Goal: Task Accomplishment & Management: Complete application form

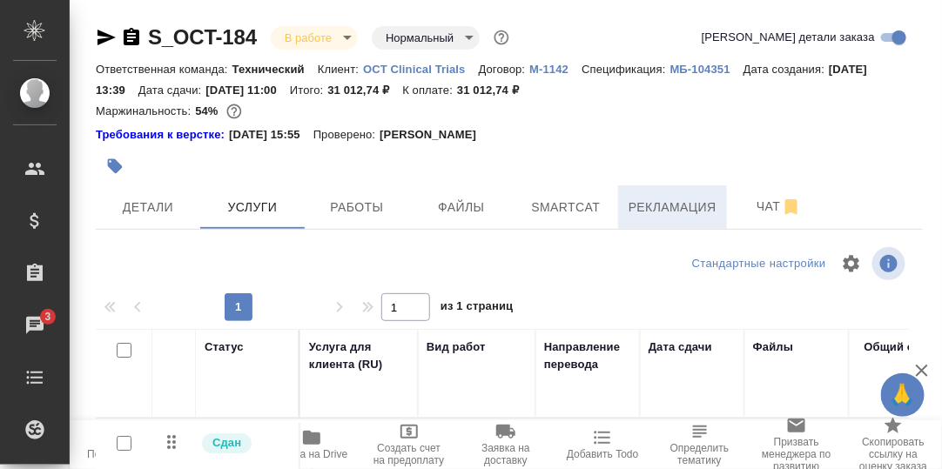
click at [683, 205] on span "Рекламация" at bounding box center [673, 208] width 88 height 22
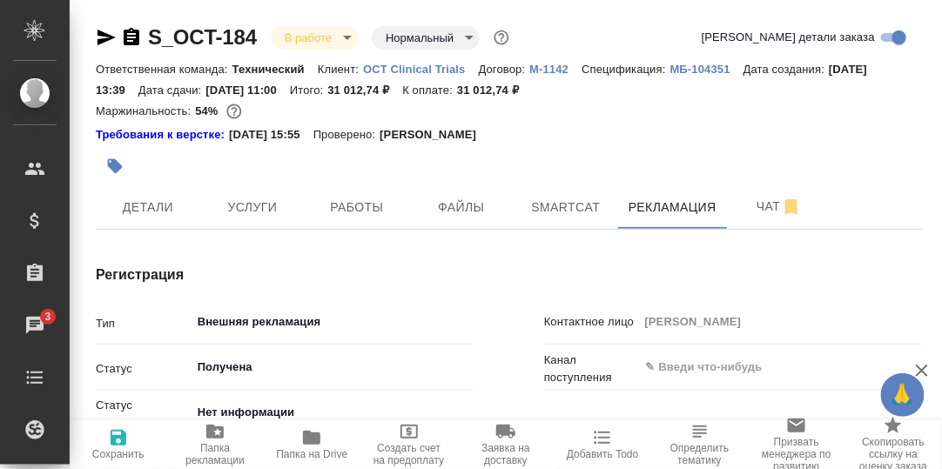
type textarea "x"
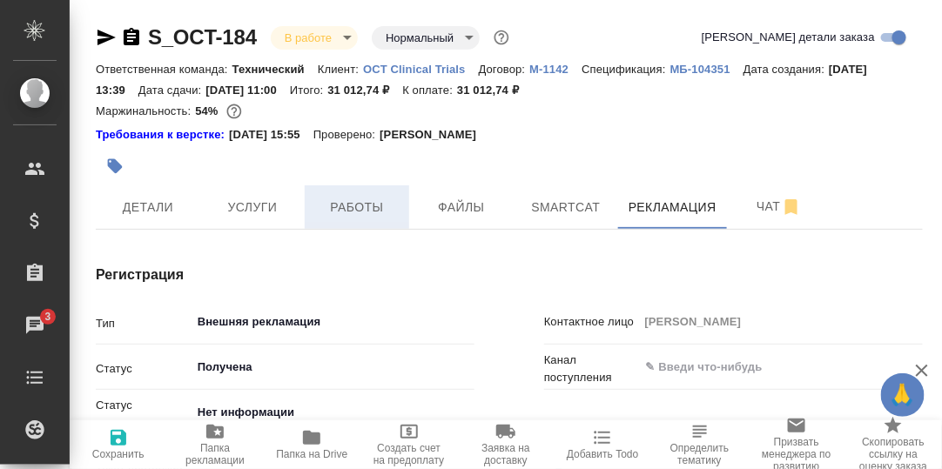
type textarea "x"
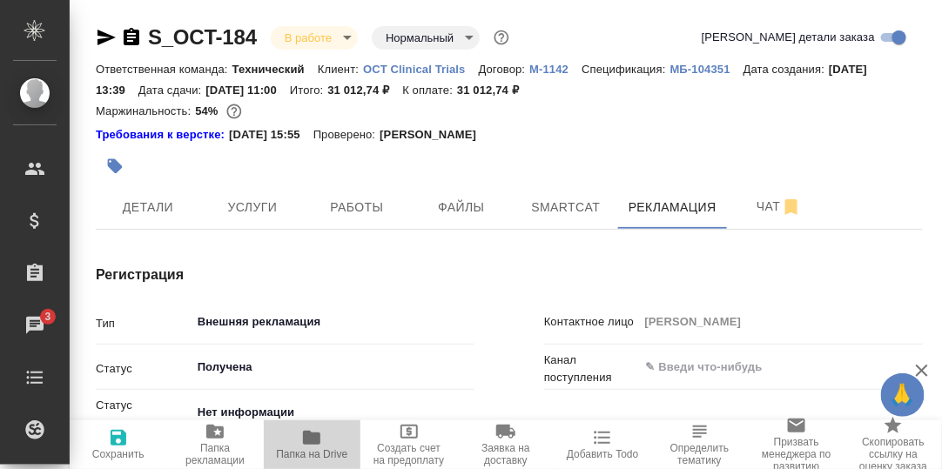
click at [311, 440] on icon "button" at bounding box center [311, 438] width 17 height 14
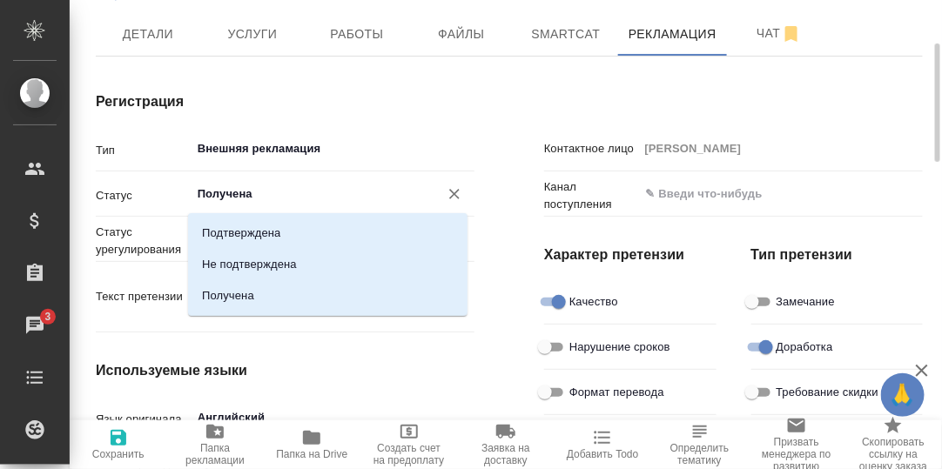
click at [291, 201] on input "Получена" at bounding box center [303, 194] width 215 height 21
click at [244, 231] on p "Подтверждена" at bounding box center [241, 233] width 78 height 17
type input "Подтверждена"
type textarea "x"
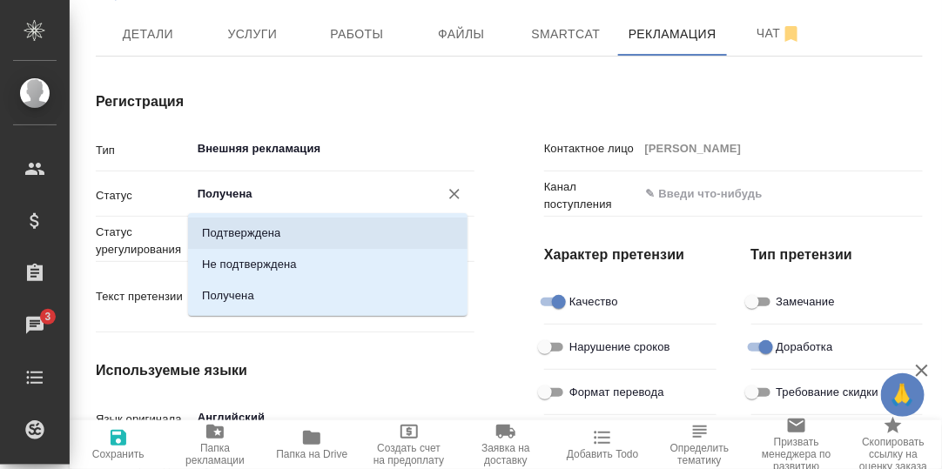
type textarea "x"
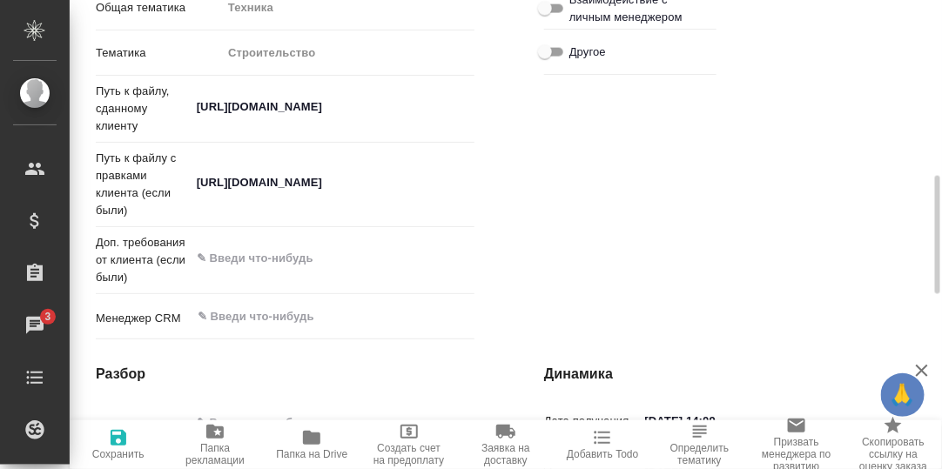
scroll to position [869, 0]
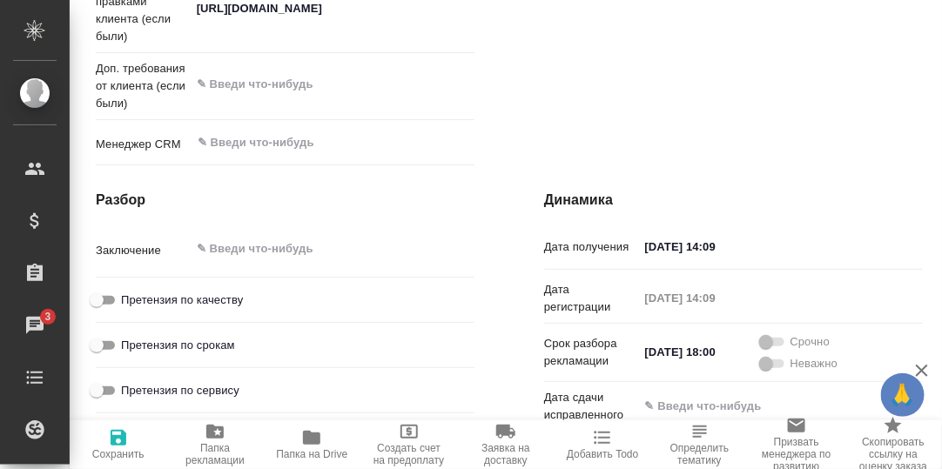
click at [114, 311] on input "Претензия по качеству" at bounding box center [96, 300] width 63 height 21
checkbox input "true"
type textarea "x"
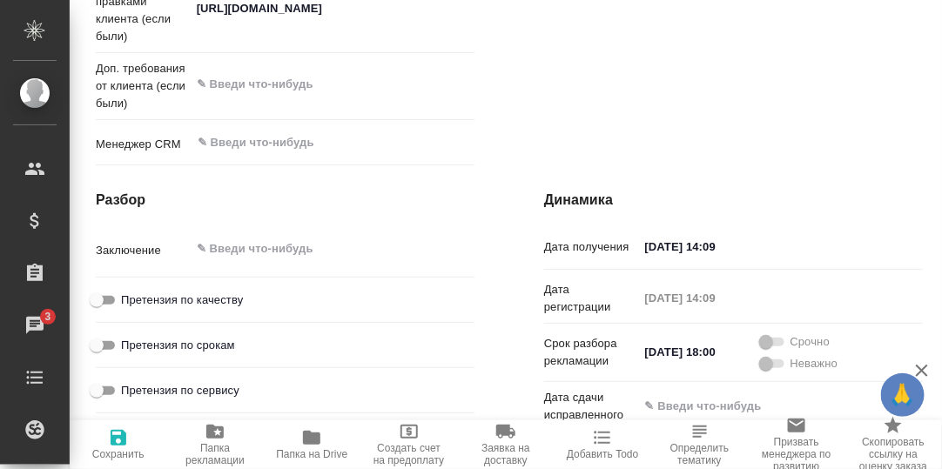
type textarea "x"
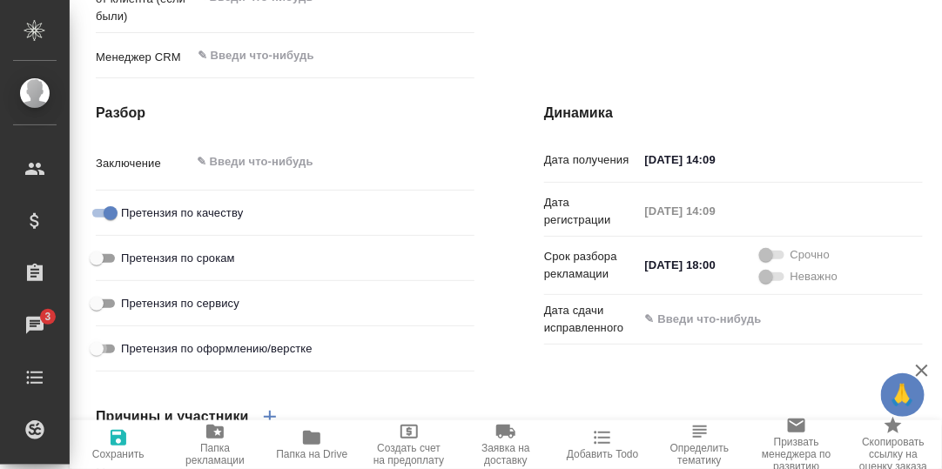
click at [111, 360] on input "Претензия по оформлению/верстке" at bounding box center [96, 349] width 63 height 21
checkbox input "true"
type textarea "x"
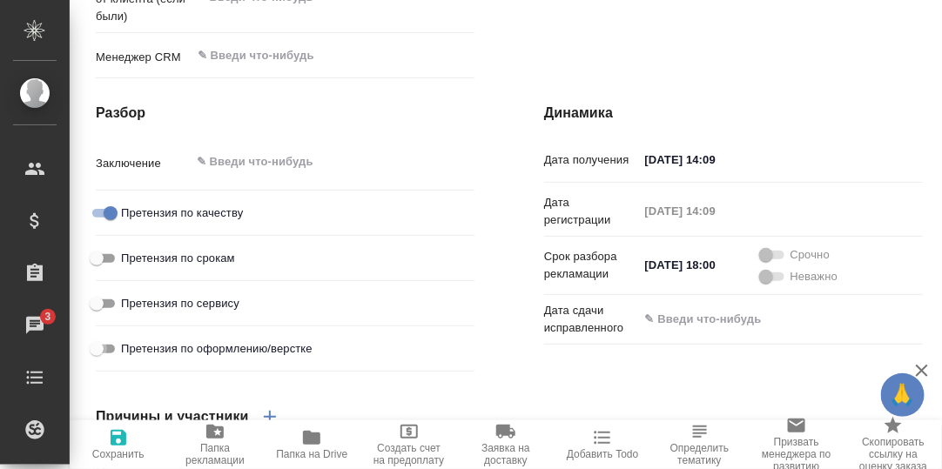
type textarea "x"
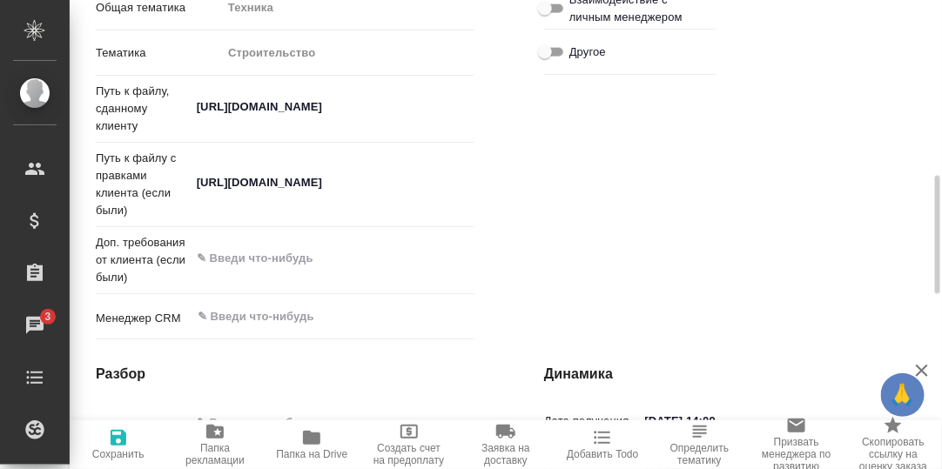
scroll to position [869, 0]
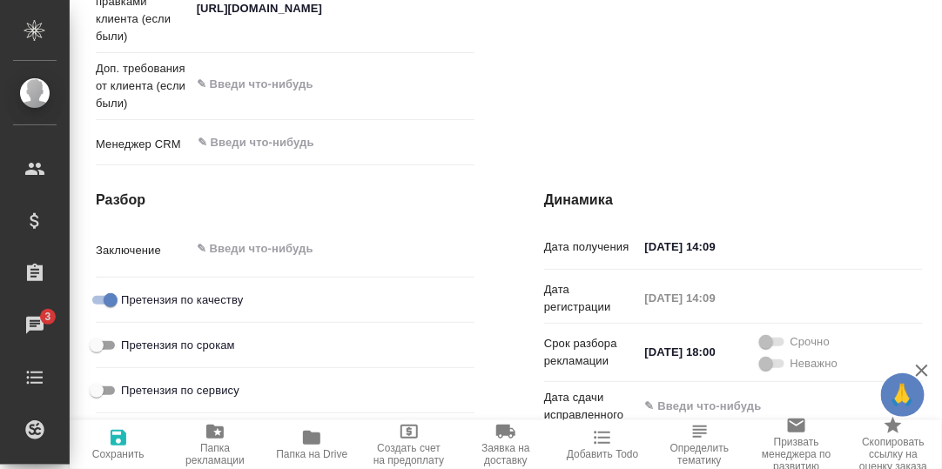
type textarea "x"
click at [233, 264] on textarea at bounding box center [333, 249] width 284 height 30
paste textarea "https://drive.awatera.com/apps/files/files?dir=/Shares/OCT%20%20Clinical%20Tria…"
type textarea "x"
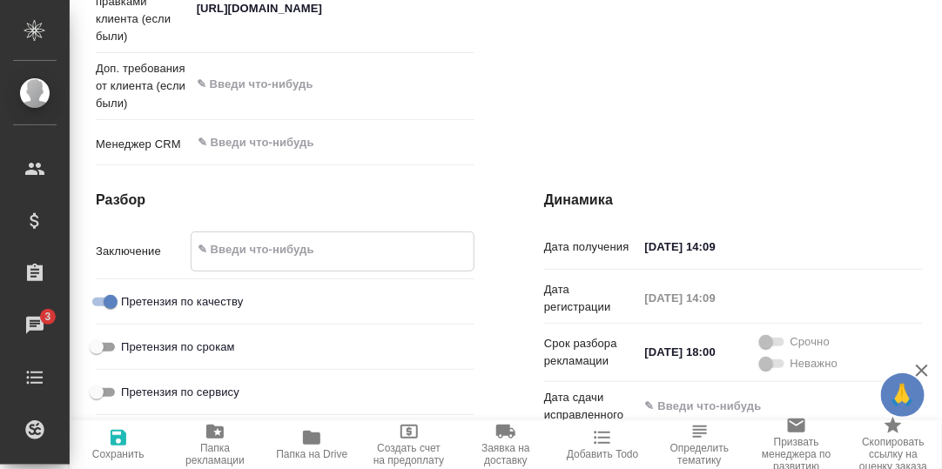
type textarea "x"
type textarea "https://drive.awatera.com/apps/files/files?dir=/Shares/OCT%20%20Clinical%20Tria…"
type textarea "x"
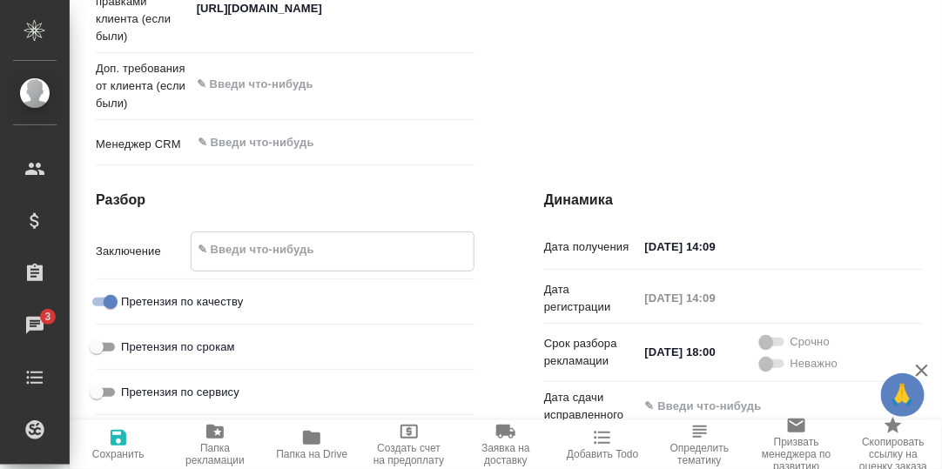
type textarea "x"
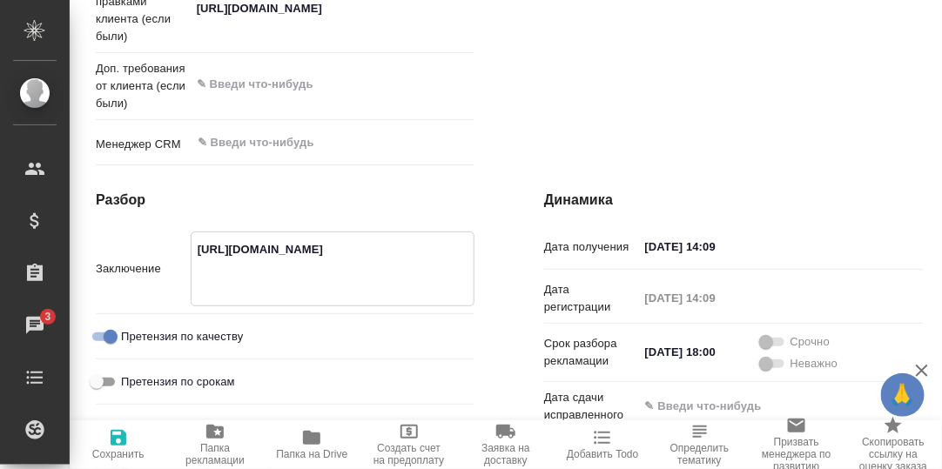
click at [195, 267] on textarea "https://drive.awatera.com/apps/files/files?dir=/Shares/OCT%20%20Clinical%20Tria…" at bounding box center [333, 267] width 282 height 64
type textarea "x"
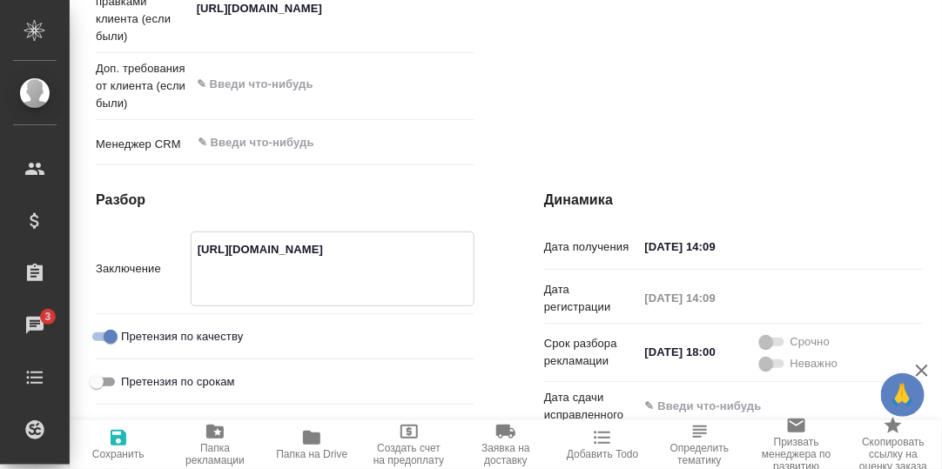
type textarea "Рhttps://drive.awatera.com/apps/files/files?dir=/Shares/OCT%20%20Clinical%20Tri…"
type textarea "x"
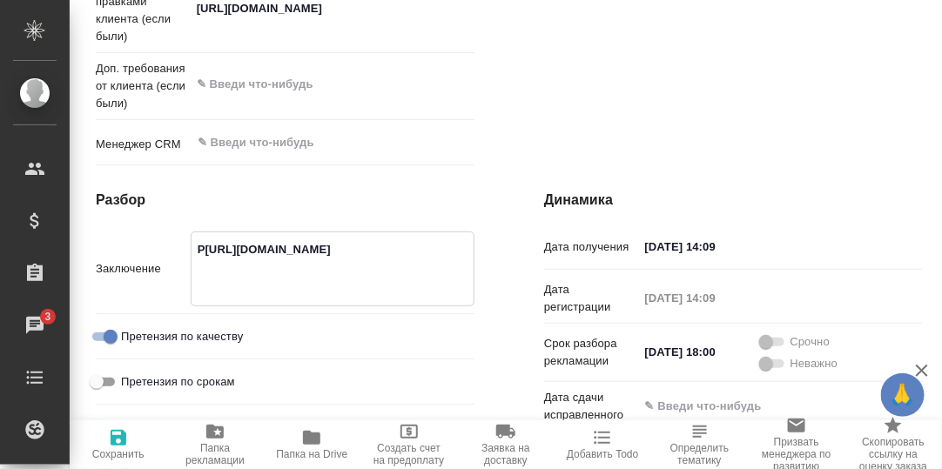
type textarea "x"
type textarea "Раhttps://drive.awatera.com/apps/files/files?dir=/Shares/OCT%20%20Clinical%20Tr…"
type textarea "x"
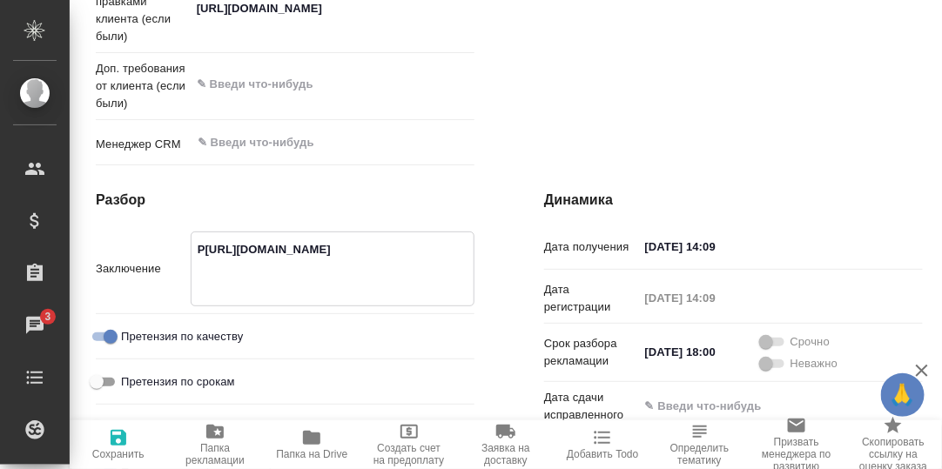
type textarea "x"
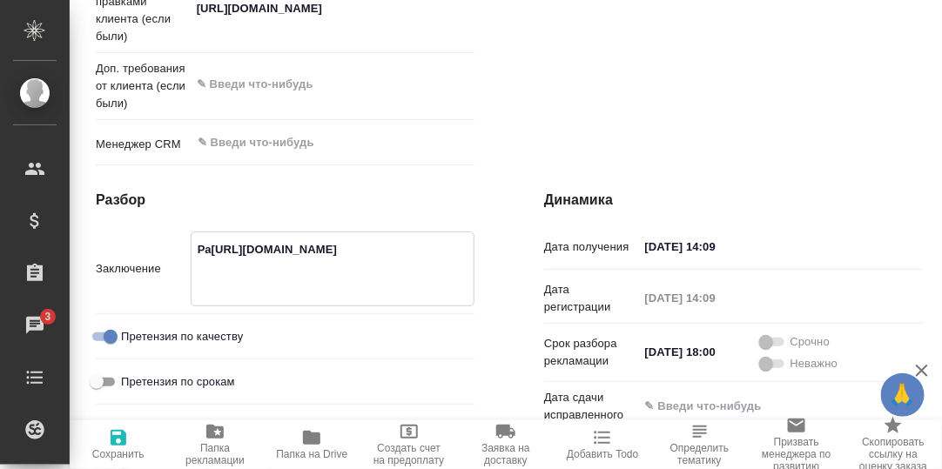
type textarea "x"
type textarea "Разhttps://drive.awatera.com/apps/files/files?dir=/Shares/OCT%20%20Clinical%20T…"
type textarea "x"
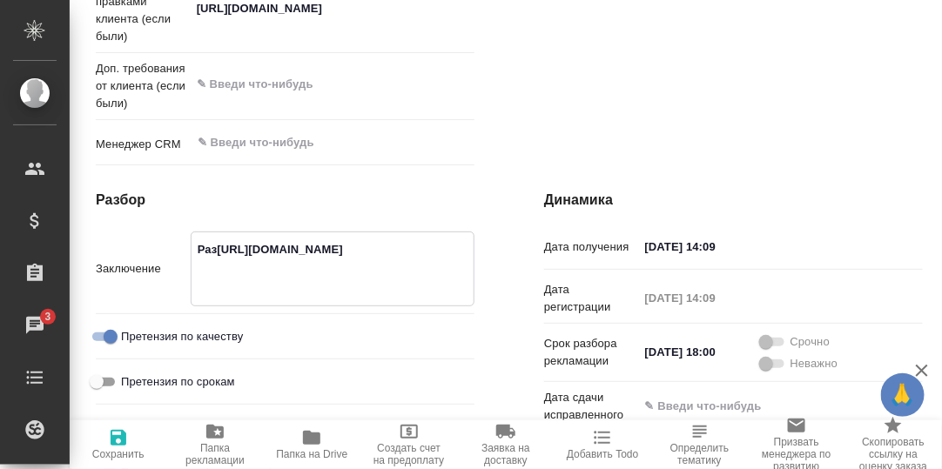
type textarea "x"
type textarea "Разбhttps://drive.awatera.com/apps/files/files?dir=/Shares/OCT%20%20Clinical%20…"
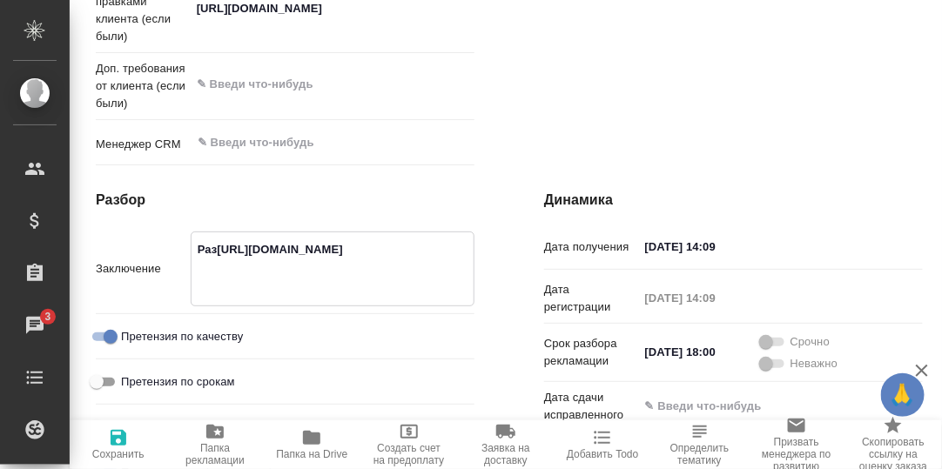
type textarea "x"
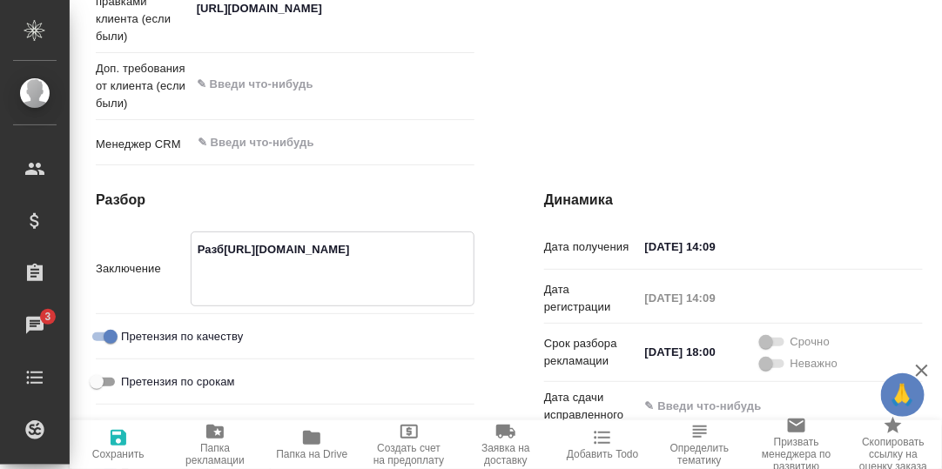
type textarea "x"
type textarea "Разбоhttps://drive.awatera.com/apps/files/files?dir=/Shares/OCT%20%20Clinical%2…"
type textarea "x"
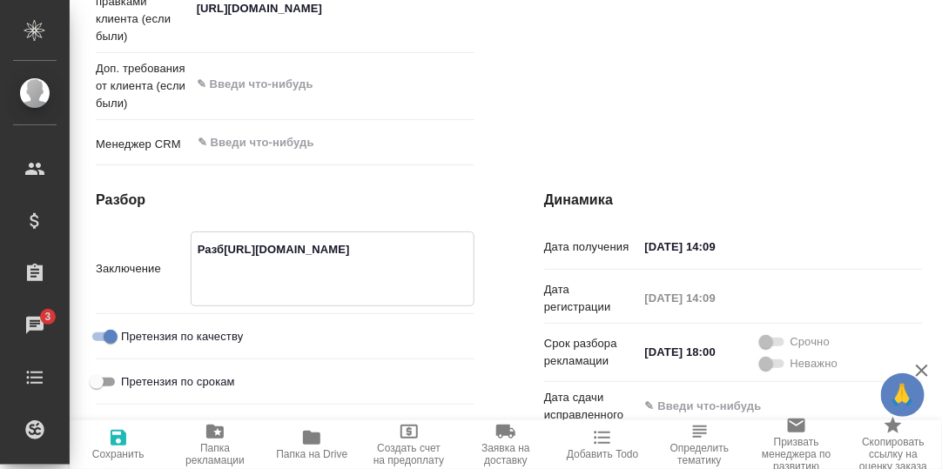
type textarea "x"
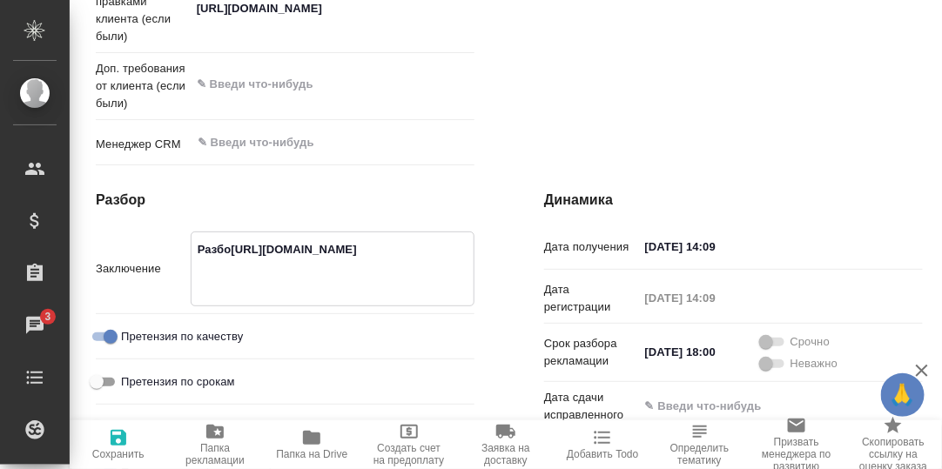
type textarea "Разборhttps://drive.awatera.com/apps/files/files?dir=/Shares/OCT%20%20Clinical%…"
type textarea "x"
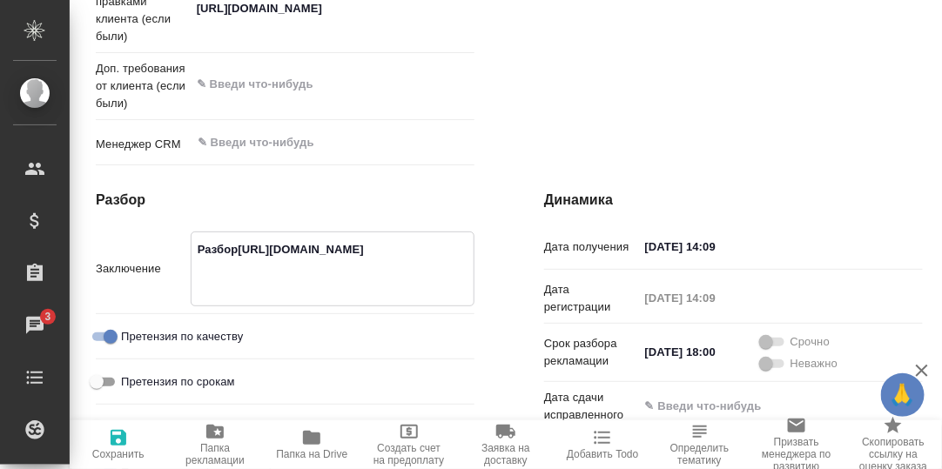
type textarea "x"
type textarea "Разбор https://drive.awatera.com/apps/files/files?dir=/Shares/OCT%20%20Clinical…"
type textarea "x"
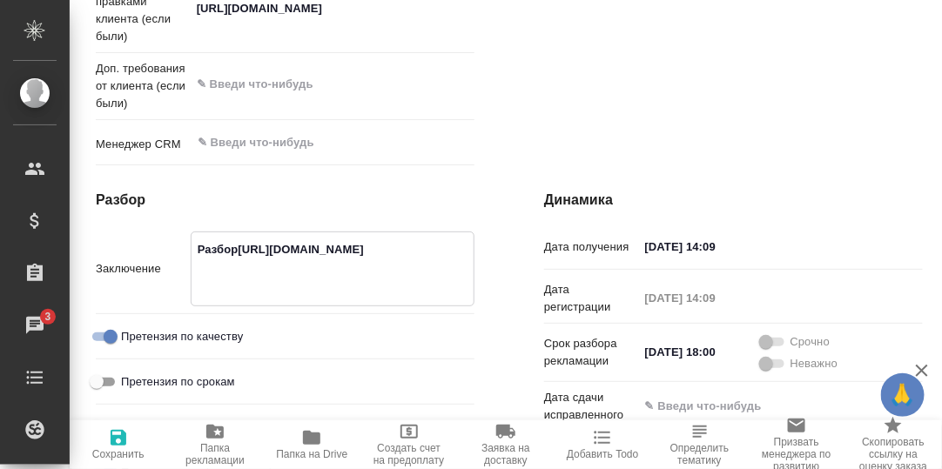
type textarea "x"
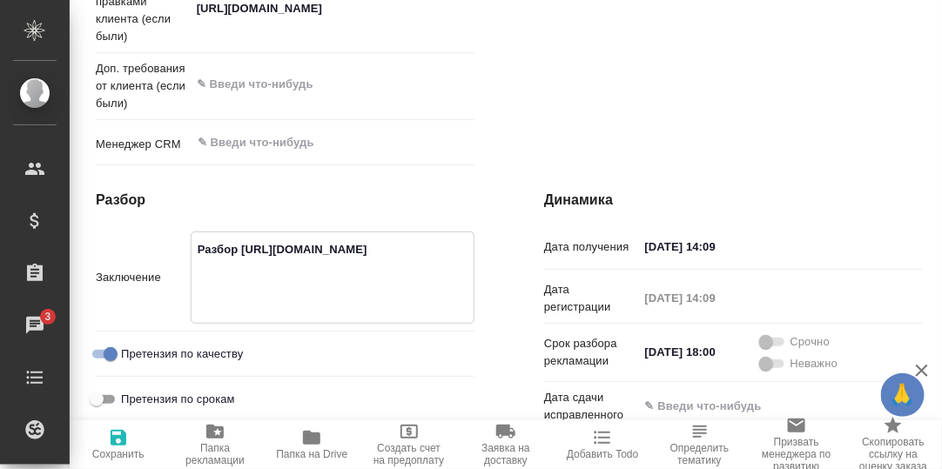
type textarea "x"
type textarea "Разбор зhttps://drive.awatera.com/apps/files/files?dir=/Shares/OCT%20%20Clinica…"
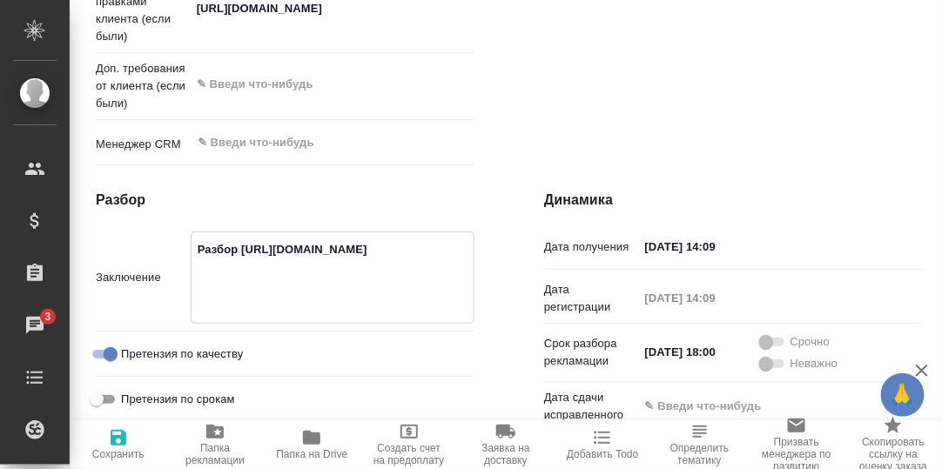
type textarea "x"
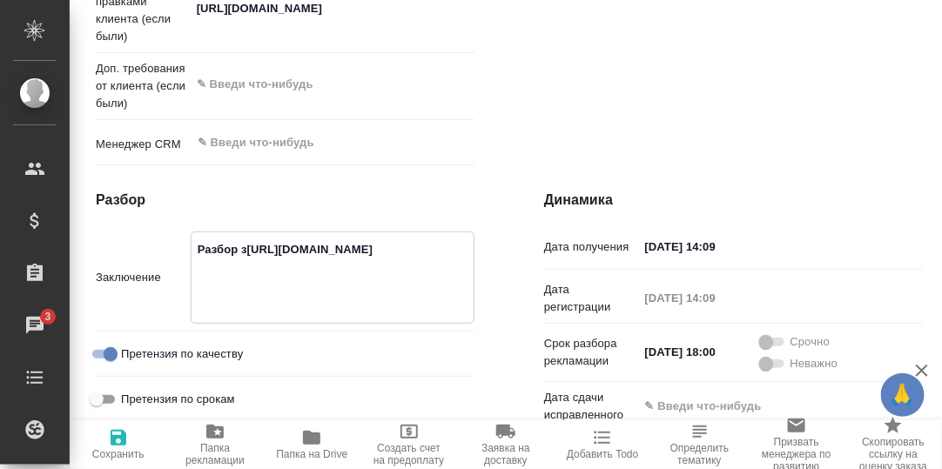
type textarea "x"
type textarea "Разбор здhttps://drive.awatera.com/apps/files/files?dir=/Shares/OCT%20%20Clinic…"
type textarea "x"
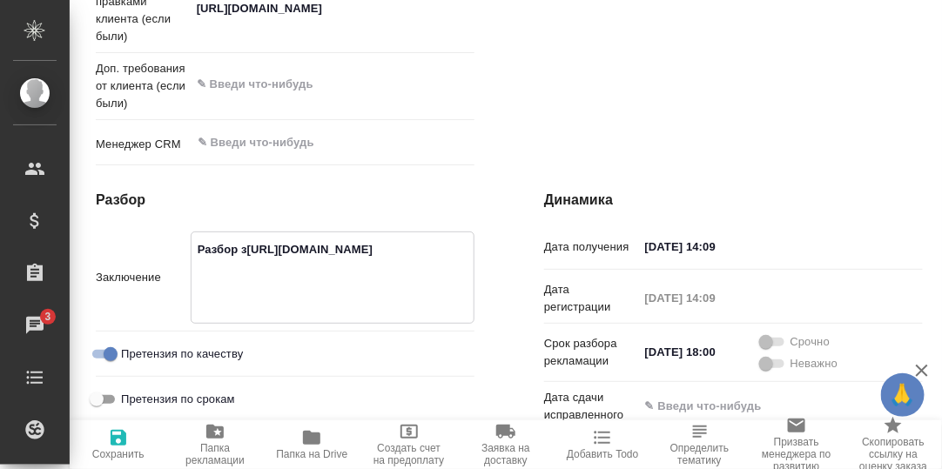
type textarea "x"
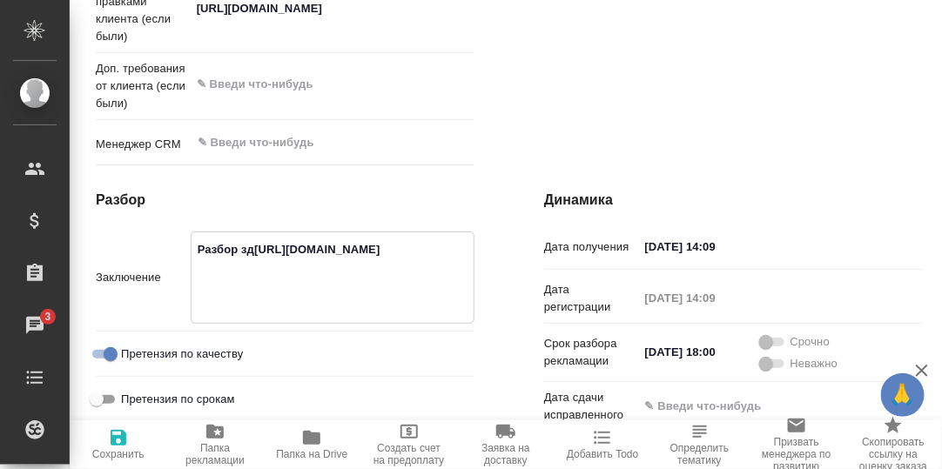
type textarea "Разбор здеhttps://drive.awatera.com/apps/files/files?dir=/Shares/OCT%20%20Clini…"
type textarea "x"
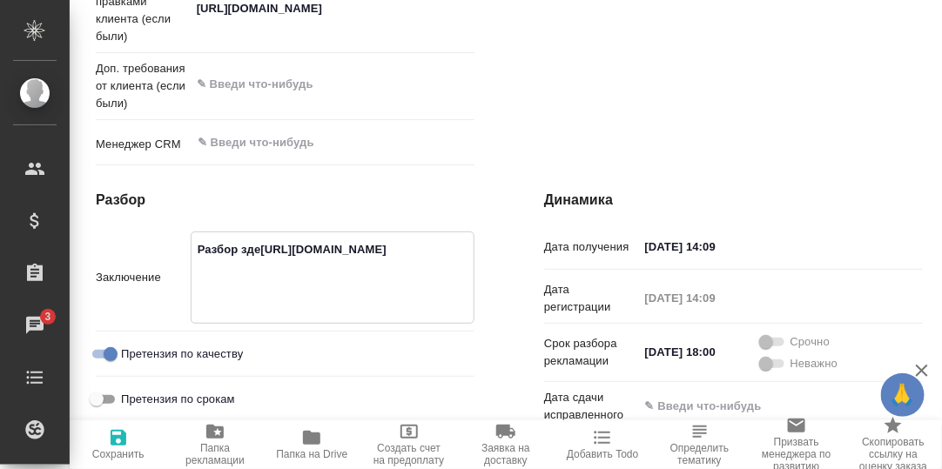
type textarea "x"
type textarea "Разбор здесhttps://drive.awatera.com/apps/files/files?dir=/Shares/OCT%20%20Clin…"
type textarea "x"
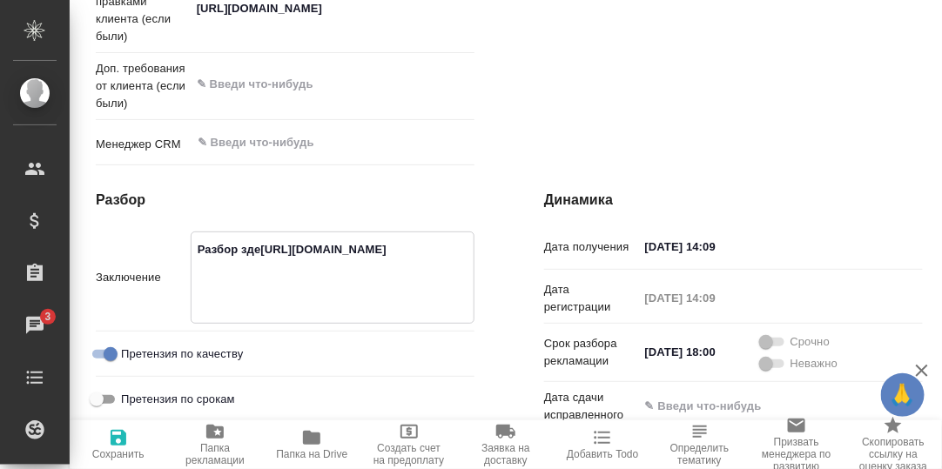
type textarea "x"
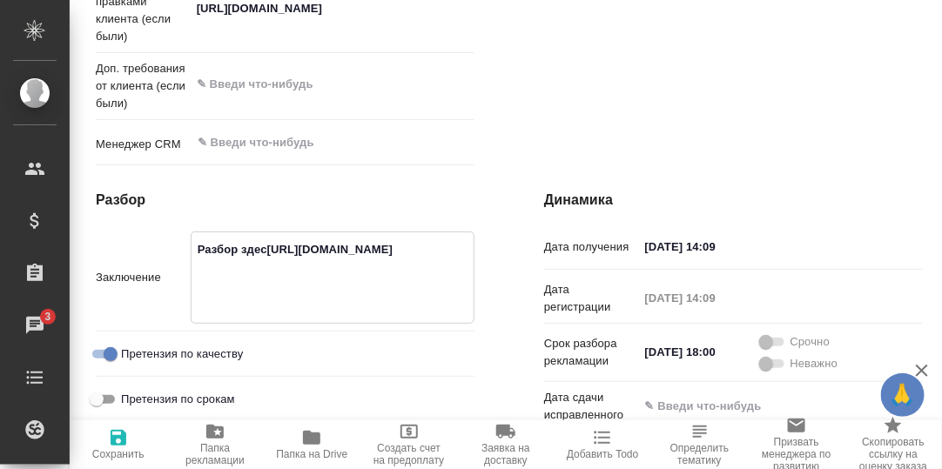
type textarea "x"
type textarea "Разбор здесьhttps://drive.awatera.com/apps/files/files?dir=/Shares/OCT%20%20Cli…"
type textarea "x"
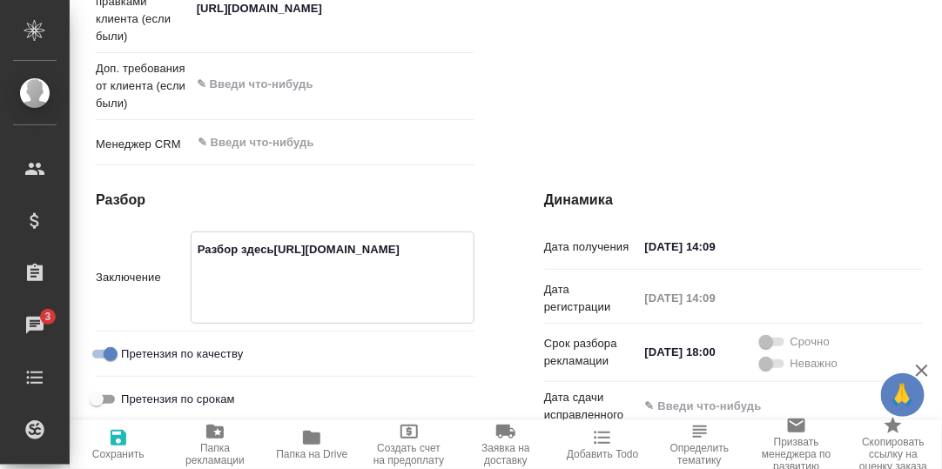
type textarea "x"
type textarea "Разбор здесь:https://drive.awatera.com/apps/files/files?dir=/Shares/OCT%20%20Cl…"
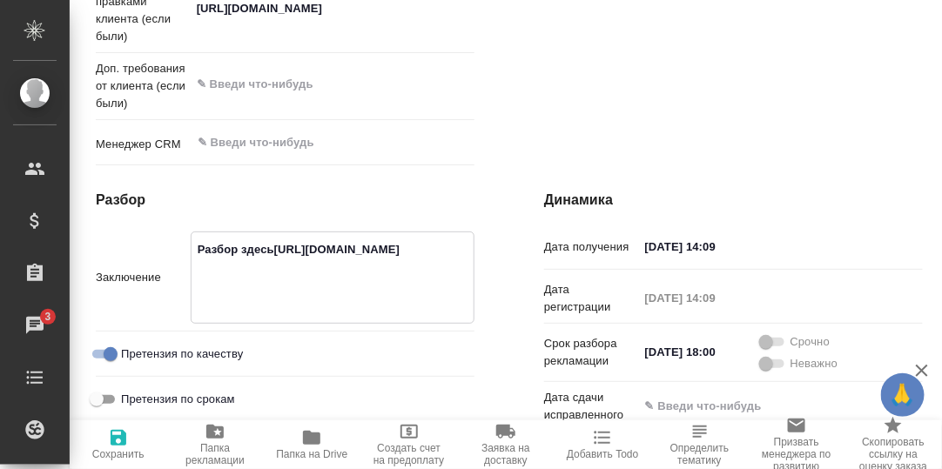
type textarea "x"
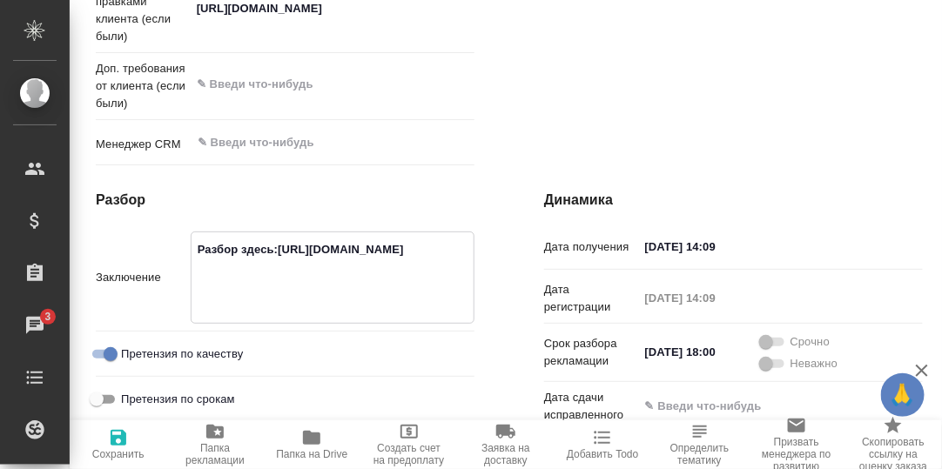
type textarea "x"
type textarea "Разбор здесь: https://drive.awatera.com/apps/files/files?dir=/Shares/OCT%20%20C…"
type textarea "x"
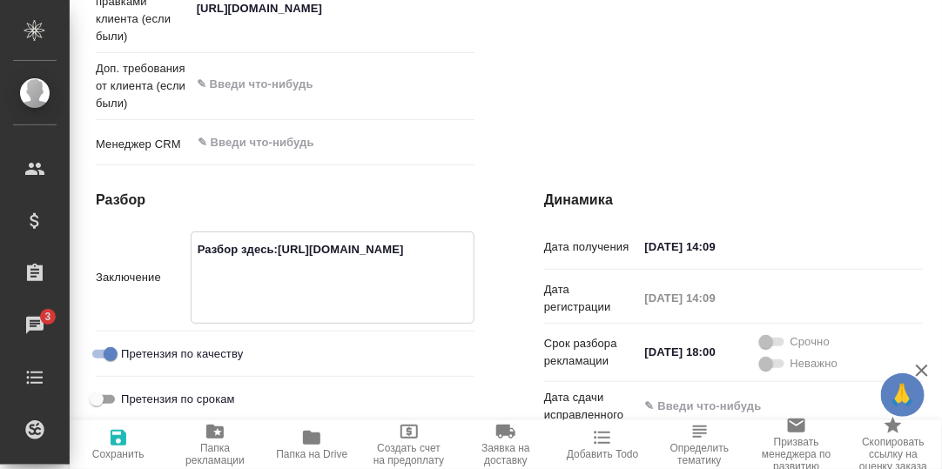
type textarea "x"
click at [342, 317] on textarea "Разбор здесь: https://drive.awatera.com/apps/files/files?dir=/Shares/OCT%20%20C…" at bounding box center [333, 276] width 282 height 82
type textarea "x"
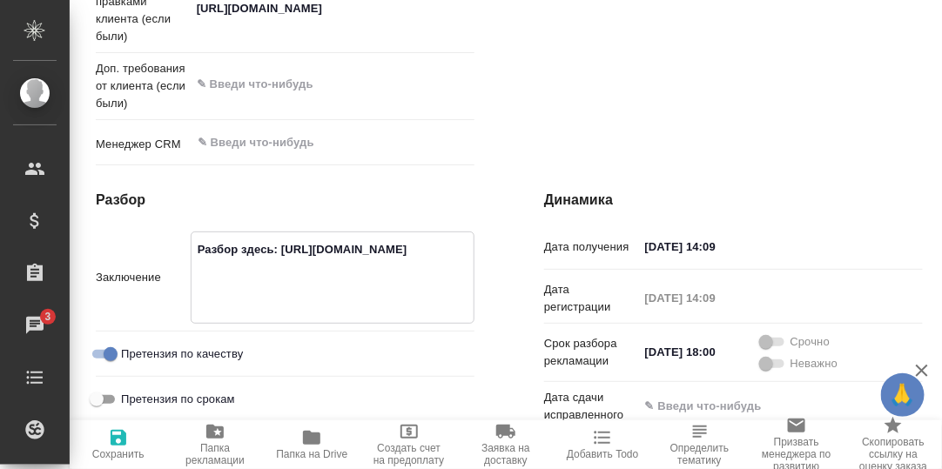
type textarea "x"
type textarea "Разбор здесь: https://drive.awatera.com/apps/files/files?dir=/Shares/OCT%20%20C…"
type textarea "x"
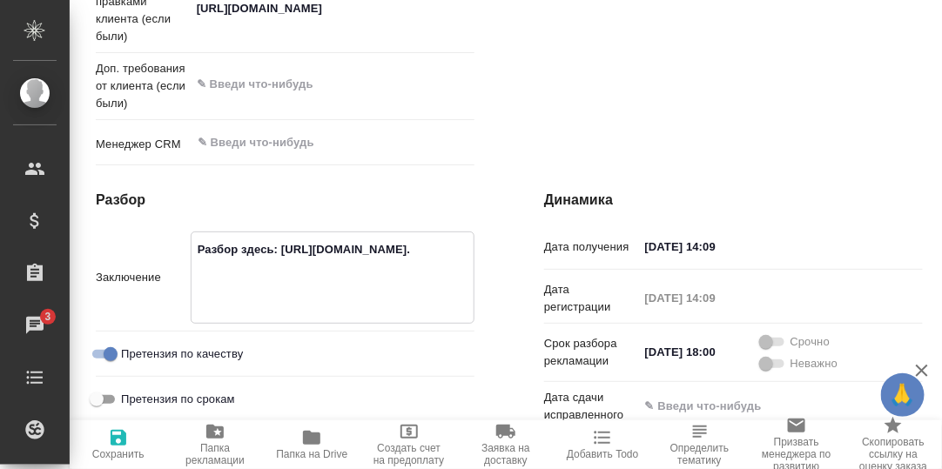
type textarea "Разбор здесь: https://drive.awatera.com/apps/files/files?dir=/Shares/OCT%20%20C…"
type textarea "x"
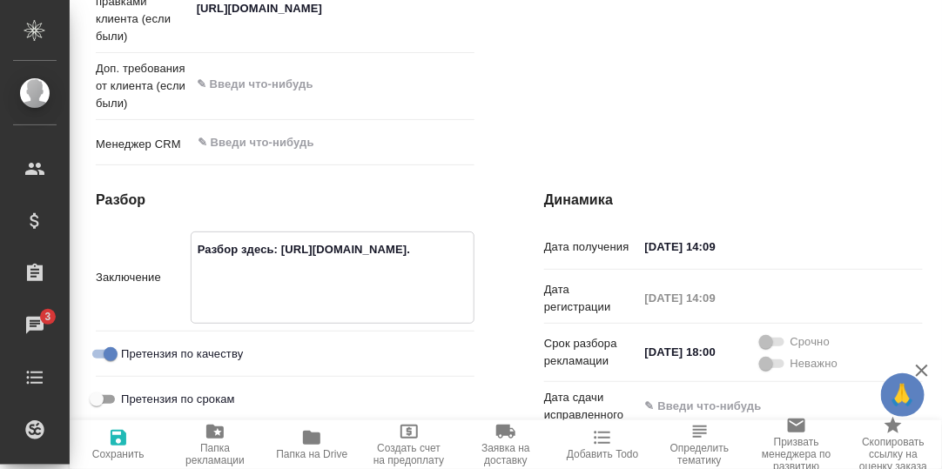
type textarea "x"
type textarea "Разбор здесь: https://drive.awatera.com/apps/files/files?dir=/Shares/OCT%20%20C…"
type textarea "x"
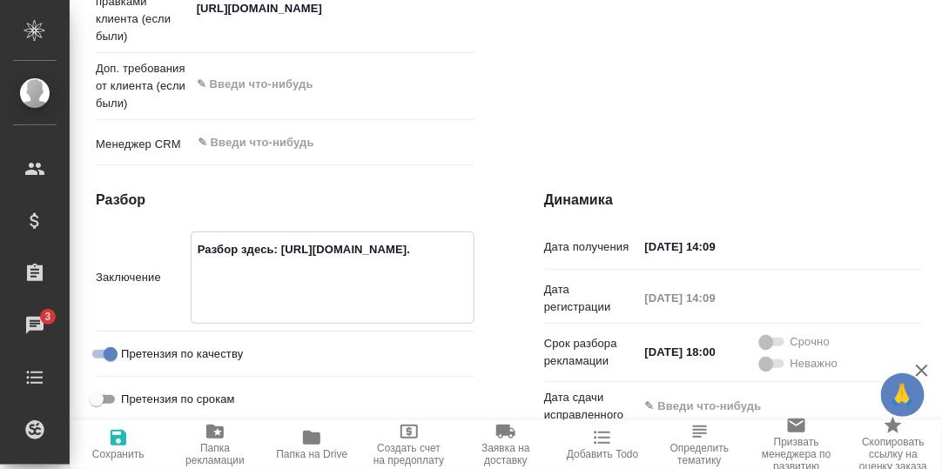
paste textarea "Названия отделов и бизнес -единиц стоит внести в глоссарий, как и корейские име…"
type textarea "x"
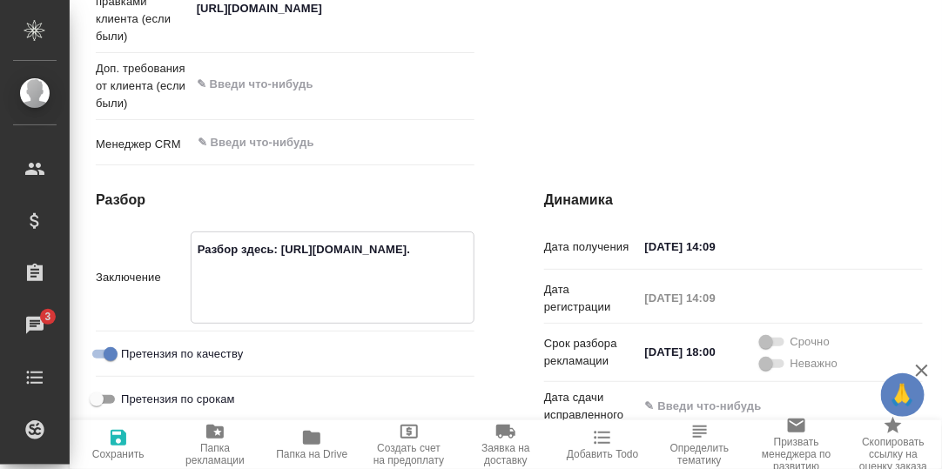
type textarea "Разбор здесь: https://drive.awatera.com/apps/files/files?dir=/Shares/OCT%20%20C…"
type textarea "x"
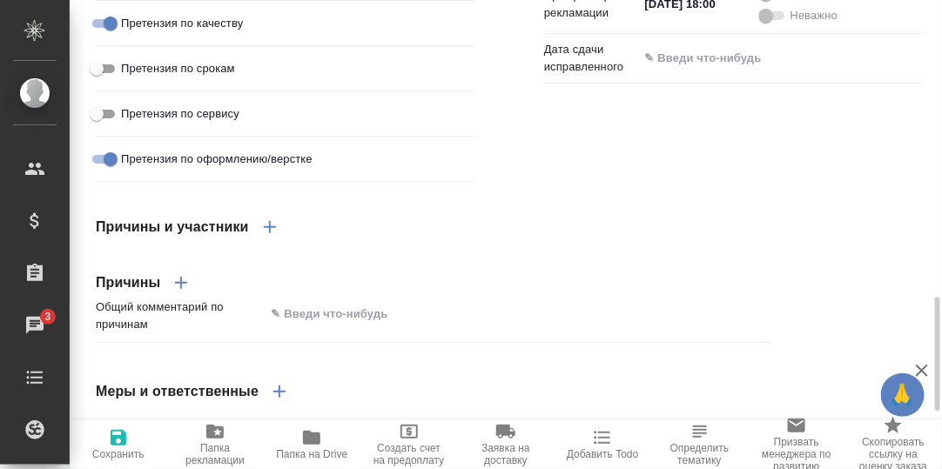
scroll to position [1304, 0]
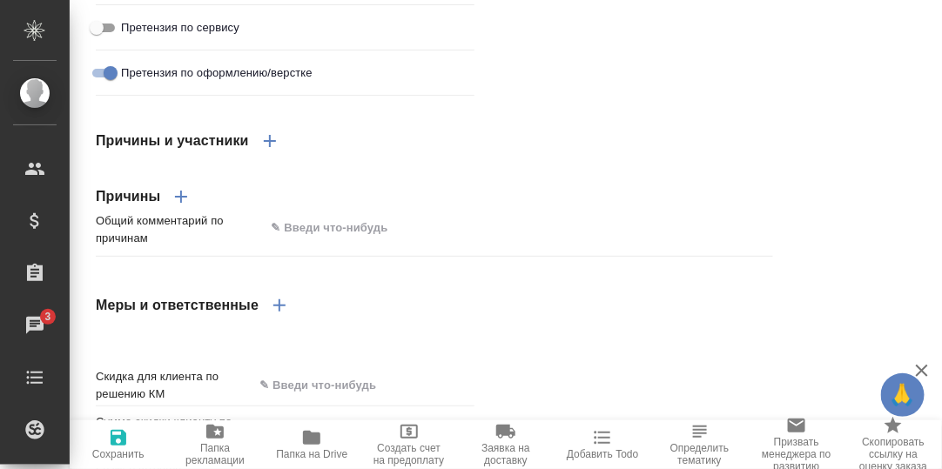
type textarea "Разбор здесь: https://drive.awatera.com/apps/files/files?dir=/Shares/OCT%20%20C…"
type textarea "x"
click at [116, 442] on icon "button" at bounding box center [118, 438] width 21 height 21
type textarea "x"
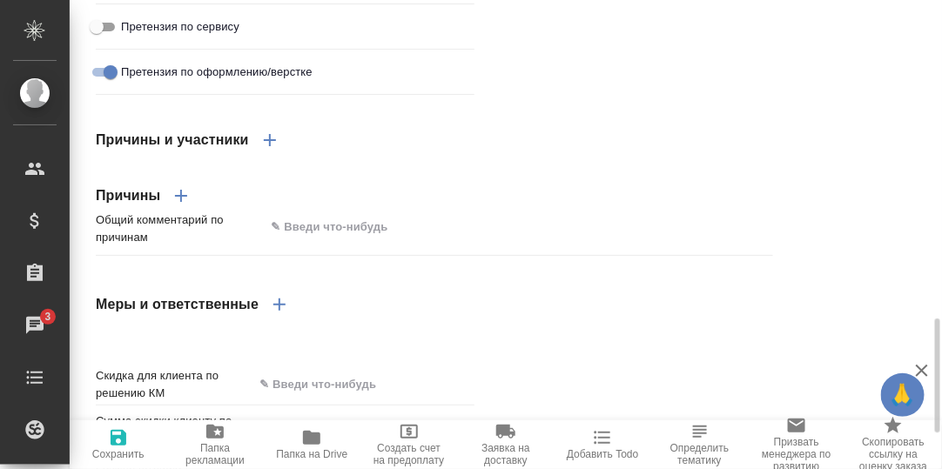
type textarea "x"
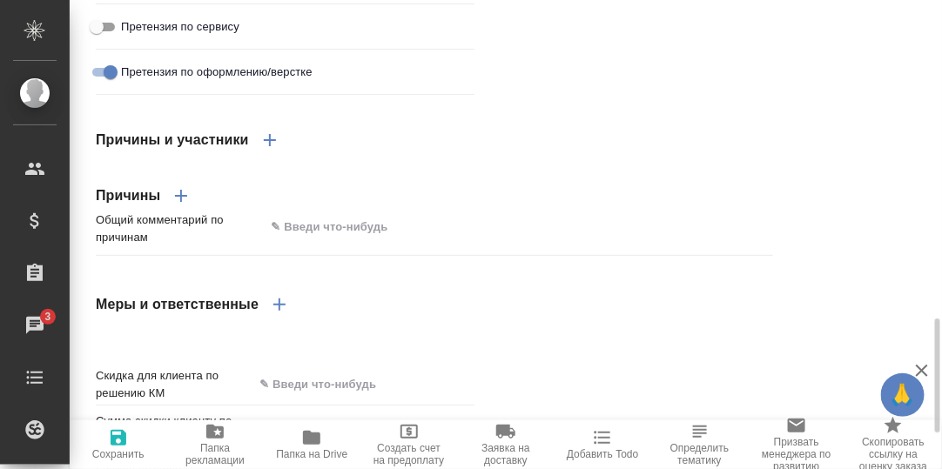
type textarea "x"
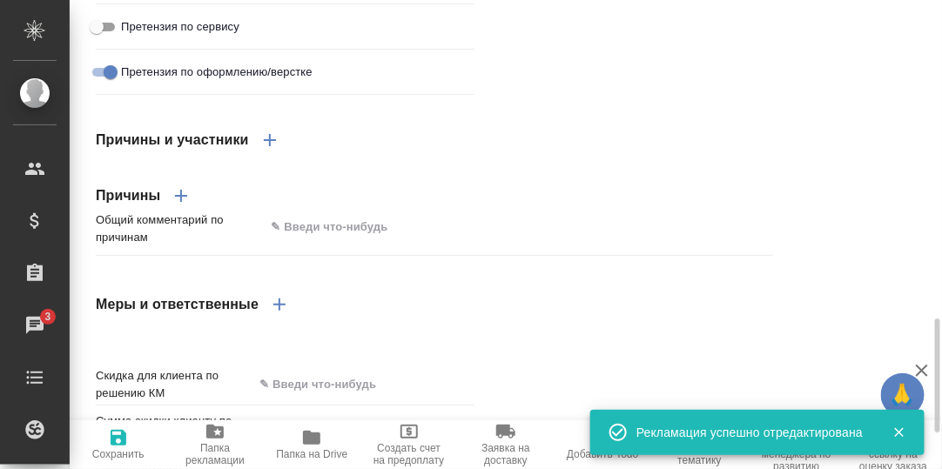
type textarea "x"
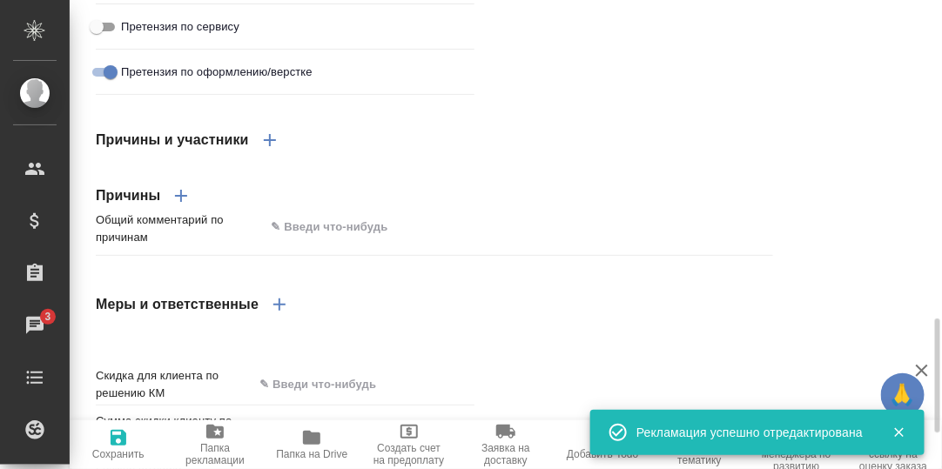
type textarea "x"
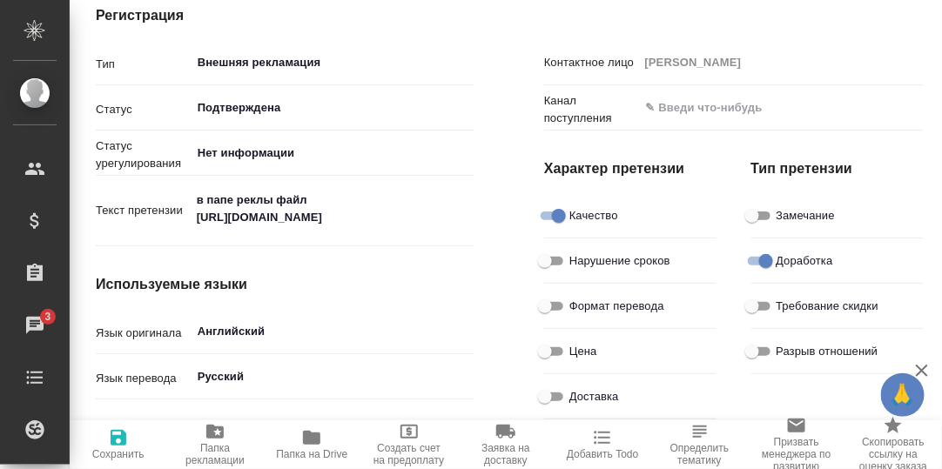
scroll to position [0, 0]
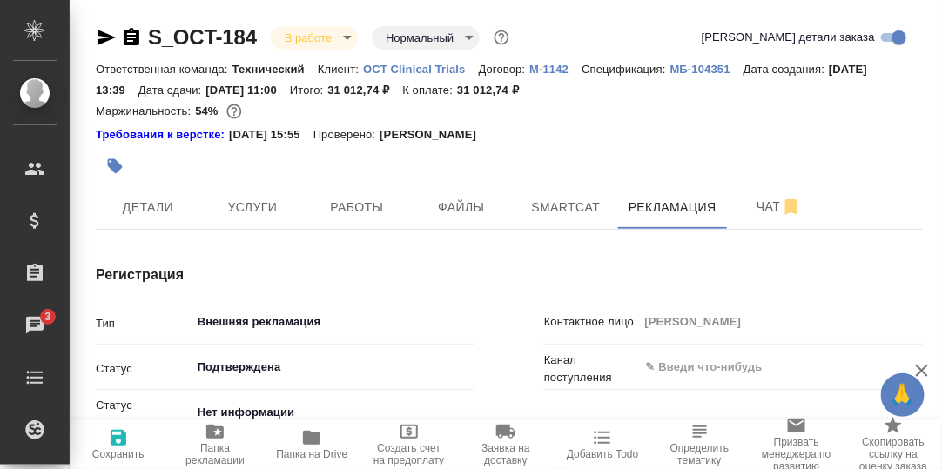
drag, startPoint x: 366, startPoint y: 209, endPoint x: 463, endPoint y: 254, distance: 107.5
click at [367, 209] on span "Работы" at bounding box center [357, 208] width 84 height 22
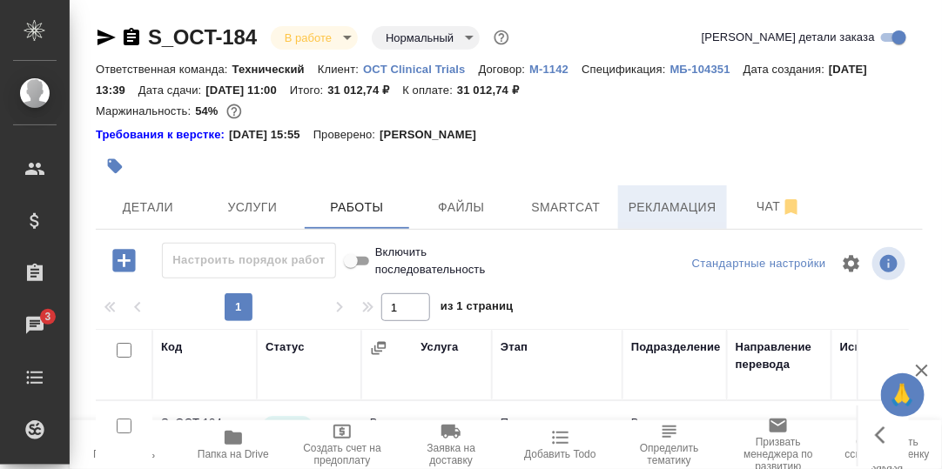
click at [691, 205] on span "Рекламация" at bounding box center [673, 208] width 88 height 22
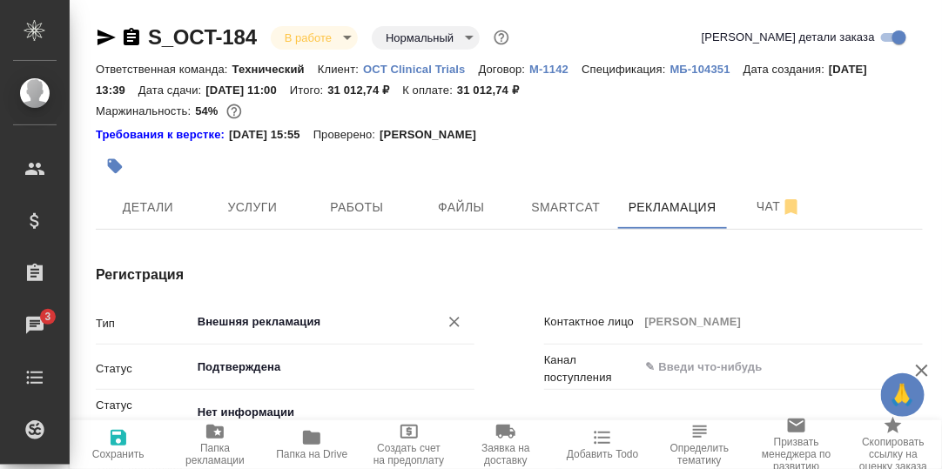
type textarea "x"
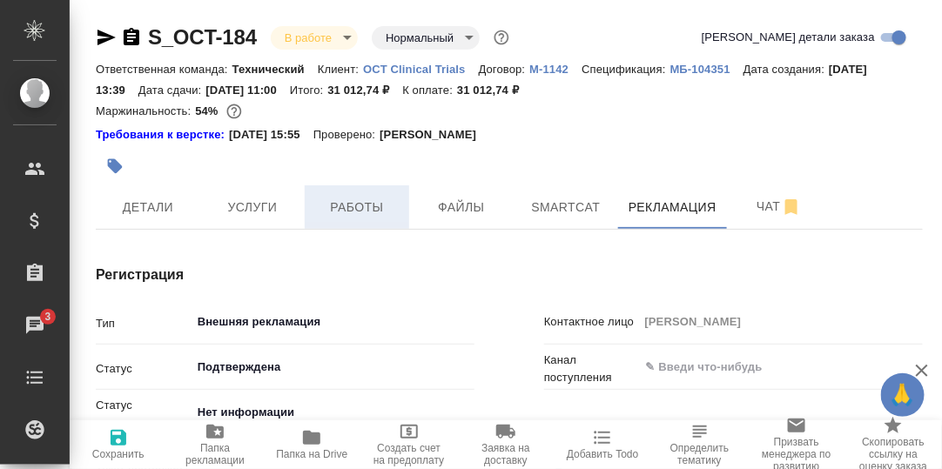
click at [365, 207] on span "Работы" at bounding box center [357, 208] width 84 height 22
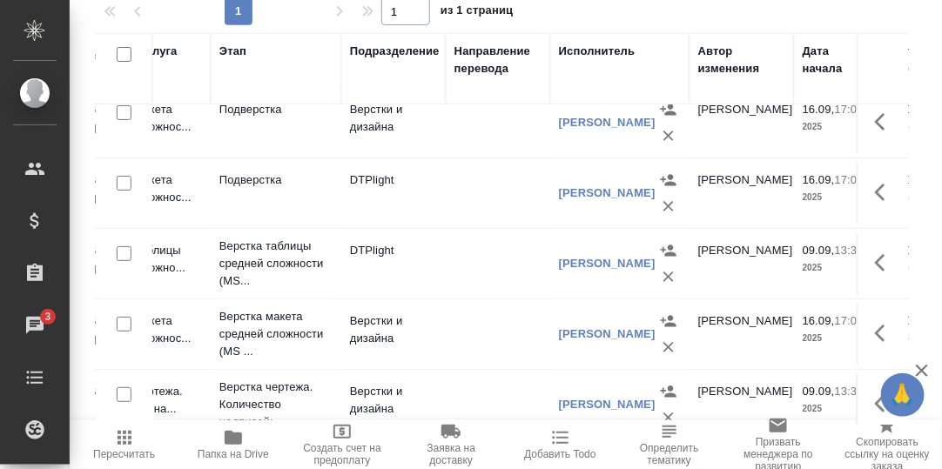
scroll to position [0, 281]
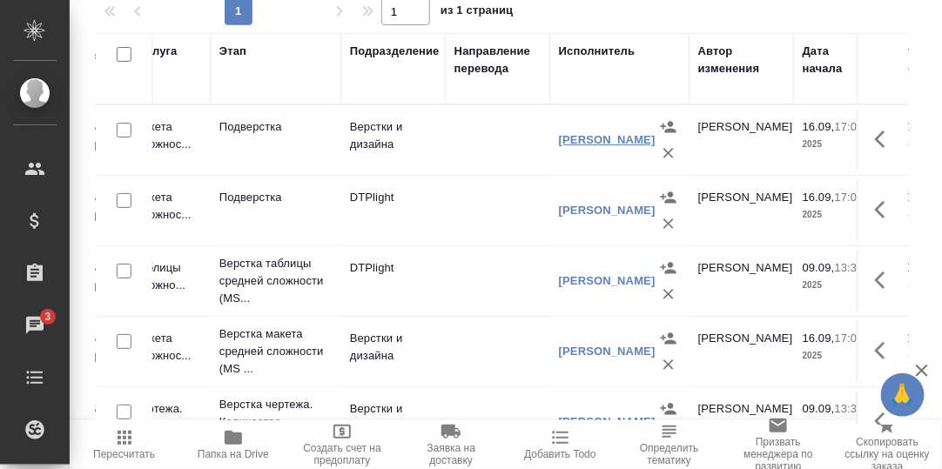
click at [575, 133] on link "Труфанов Владимир Иванович" at bounding box center [607, 139] width 97 height 13
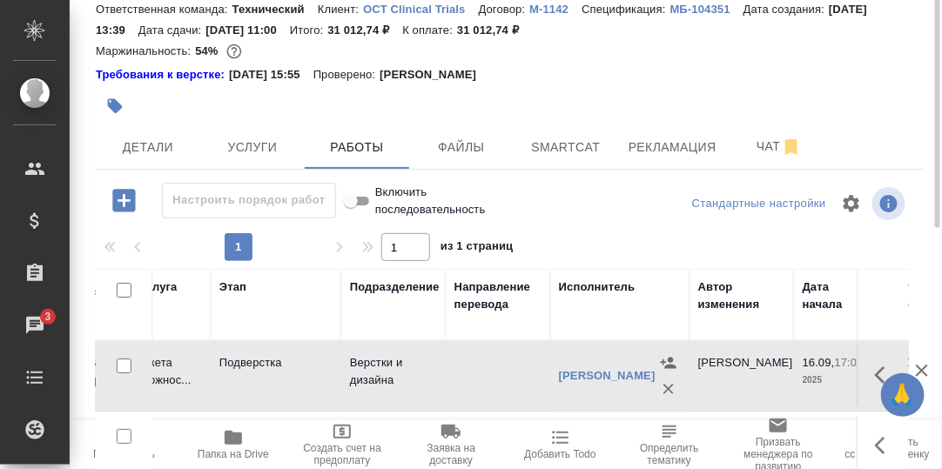
scroll to position [0, 0]
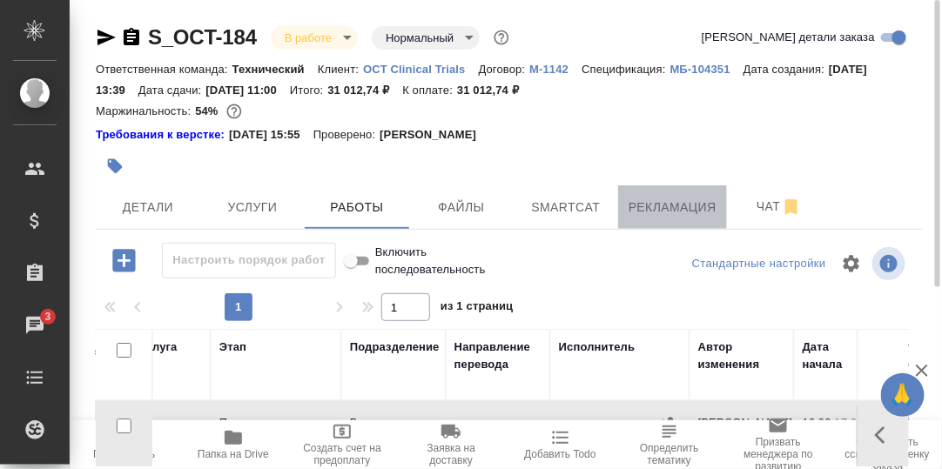
drag, startPoint x: 684, startPoint y: 206, endPoint x: 654, endPoint y: 211, distance: 30.1
click at [684, 206] on span "Рекламация" at bounding box center [673, 208] width 88 height 22
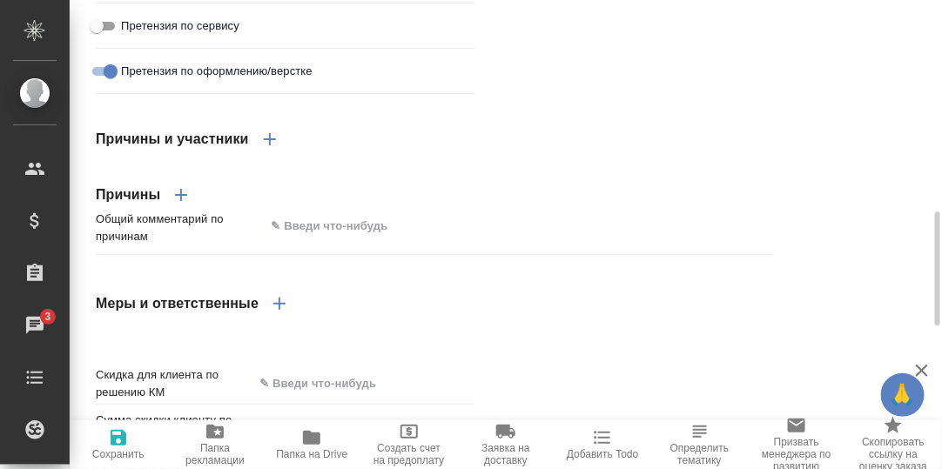
scroll to position [1391, 0]
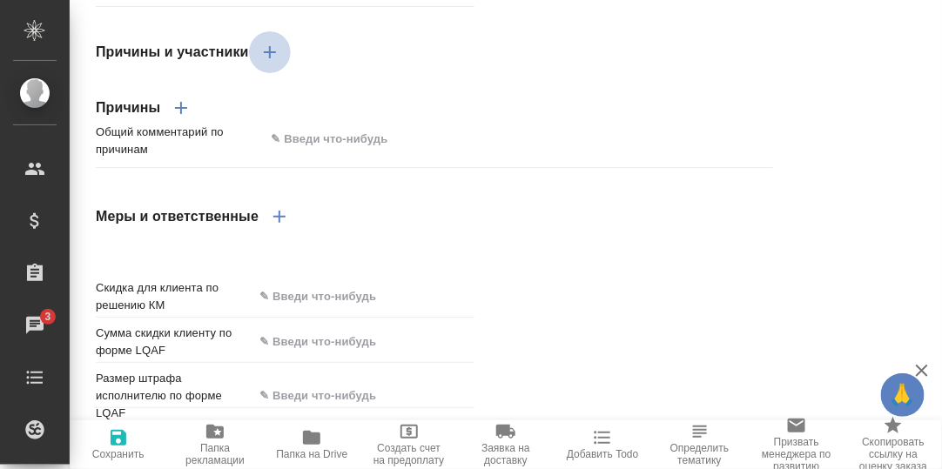
click at [267, 63] on icon "button" at bounding box center [269, 52] width 21 height 21
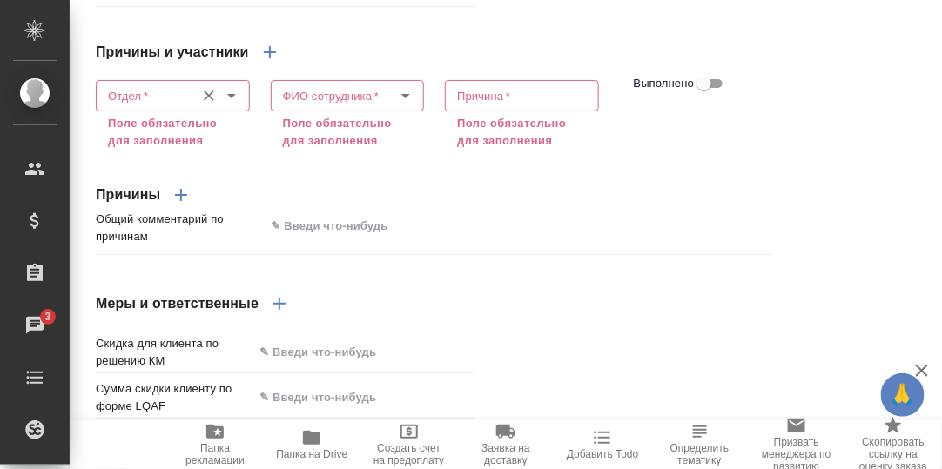
click at [155, 106] on input "Отдел   *" at bounding box center [143, 95] width 85 height 21
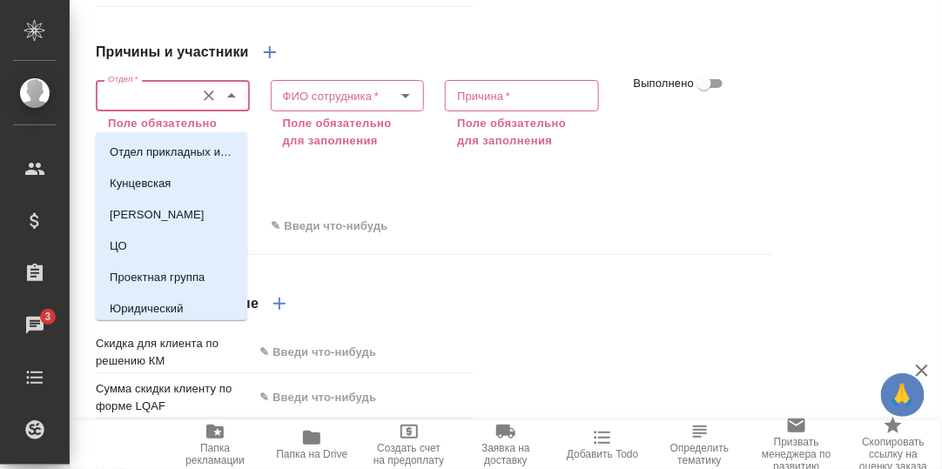
click at [329, 51] on div "Причины и участники" at bounding box center [434, 52] width 677 height 42
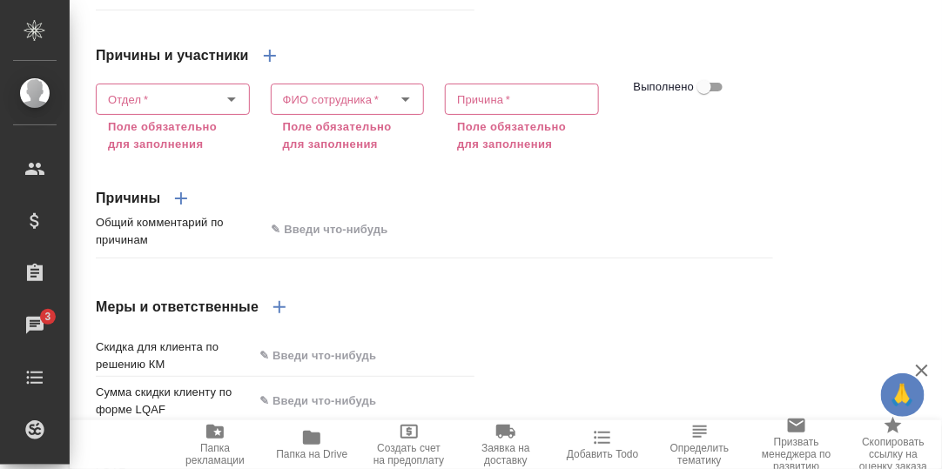
click at [212, 204] on div "Причины" at bounding box center [434, 199] width 677 height 42
click at [204, 104] on icon "Очистить" at bounding box center [209, 99] width 10 height 10
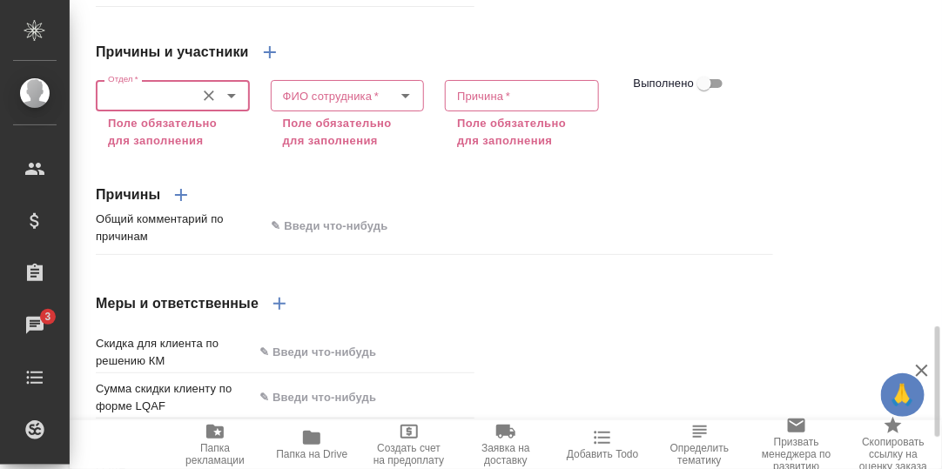
scroll to position [1387, 0]
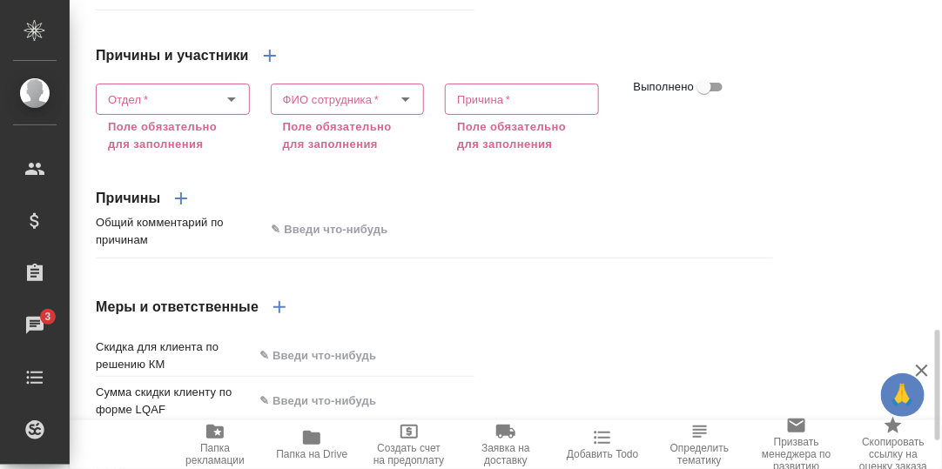
click at [315, 48] on div "Причины и участники Отдел   * Отдел * Поле обязательно для заполнения ФИО сотру…" at bounding box center [434, 178] width 747 height 356
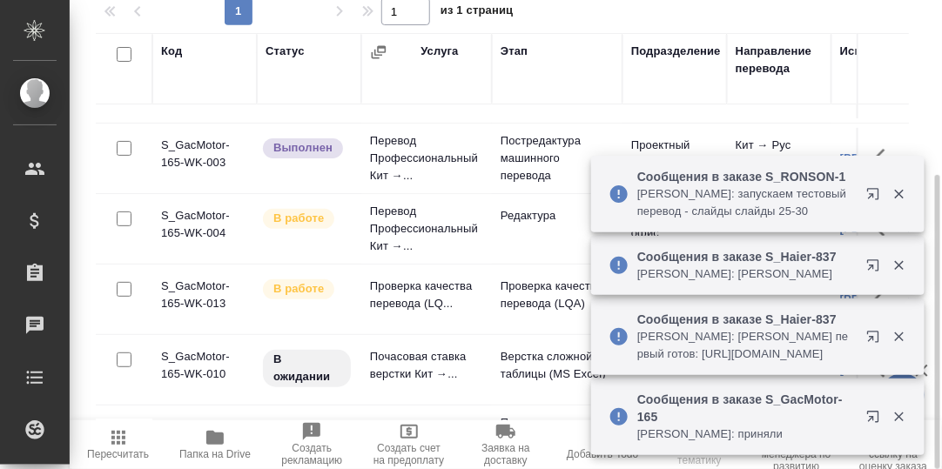
scroll to position [130, 0]
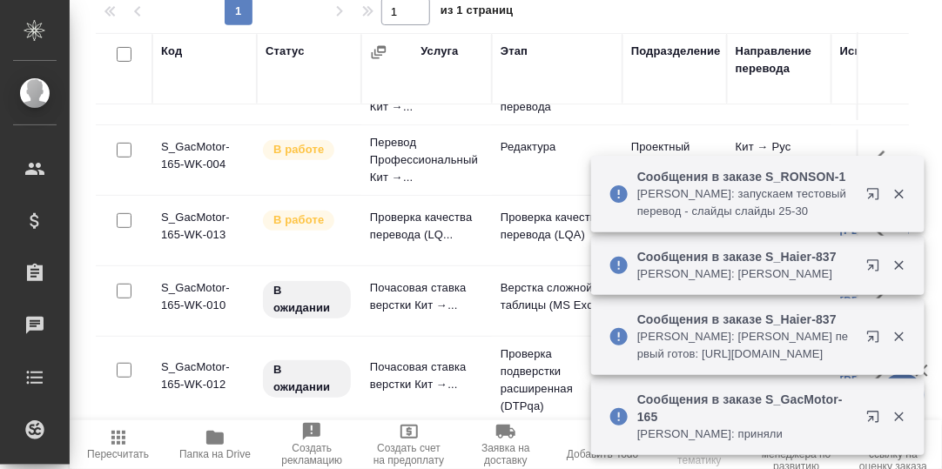
click at [898, 190] on icon "button" at bounding box center [900, 194] width 16 height 16
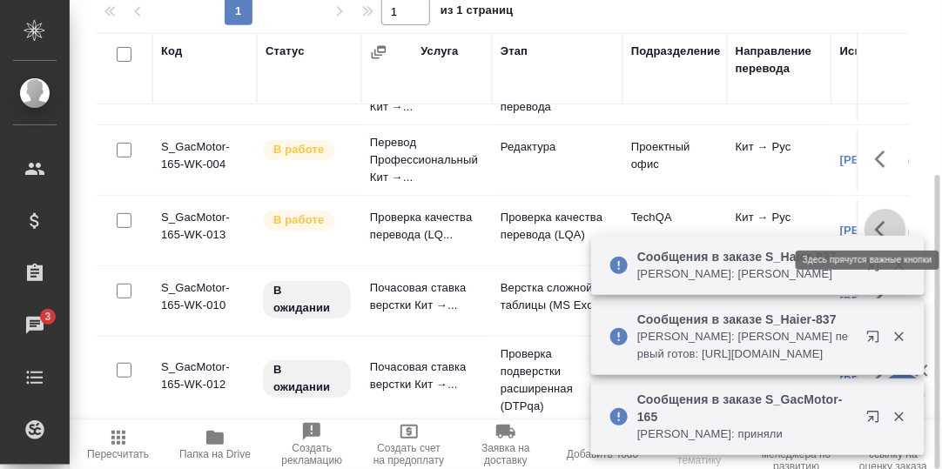
click at [875, 223] on icon "button" at bounding box center [885, 229] width 21 height 21
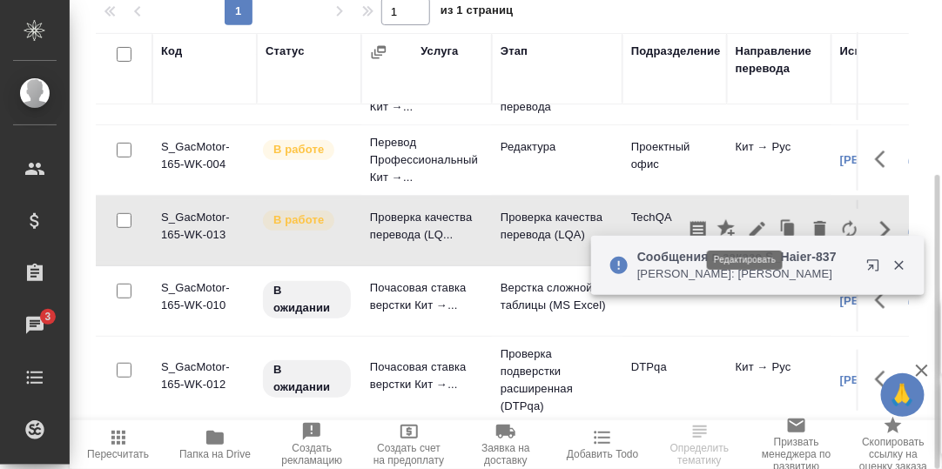
click at [750, 222] on icon "button" at bounding box center [758, 230] width 16 height 16
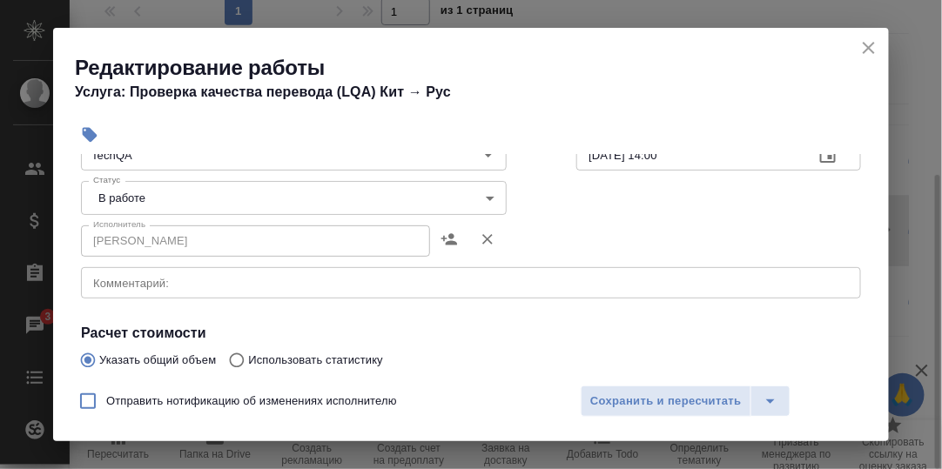
scroll to position [86, 0]
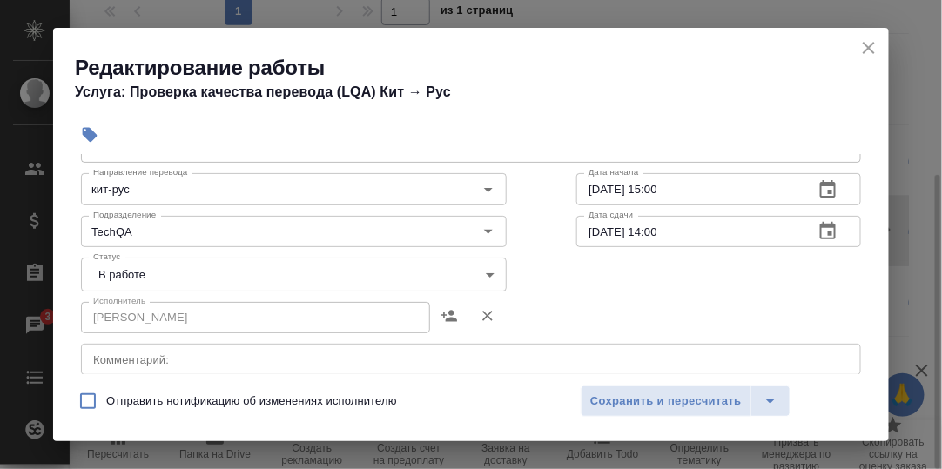
click at [482, 277] on body "🙏 .cls-1 fill:#fff; AWATERA Румянцева Дарья d.rumyantseva Клиенты Спецификации …" at bounding box center [471, 234] width 942 height 469
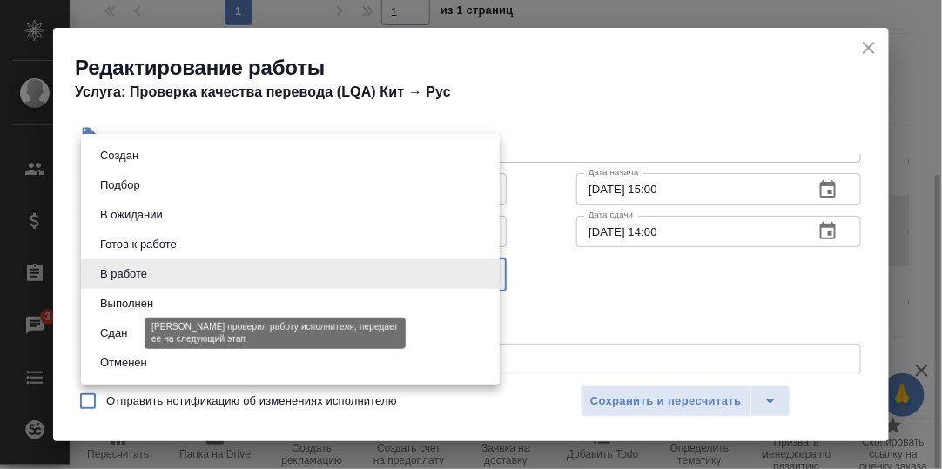
drag, startPoint x: 131, startPoint y: 329, endPoint x: 187, endPoint y: 335, distance: 56.9
click at [133, 329] on li "Сдан" at bounding box center [290, 334] width 419 height 30
type input "closed"
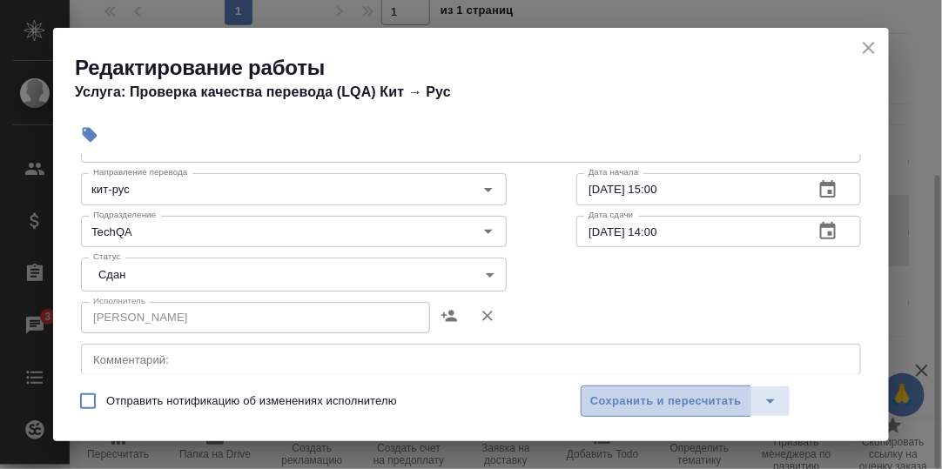
click at [658, 399] on span "Сохранить и пересчитать" at bounding box center [666, 402] width 152 height 20
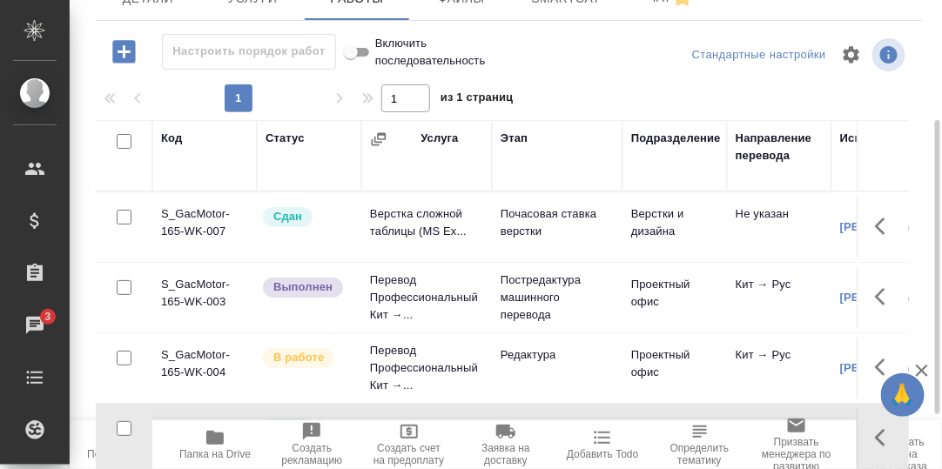
scroll to position [0, 0]
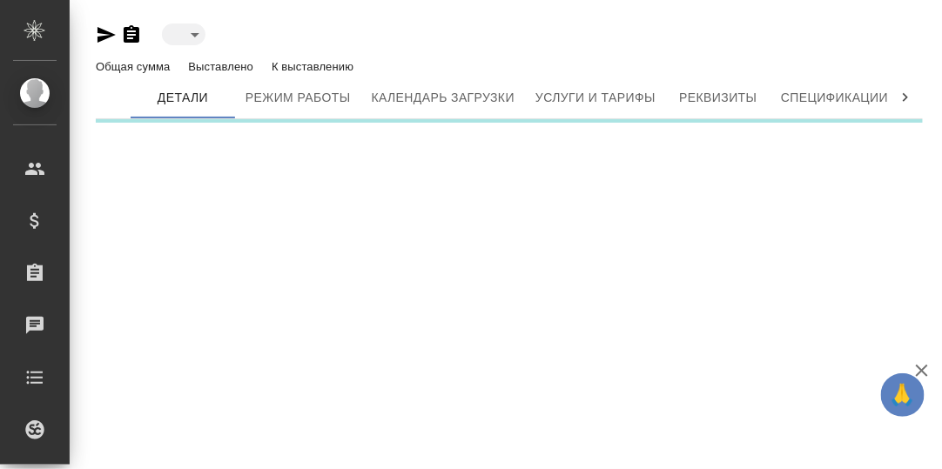
type input "blackList"
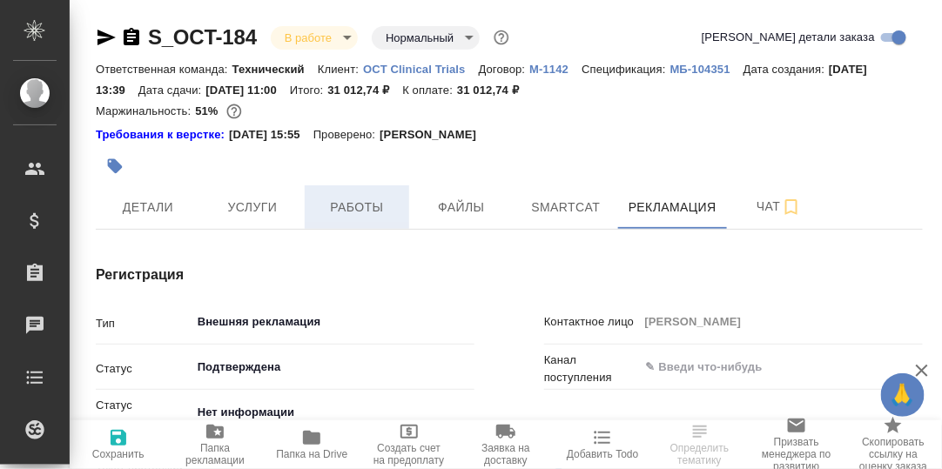
type textarea "x"
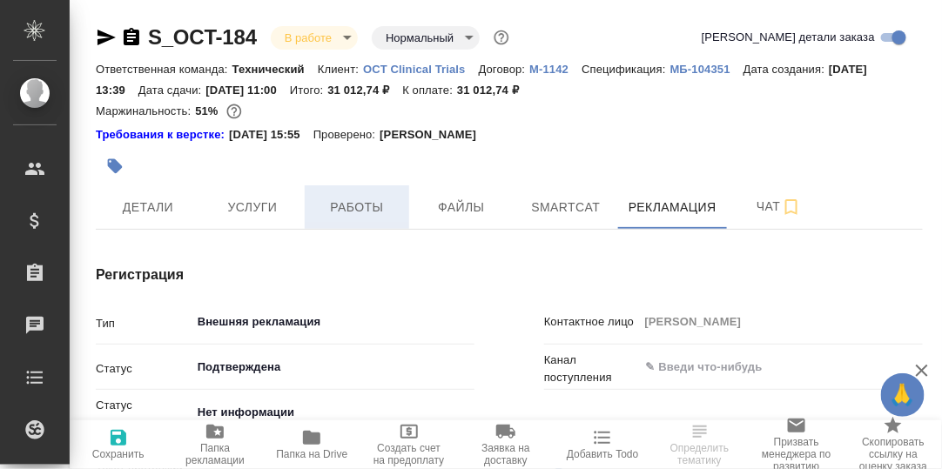
type textarea "x"
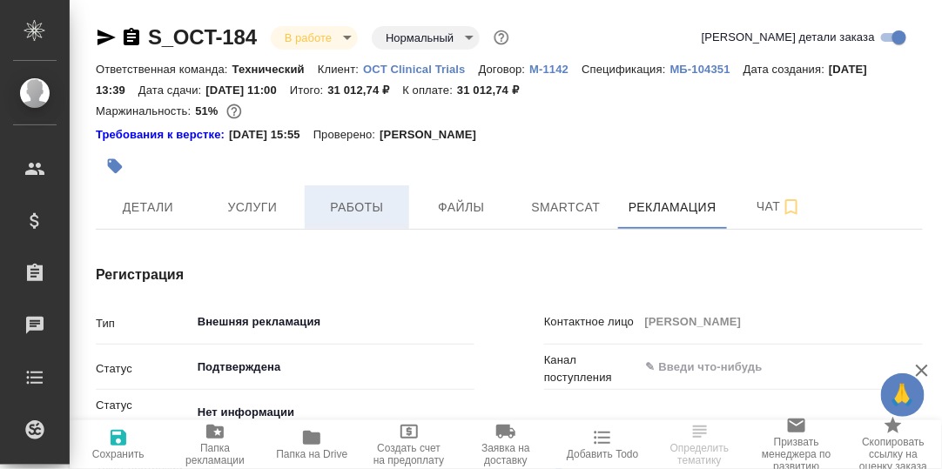
type textarea "x"
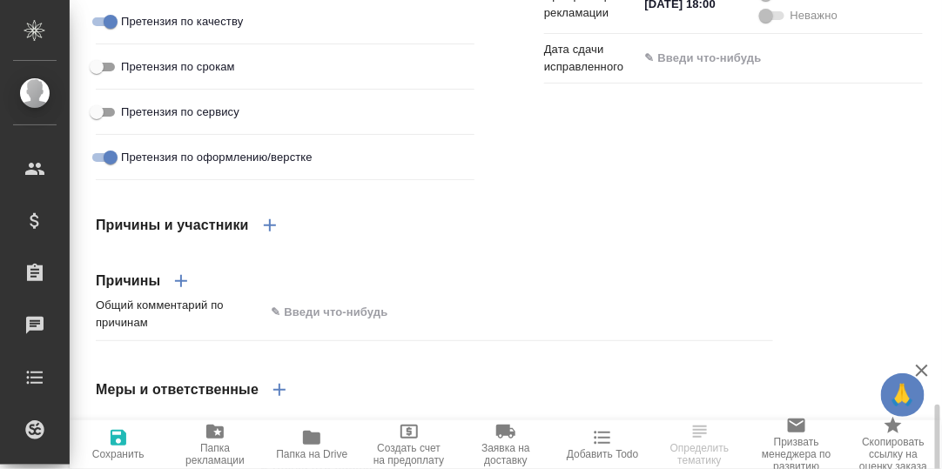
scroll to position [1391, 0]
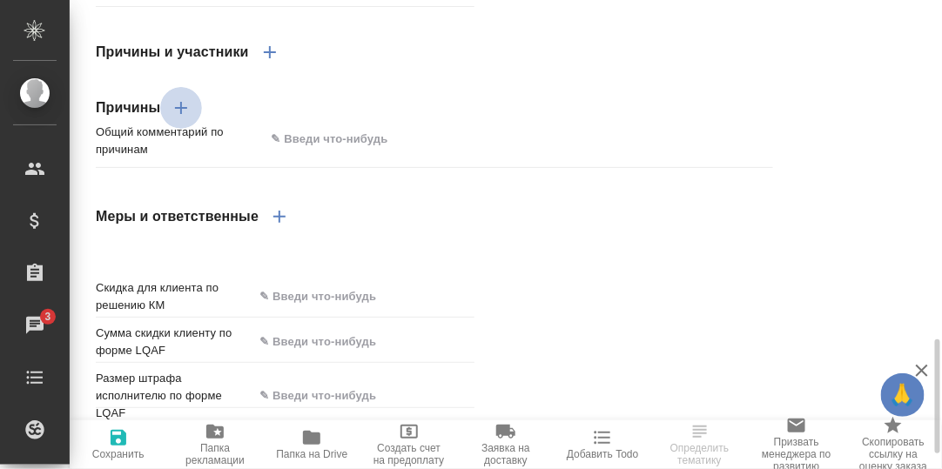
click at [176, 118] on icon "button" at bounding box center [181, 108] width 21 height 21
type textarea "x"
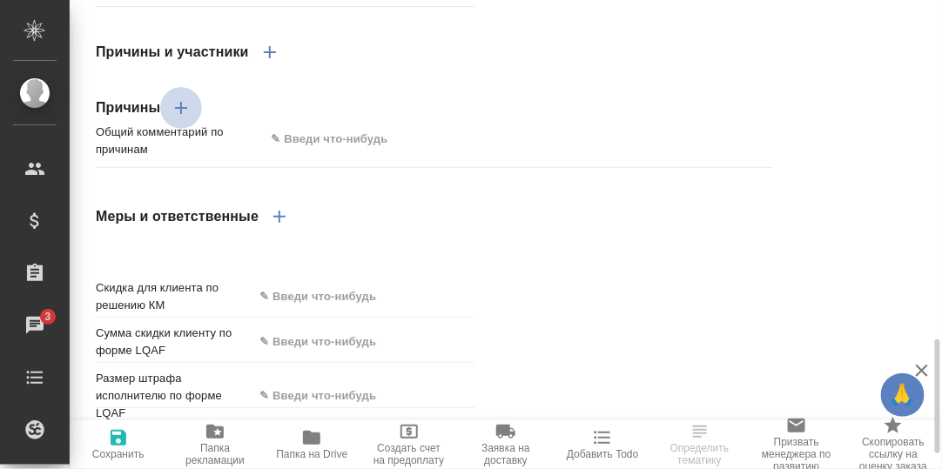
type textarea "x"
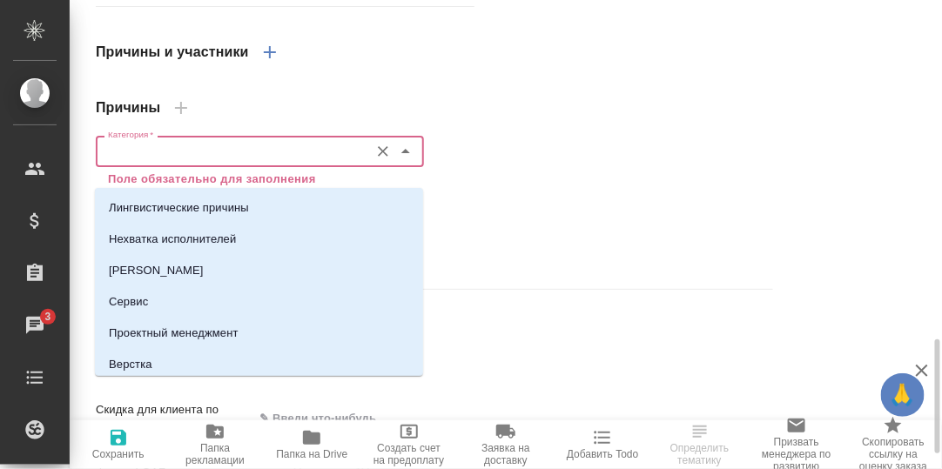
click at [149, 162] on input "Категория   *" at bounding box center [230, 151] width 259 height 21
click at [165, 203] on p "Лингвистические причины" at bounding box center [179, 207] width 140 height 17
type textarea "x"
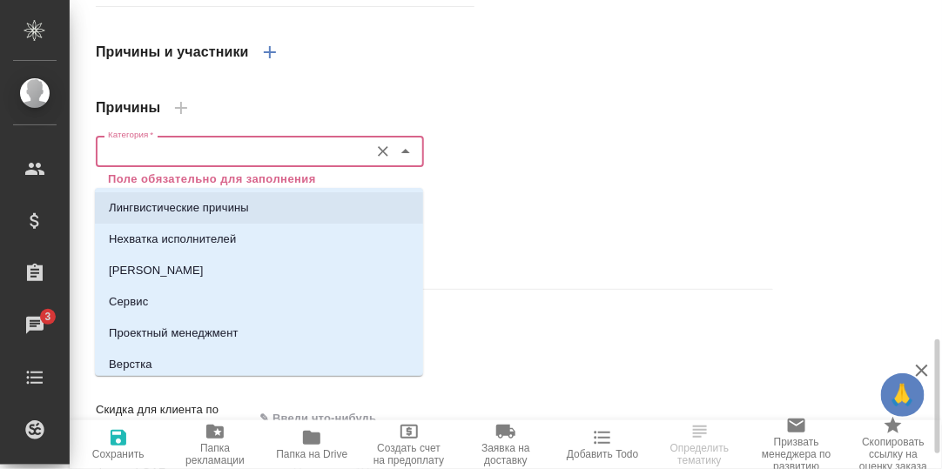
type textarea "x"
type input "Лингвистические причины"
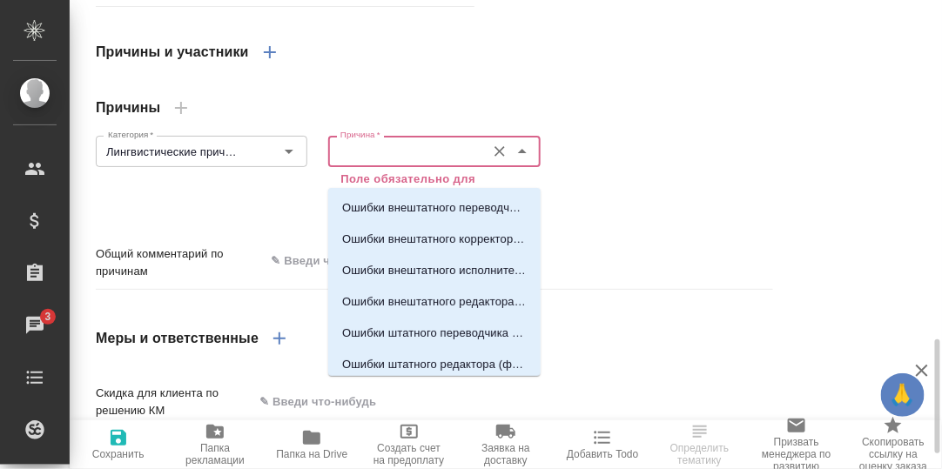
click at [375, 162] on input "Причина   *" at bounding box center [405, 151] width 143 height 21
click at [424, 204] on p "Ошибки внештатного переводчика (фамилия)" at bounding box center [434, 207] width 185 height 17
type textarea "x"
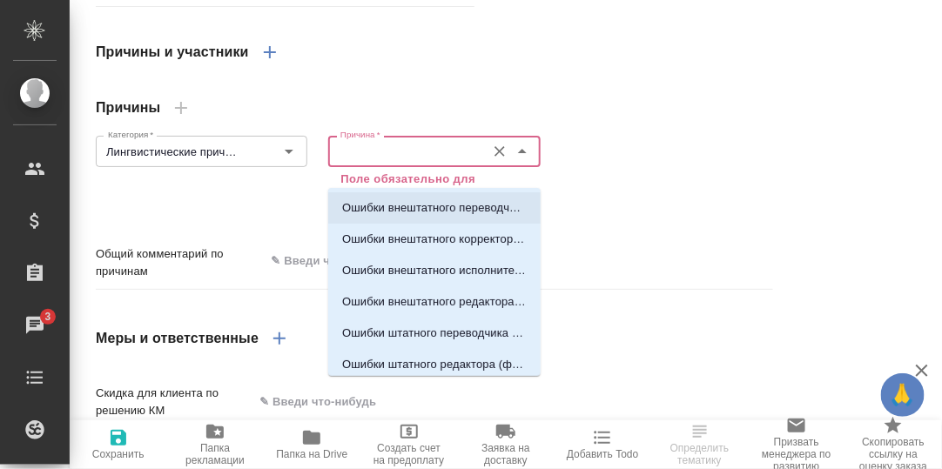
type textarea "x"
type input "Ошибки внештатного переводчика (фамилия)"
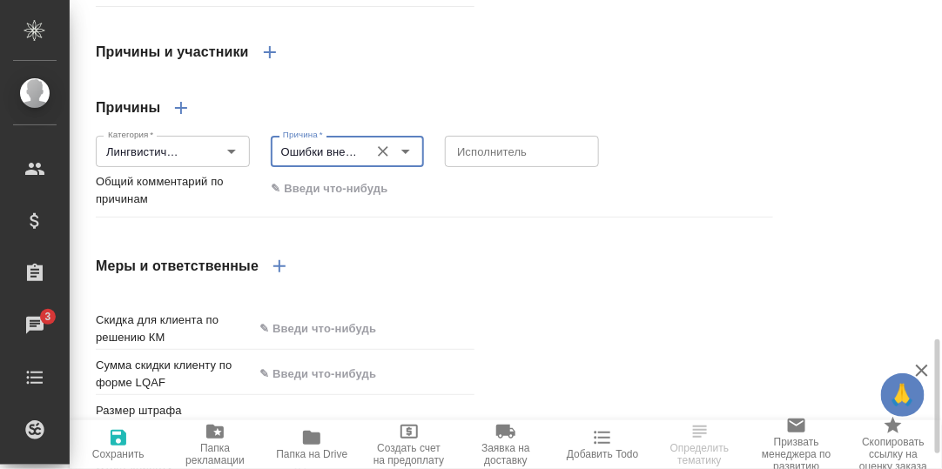
click at [536, 158] on textarea at bounding box center [522, 151] width 130 height 13
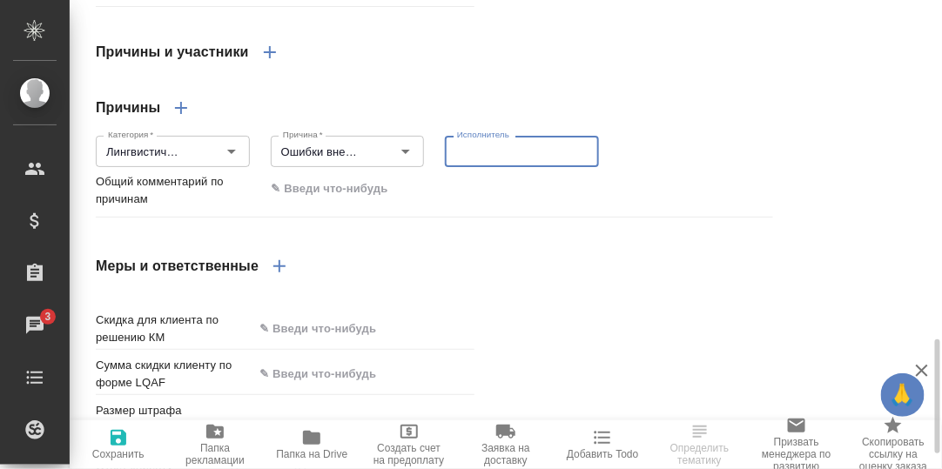
type textarea "x"
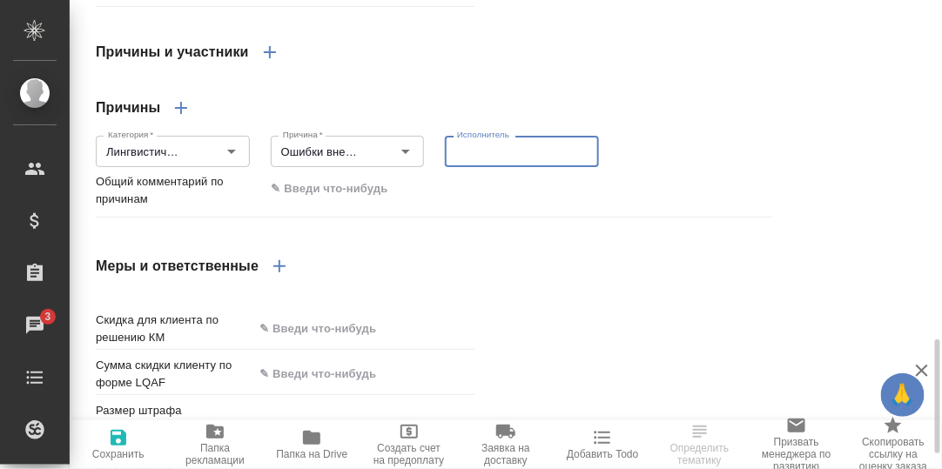
type textarea "x"
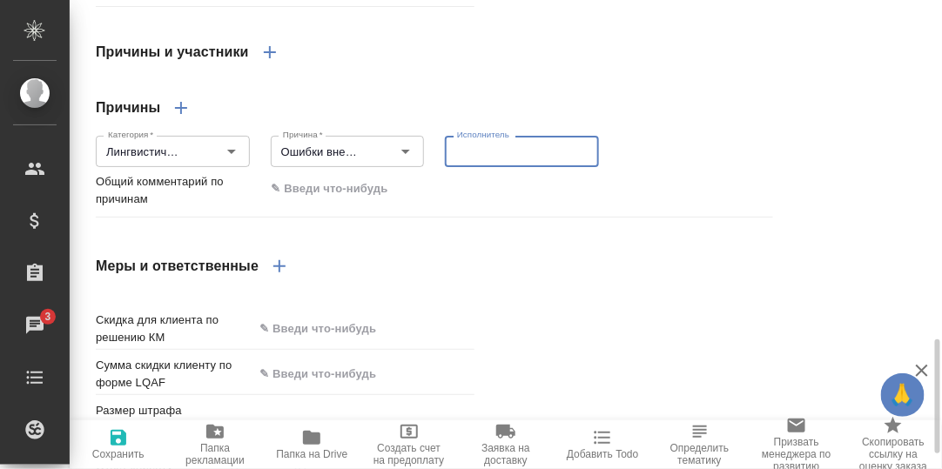
type textarea "x"
type textarea "С"
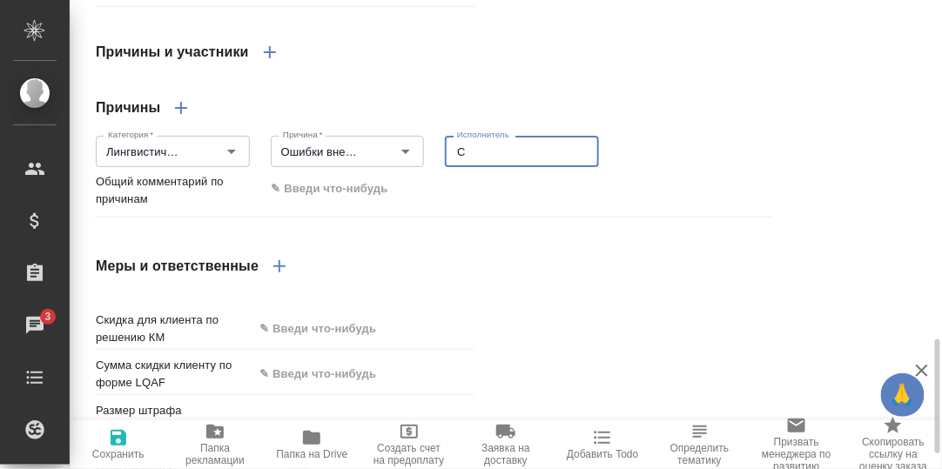
type textarea "x"
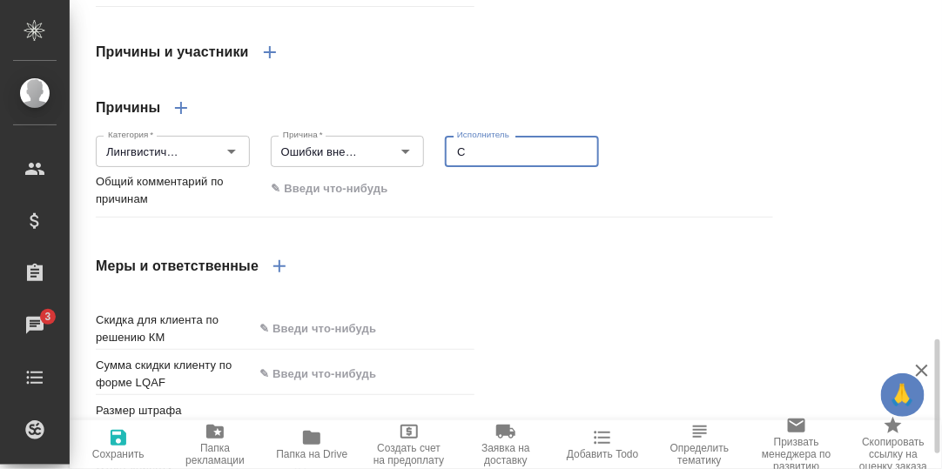
type textarea "x"
type textarea "Со"
type textarea "x"
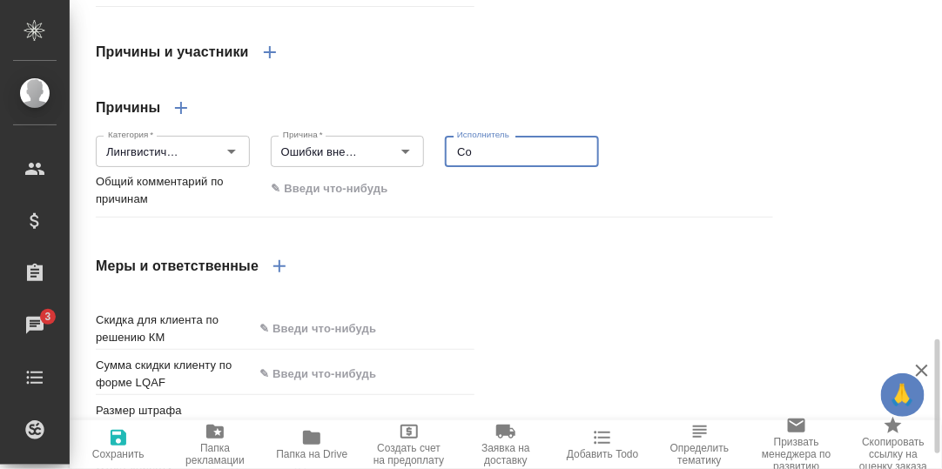
type textarea "x"
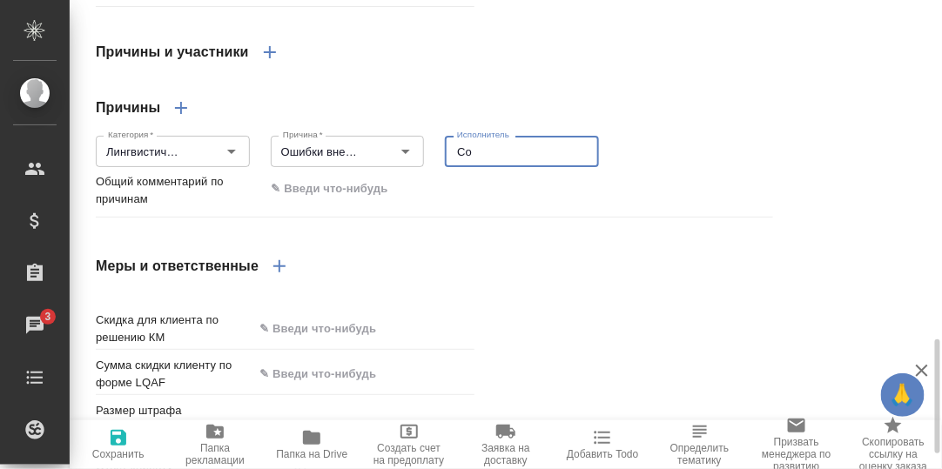
type textarea "Сос"
type textarea "x"
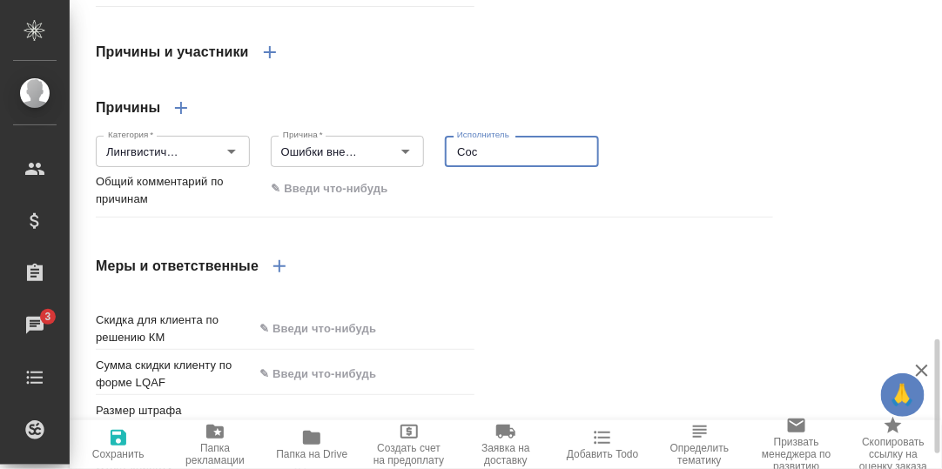
type textarea "x"
type textarea "Сосн"
type textarea "x"
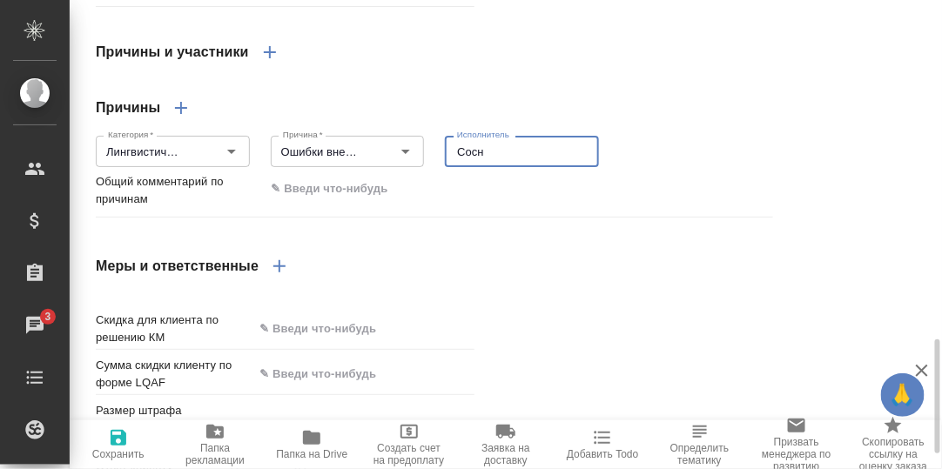
type textarea "x"
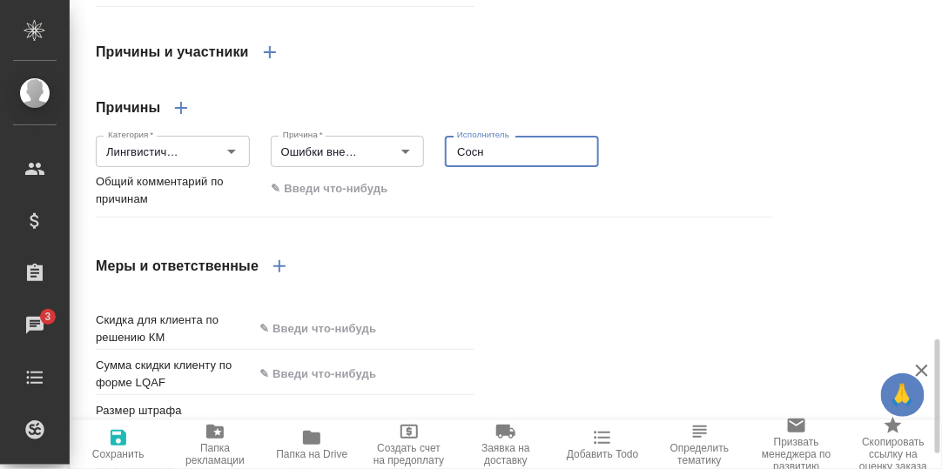
type textarea "x"
type textarea "Сосни"
type textarea "x"
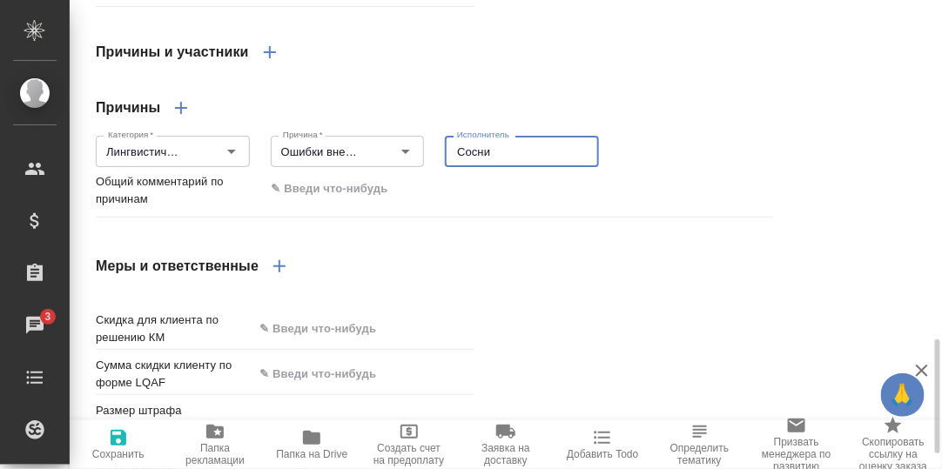
type textarea "x"
type textarea "Соснин"
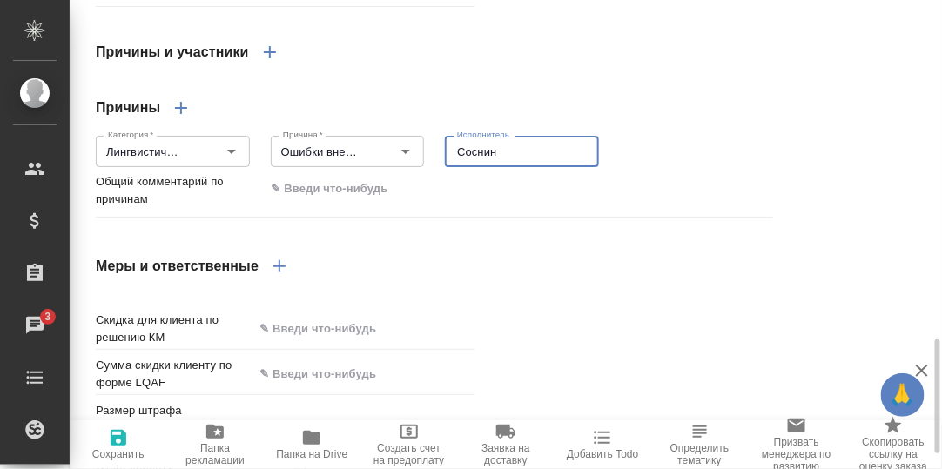
type textarea "x"
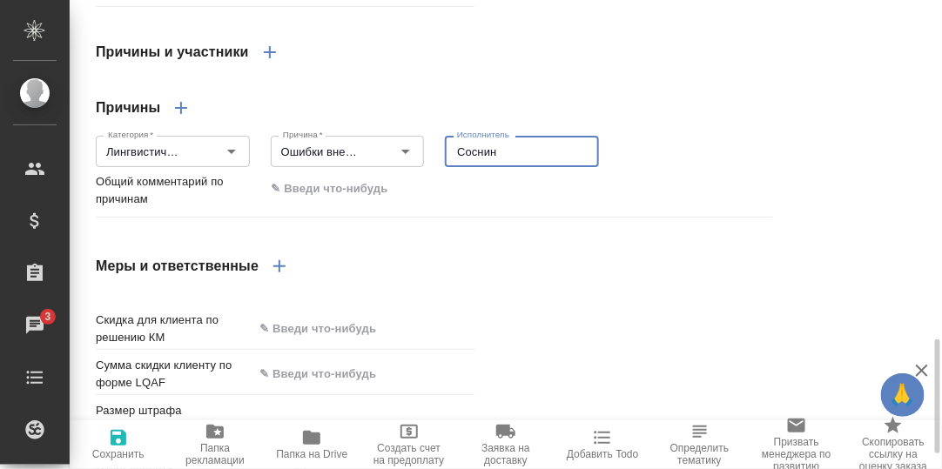
type textarea "x"
type textarea "Соснин"
type textarea "x"
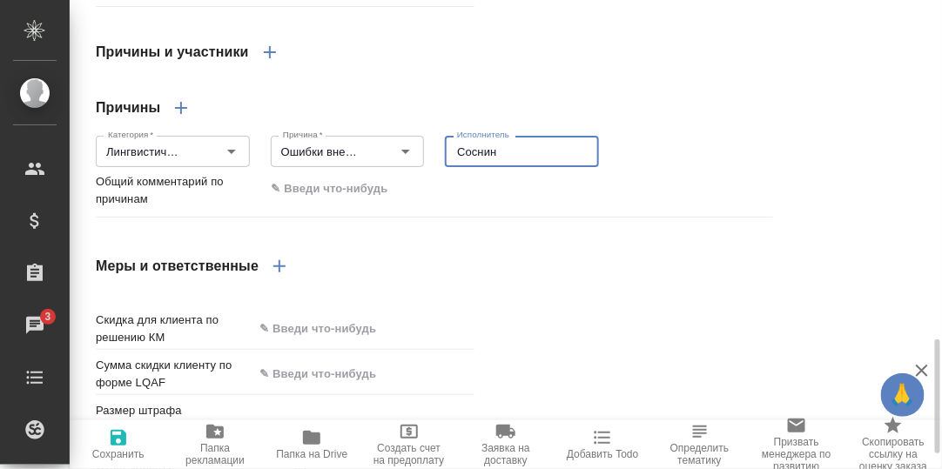
type textarea "x"
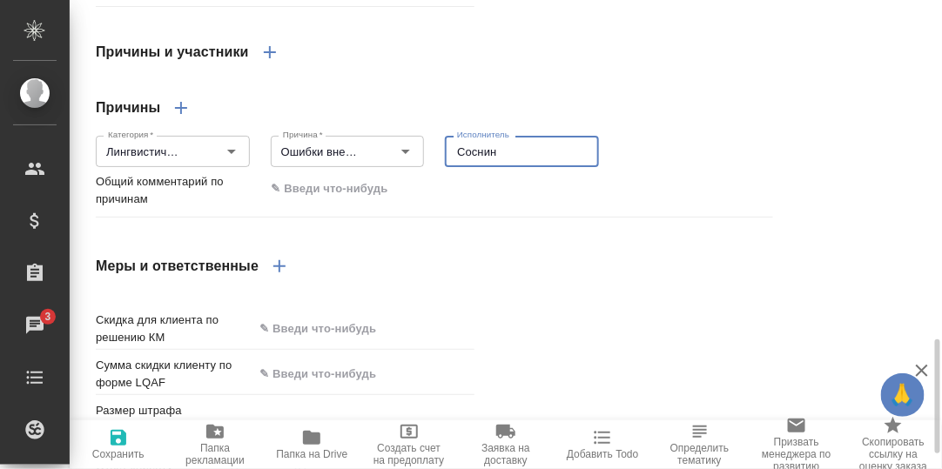
type textarea "Соснин Ф"
type textarea "x"
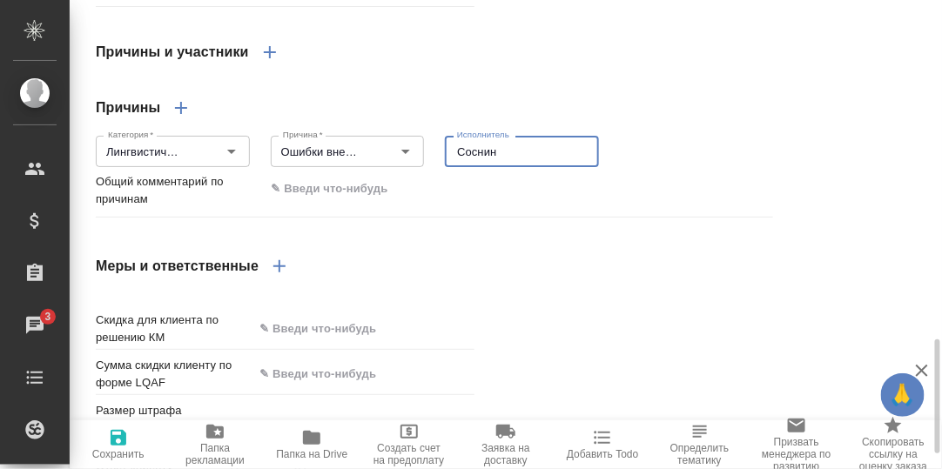
type textarea "x"
type textarea "Соснин Фе"
type textarea "x"
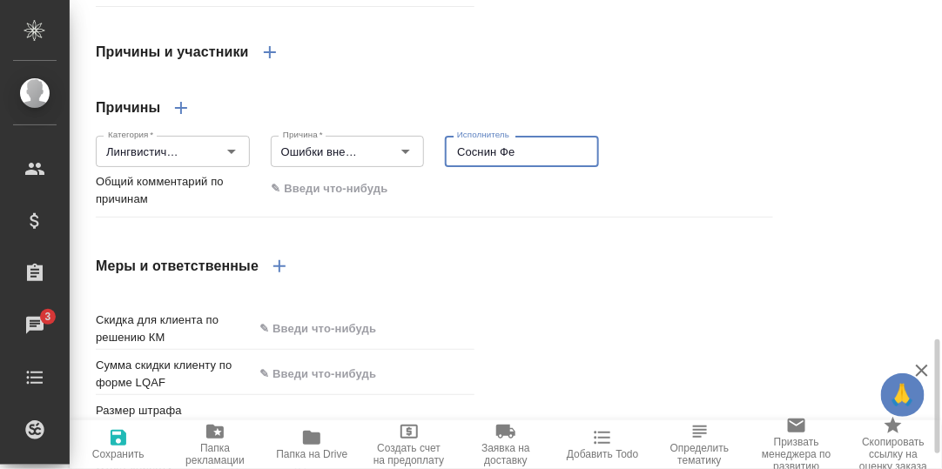
type textarea "x"
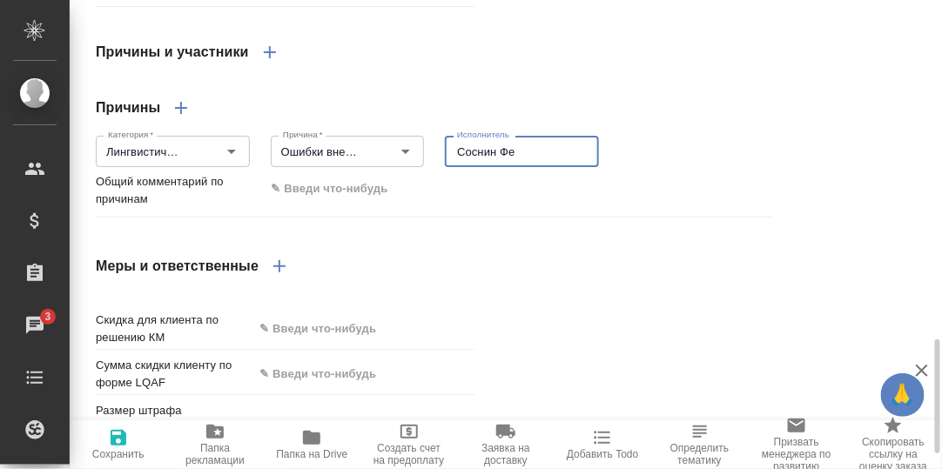
type textarea "x"
type textarea "Соснин Фед"
type textarea "x"
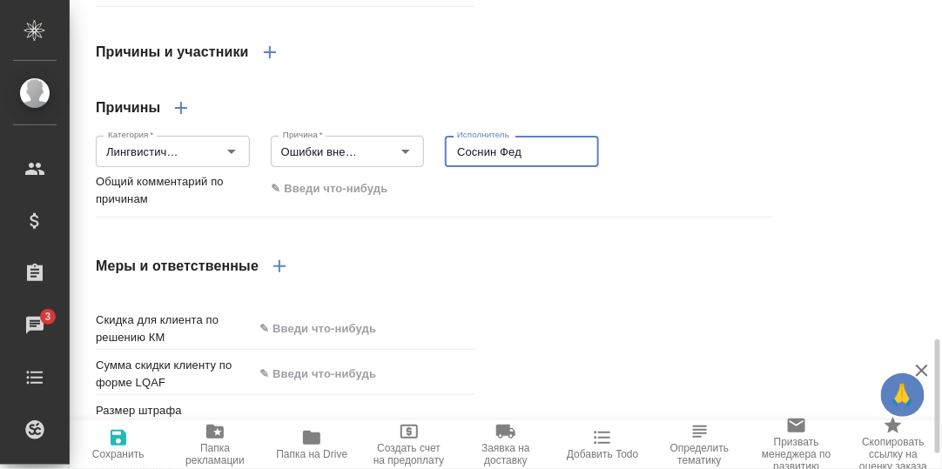
type textarea "x"
type textarea "Соснин Федо"
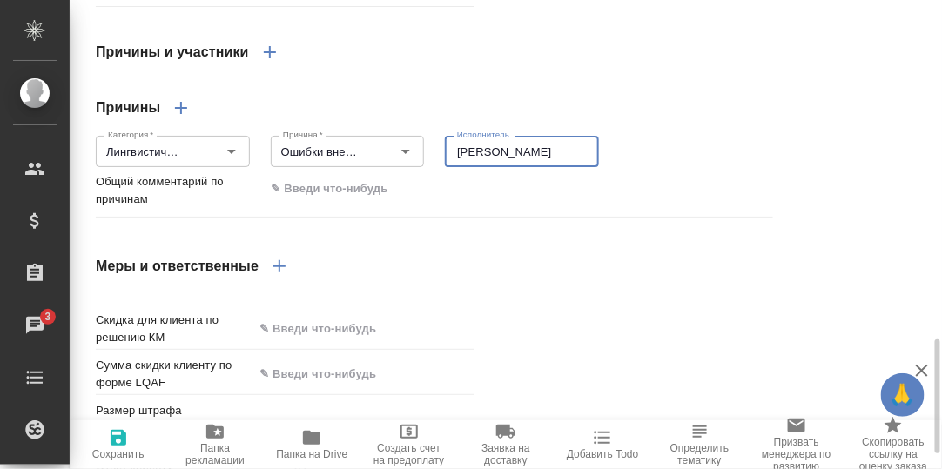
type textarea "x"
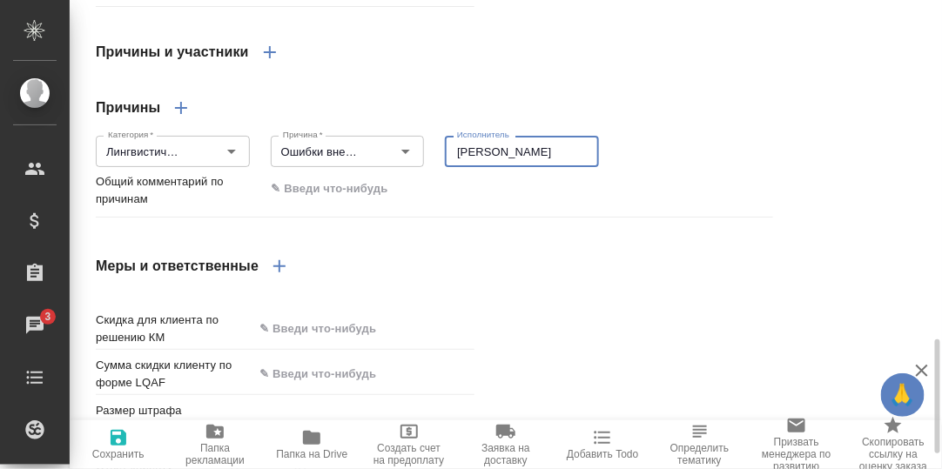
type textarea "x"
type textarea "Соснин Федор"
click at [182, 118] on icon "button" at bounding box center [181, 108] width 21 height 21
type textarea "x"
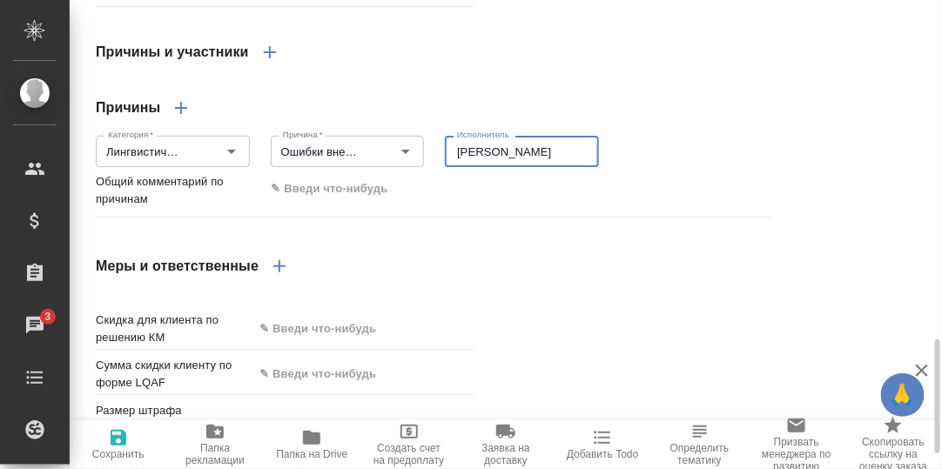
type textarea "x"
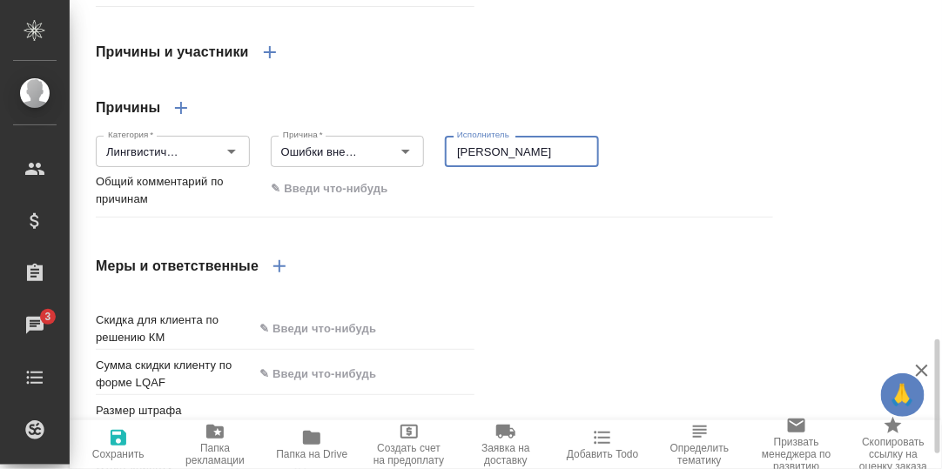
type textarea "x"
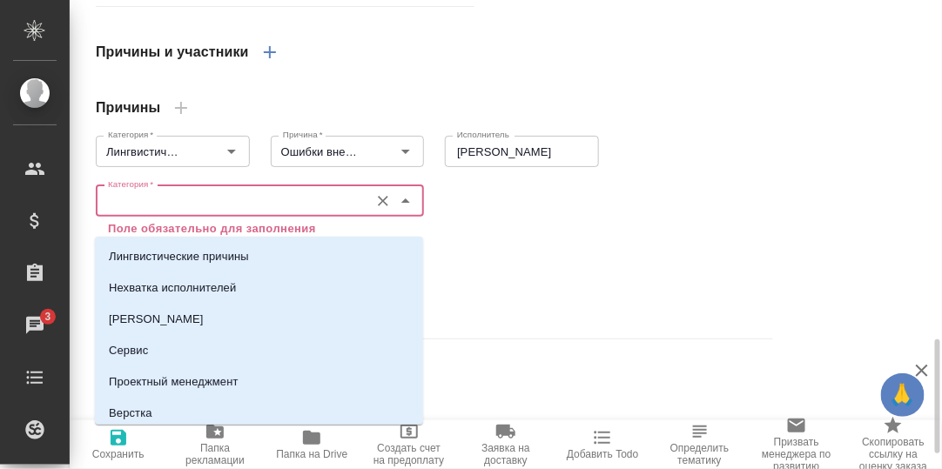
click at [157, 212] on input "Категория   *" at bounding box center [230, 201] width 259 height 21
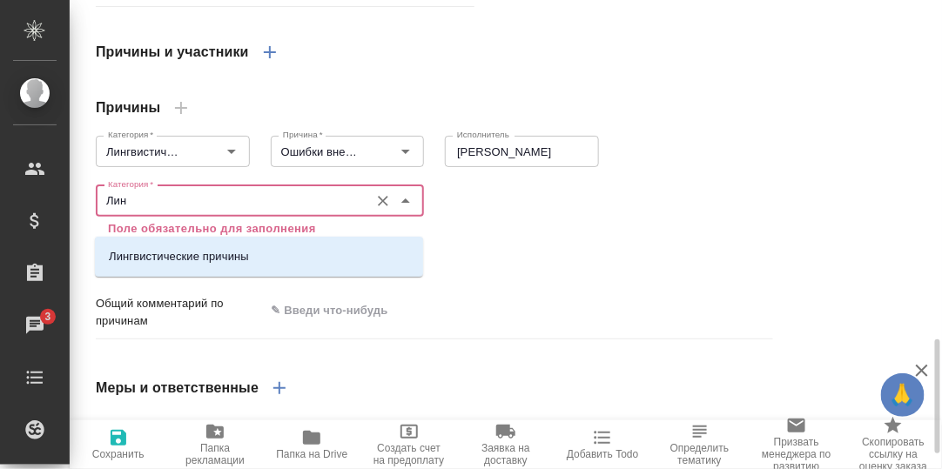
type input "Линг"
click at [191, 251] on p "Лингвистические причины" at bounding box center [179, 256] width 140 height 17
type textarea "x"
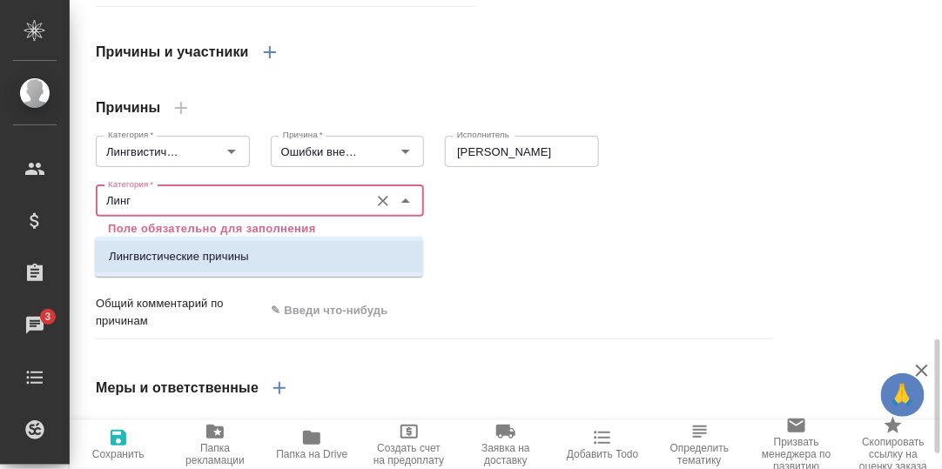
type textarea "x"
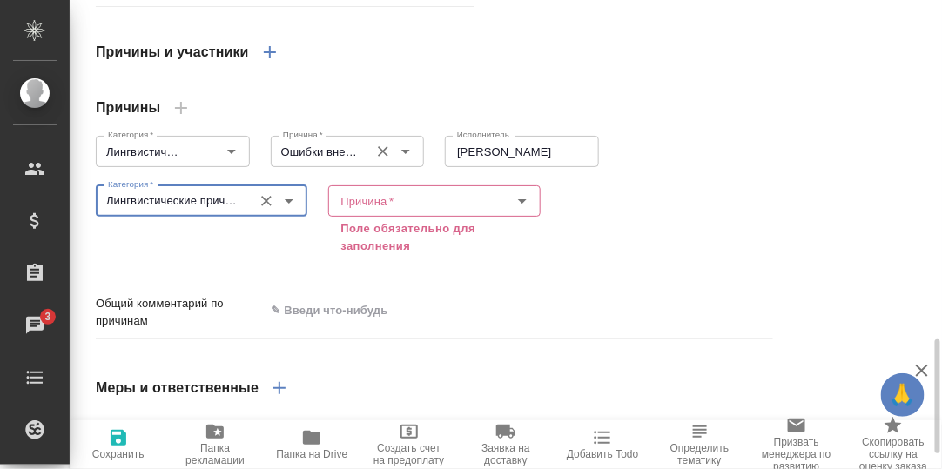
click at [367, 167] on div "Ошибки внештатного переводчика (фамилия) Причина *" at bounding box center [348, 151] width 154 height 31
type input "Лингвистические причины"
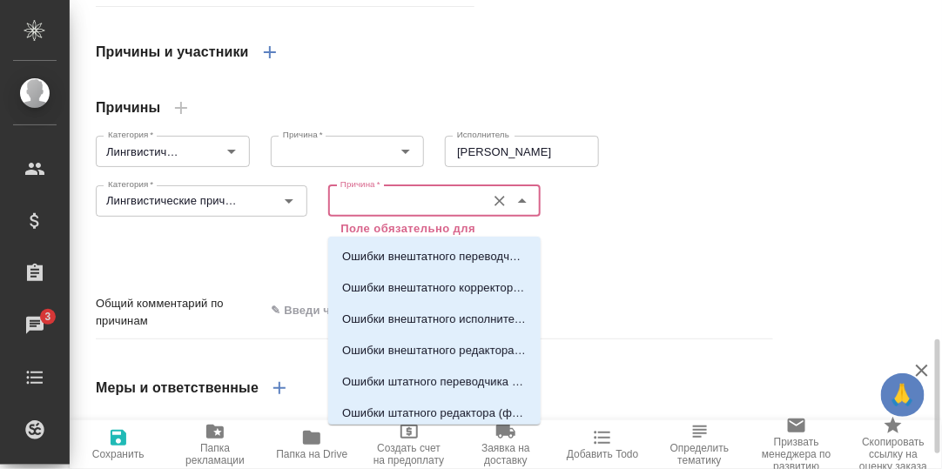
scroll to position [0, 0]
click at [375, 212] on input "Причина   *" at bounding box center [405, 201] width 143 height 21
drag, startPoint x: 409, startPoint y: 257, endPoint x: 425, endPoint y: 253, distance: 16.3
click at [411, 257] on p "Ошибки внештатного переводчика (фамилия)" at bounding box center [434, 256] width 185 height 17
type textarea "x"
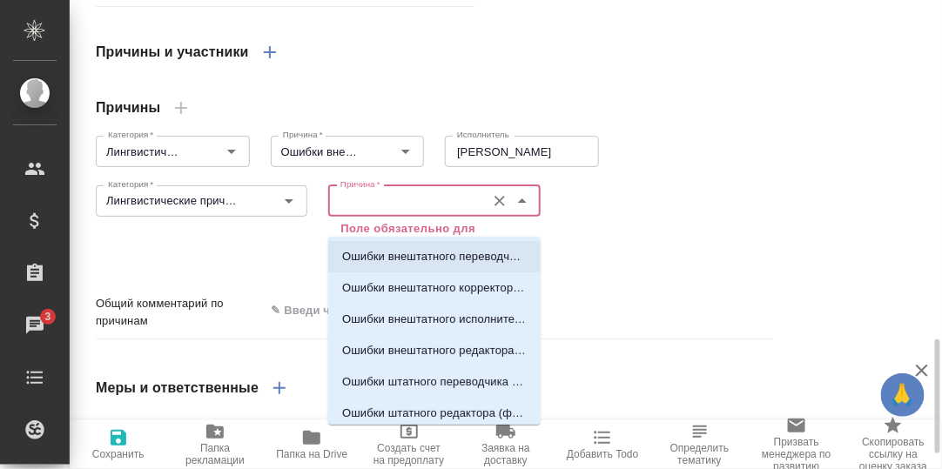
type textarea "x"
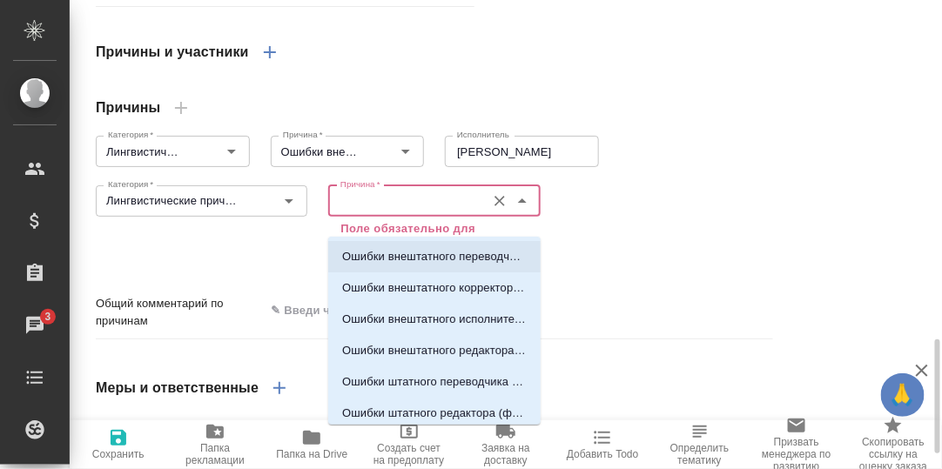
type textarea "x"
type input "Ошибки внештатного переводчика (фамилия)"
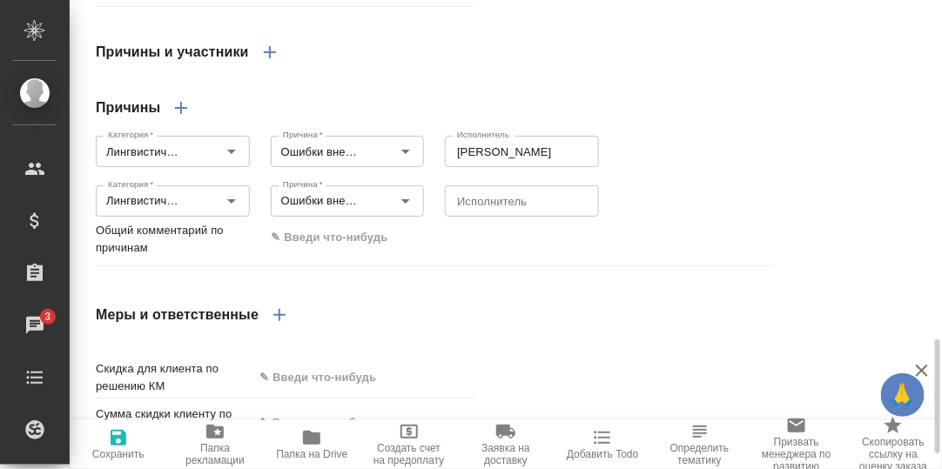
click at [510, 217] on div "x Исполнитель" at bounding box center [522, 200] width 154 height 31
type textarea "x"
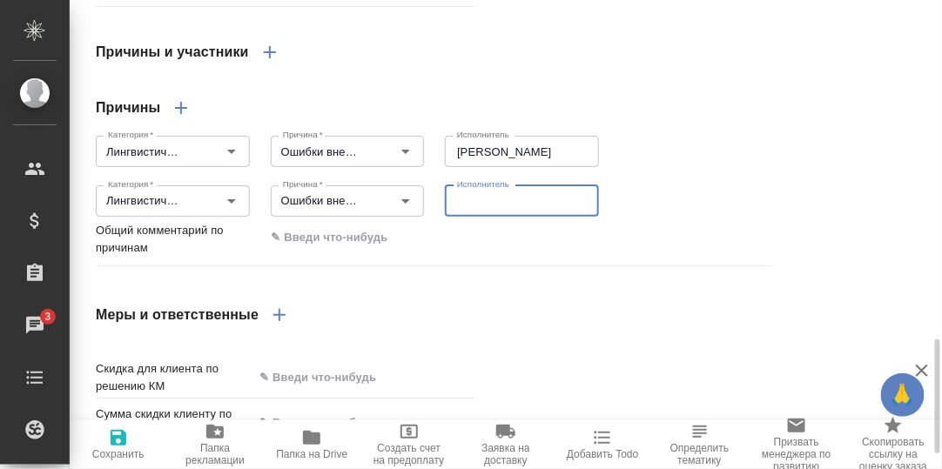
type textarea "x"
type textarea "Х"
type textarea "x"
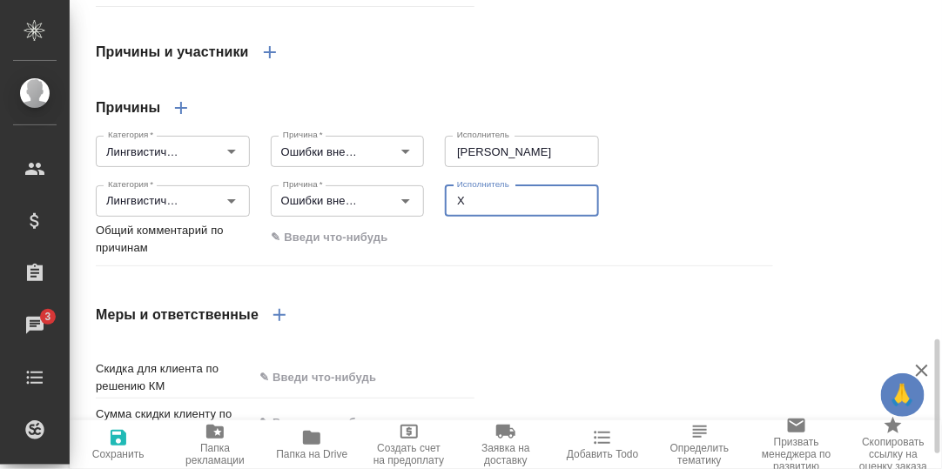
type textarea "x"
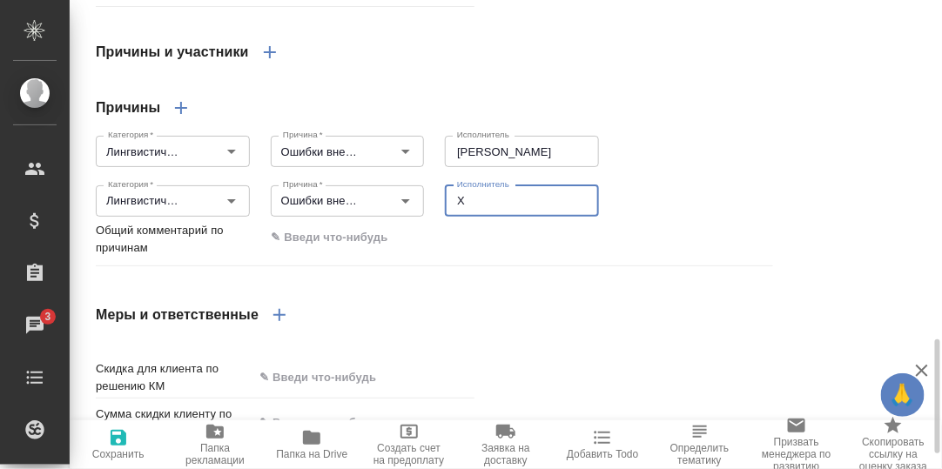
type textarea "x"
type textarea "Ха"
type textarea "x"
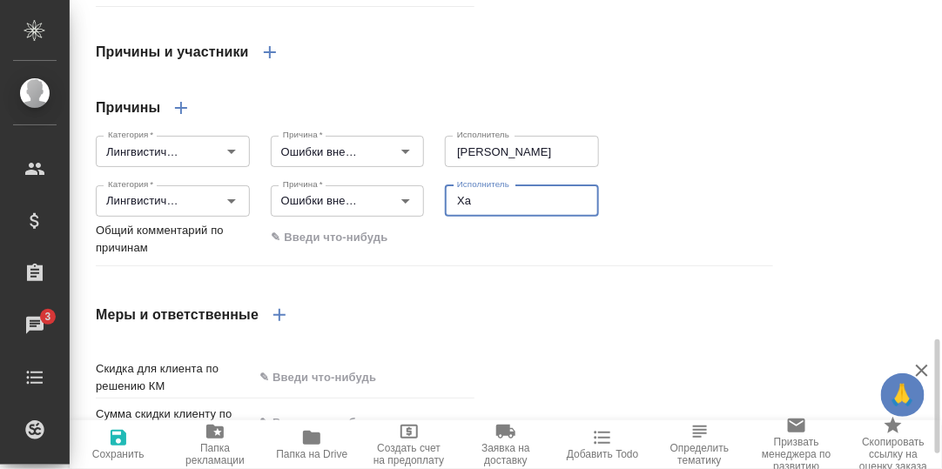
type textarea "x"
type textarea "Хай"
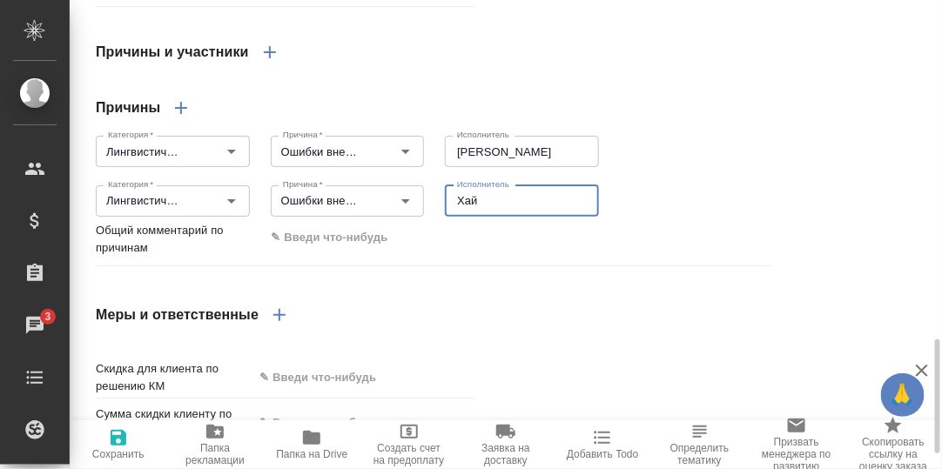
type textarea "x"
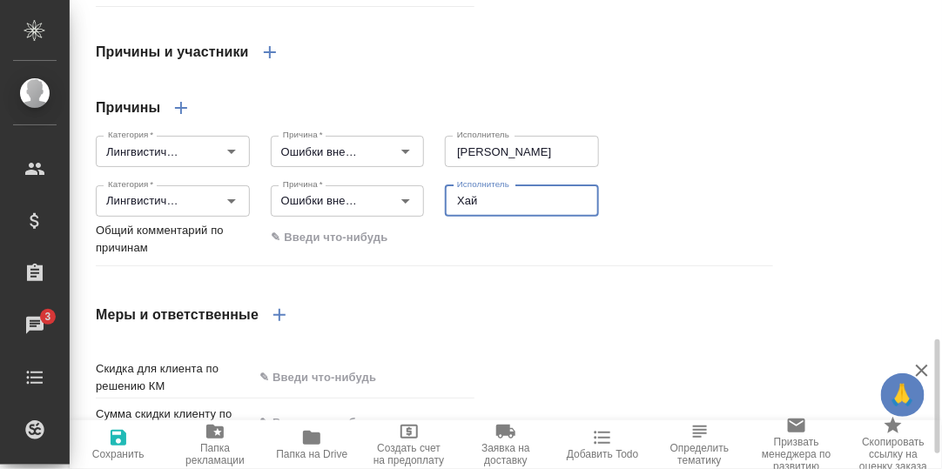
type textarea "x"
type textarea "Хайр"
type textarea "x"
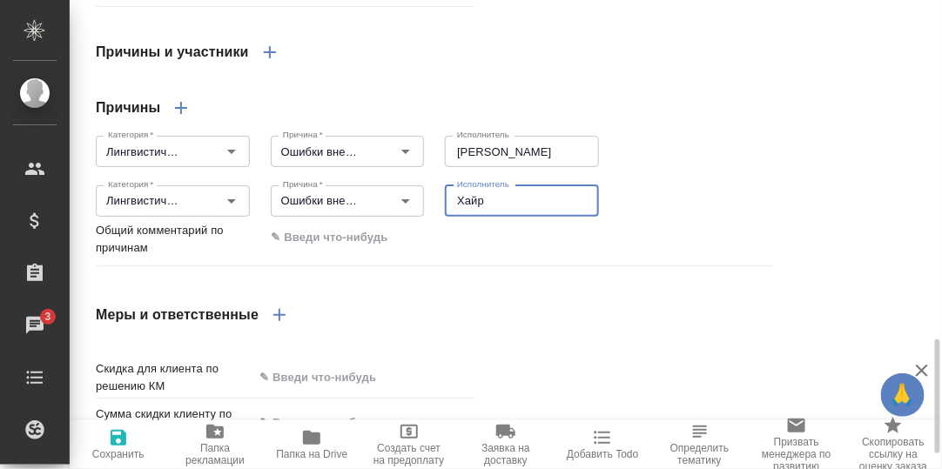
type textarea "x"
click at [544, 253] on textarea at bounding box center [520, 238] width 509 height 30
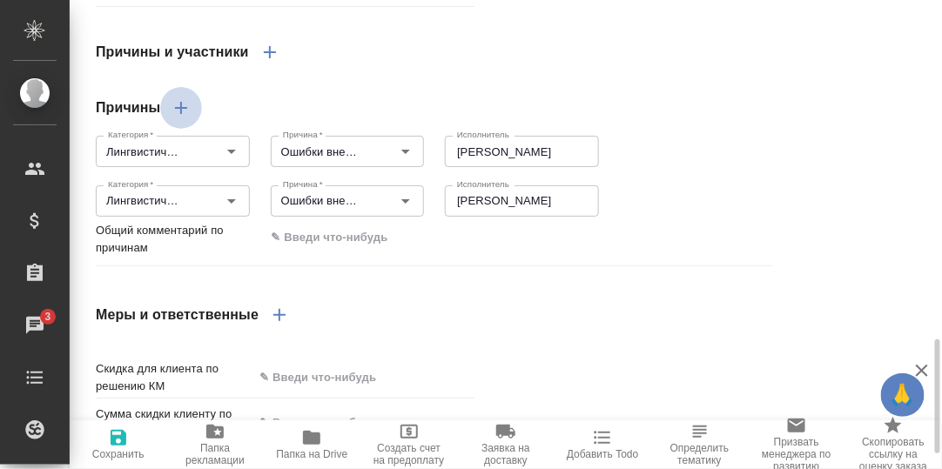
click at [179, 114] on icon "button" at bounding box center [181, 108] width 12 height 12
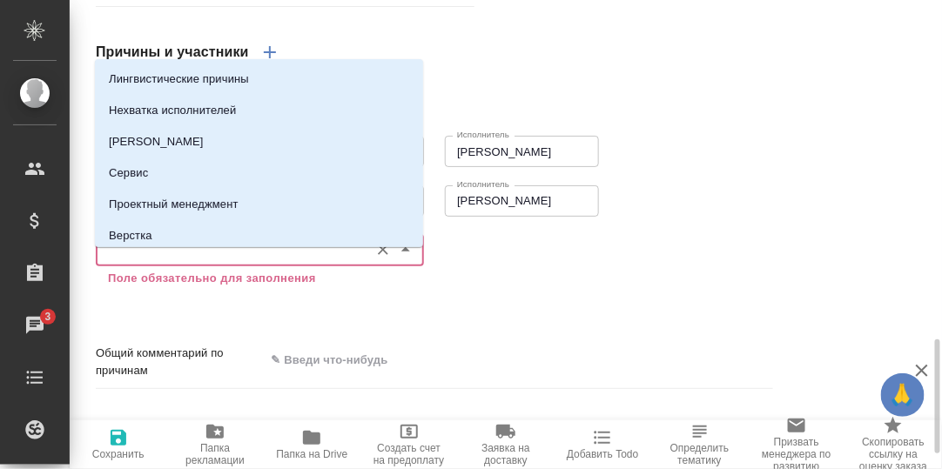
click at [159, 260] on input "Категория   *" at bounding box center [230, 249] width 259 height 21
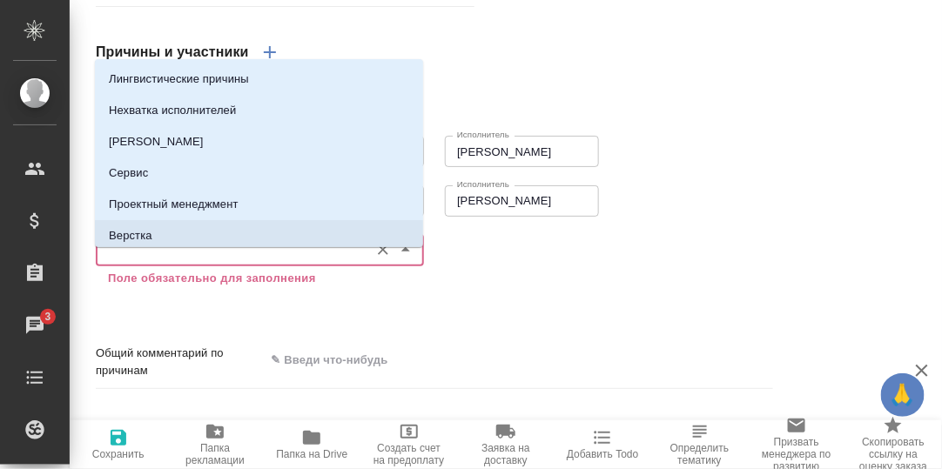
click at [148, 231] on p "Верстка" at bounding box center [131, 235] width 44 height 17
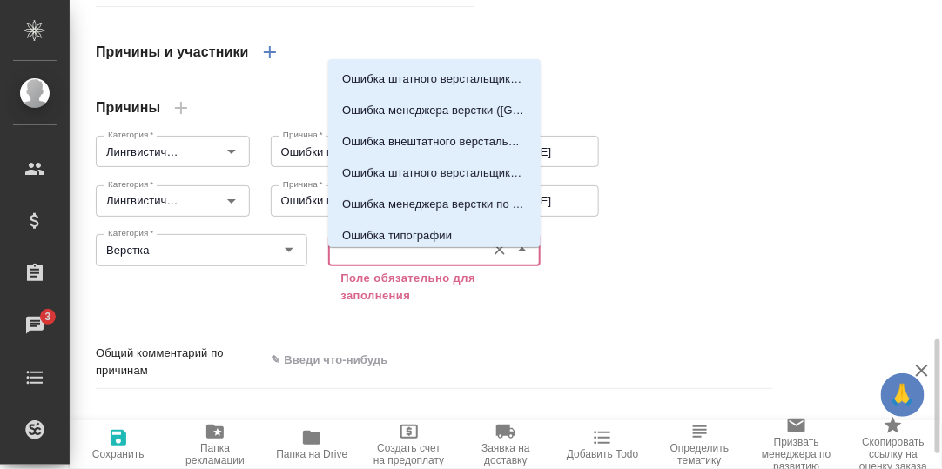
click at [387, 260] on input "Причина   *" at bounding box center [405, 249] width 143 height 21
click at [464, 140] on p "Ошибка внештатного верстальщика по подверстке (Фамилия)" at bounding box center [434, 141] width 185 height 17
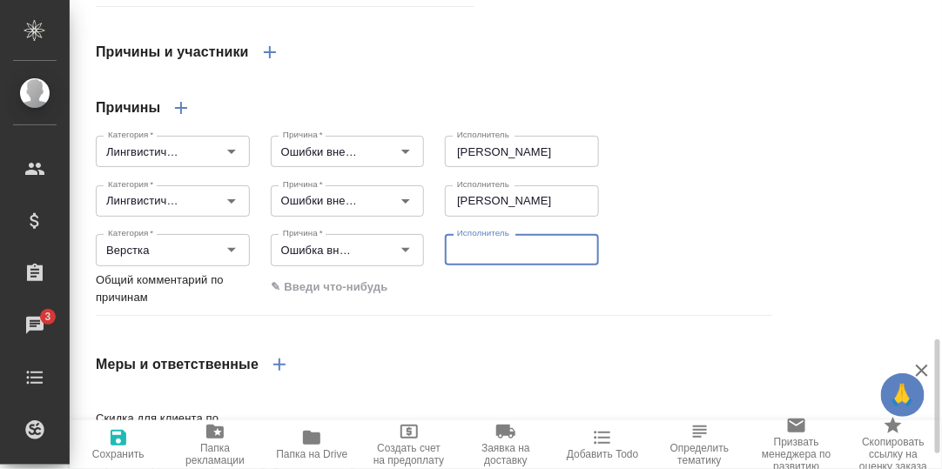
click at [503, 257] on textarea at bounding box center [522, 250] width 130 height 13
click at [657, 238] on div at bounding box center [697, 227] width 175 height 21
click at [343, 302] on textarea at bounding box center [520, 288] width 509 height 30
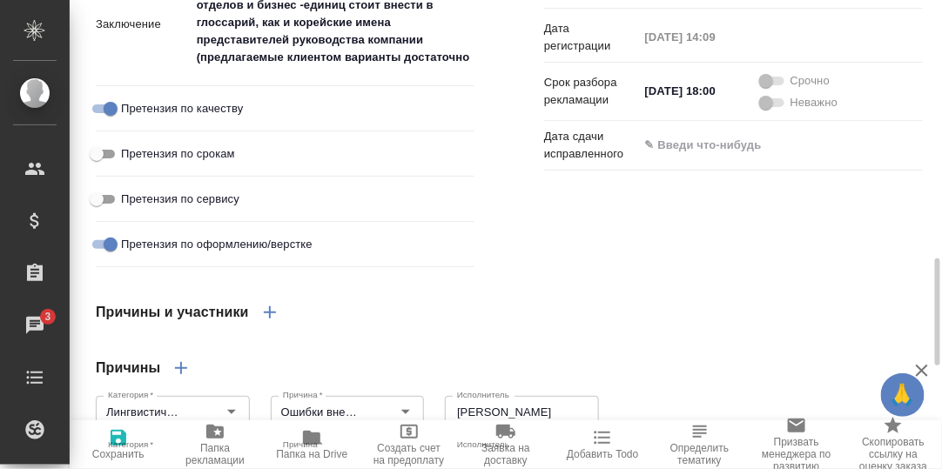
scroll to position [1043, 0]
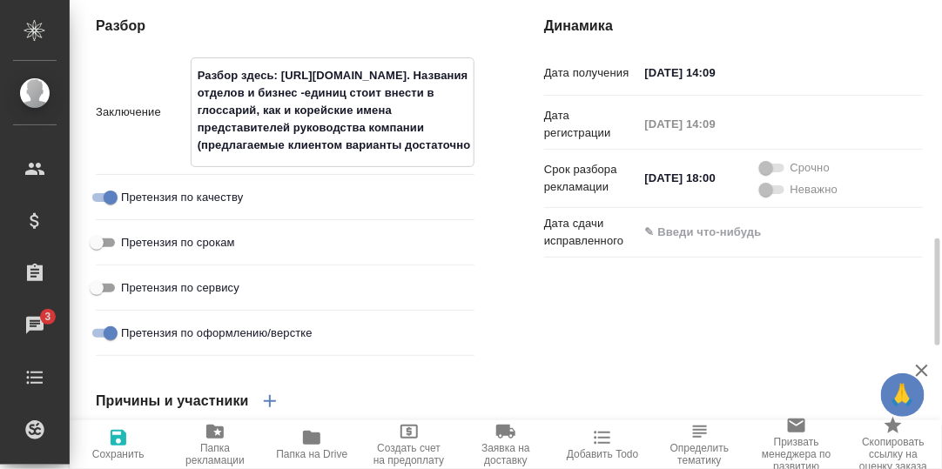
click at [250, 160] on textarea "Разбор здесь: https://drive.awatera.com/apps/files/files?dir=/Shares/OCT%20%20C…" at bounding box center [333, 110] width 282 height 99
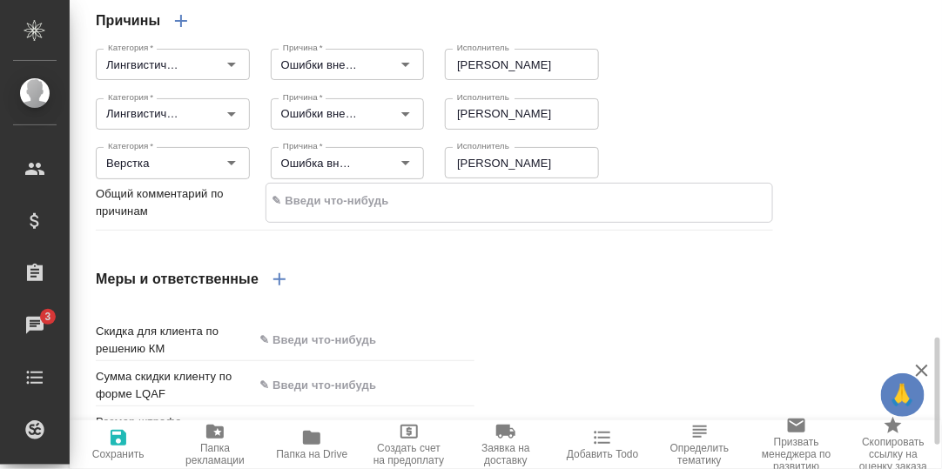
scroll to position [192, 0]
click at [330, 216] on textarea at bounding box center [519, 201] width 507 height 30
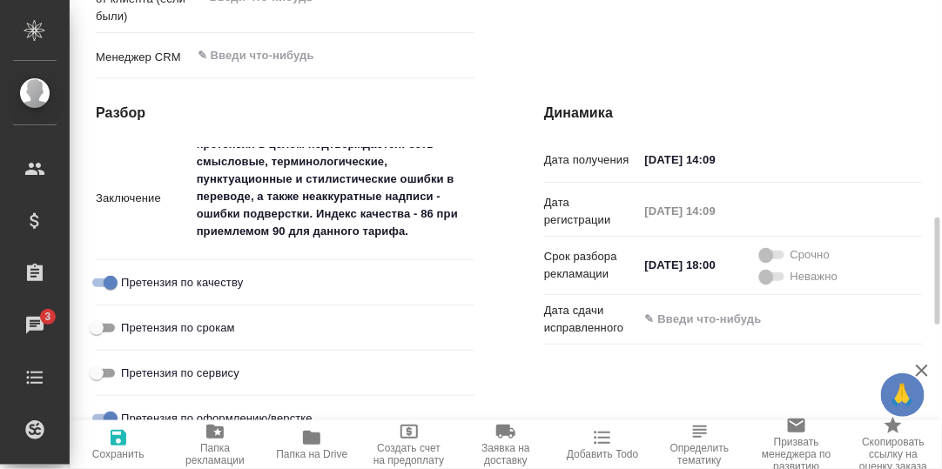
scroll to position [1478, 0]
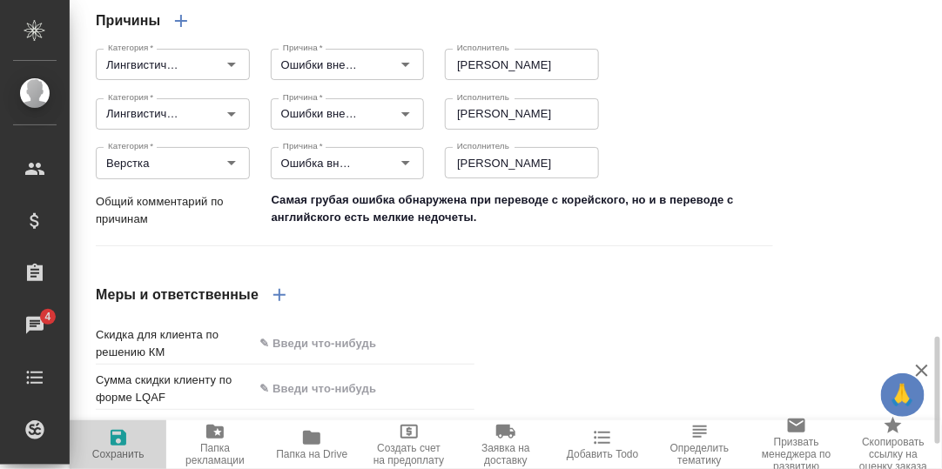
click at [111, 441] on icon "button" at bounding box center [119, 438] width 16 height 16
click at [119, 442] on icon "button" at bounding box center [118, 438] width 21 height 21
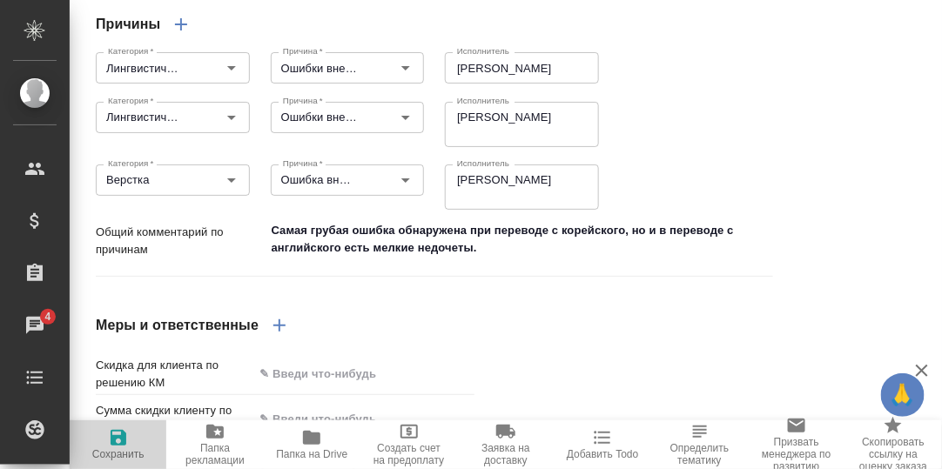
drag, startPoint x: 112, startPoint y: 442, endPoint x: 317, endPoint y: 380, distance: 214.0
click at [119, 440] on icon "button" at bounding box center [118, 438] width 21 height 21
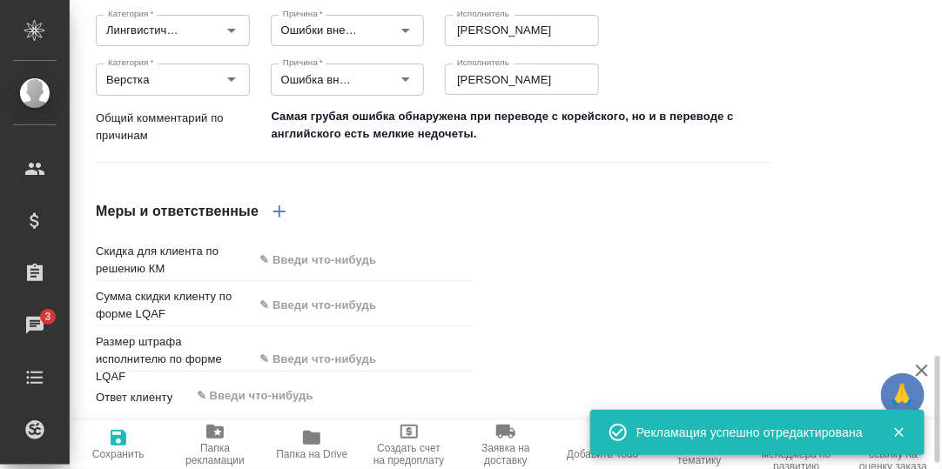
scroll to position [1597, 0]
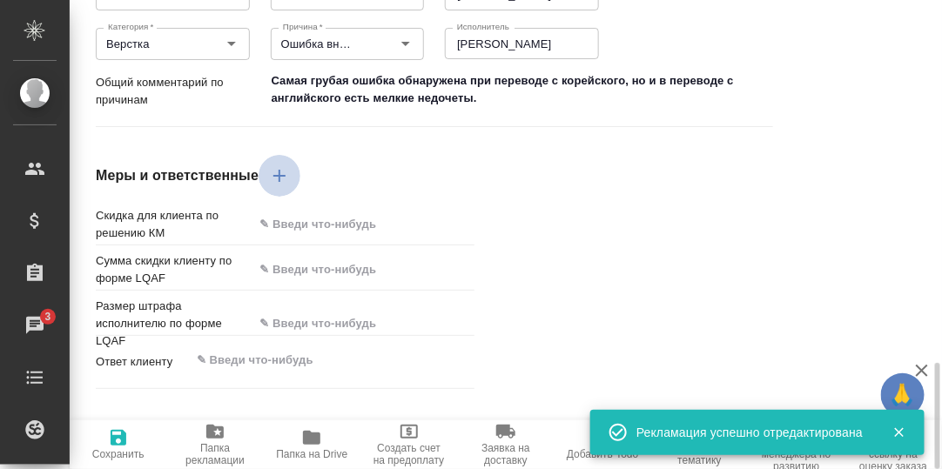
click at [280, 182] on icon "button" at bounding box center [279, 176] width 12 height 12
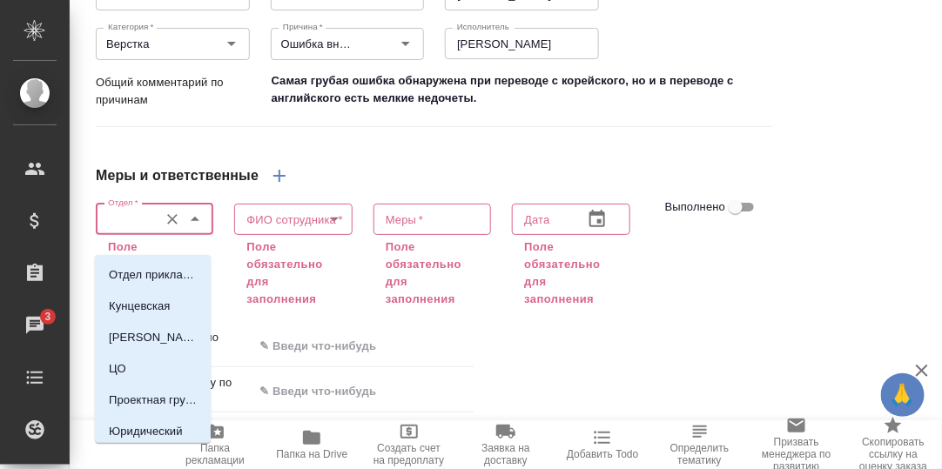
click at [144, 230] on input "Отдел   *" at bounding box center [125, 219] width 49 height 21
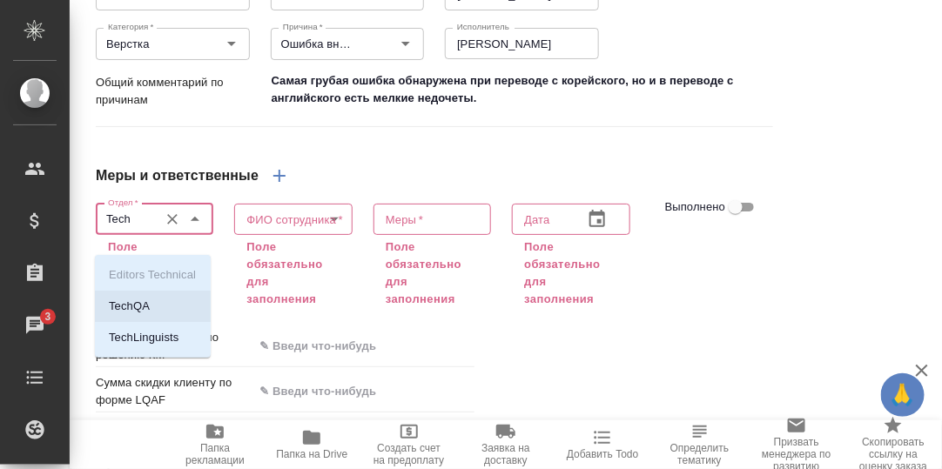
click at [123, 303] on p "TechQA" at bounding box center [129, 306] width 41 height 17
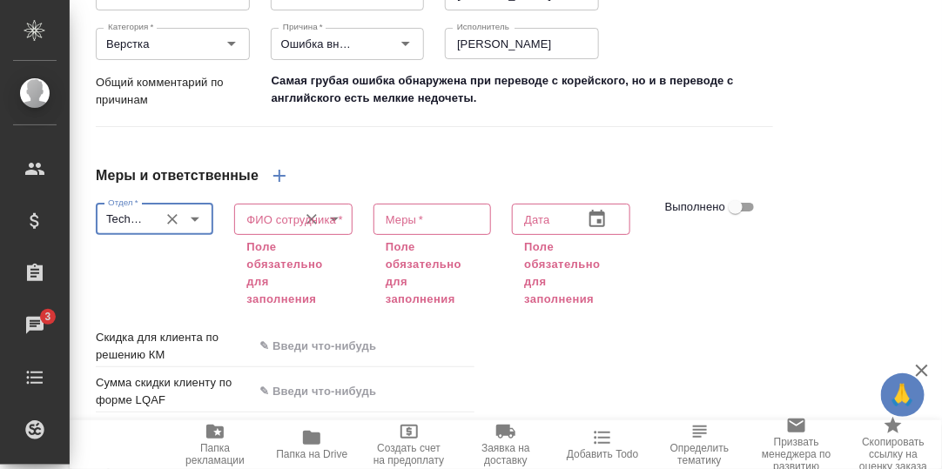
click at [261, 231] on div "ФИО сотрудника *" at bounding box center [293, 219] width 118 height 31
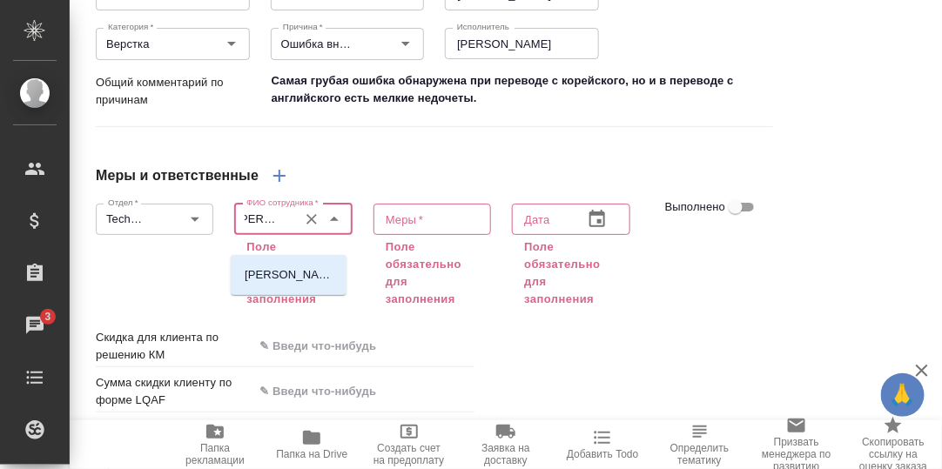
scroll to position [0, 15]
click at [295, 274] on p "[PERSON_NAME]" at bounding box center [289, 274] width 88 height 17
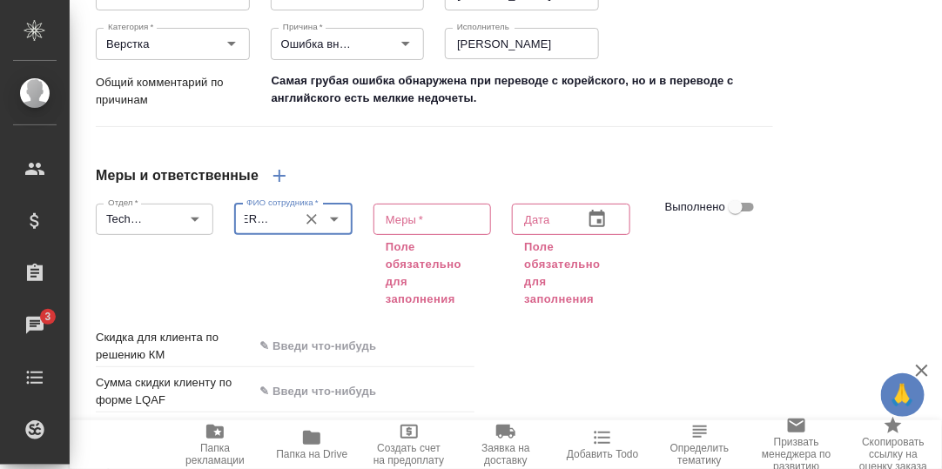
click at [397, 226] on textarea at bounding box center [432, 218] width 93 height 13
click at [265, 230] on input "[PERSON_NAME]" at bounding box center [263, 219] width 49 height 21
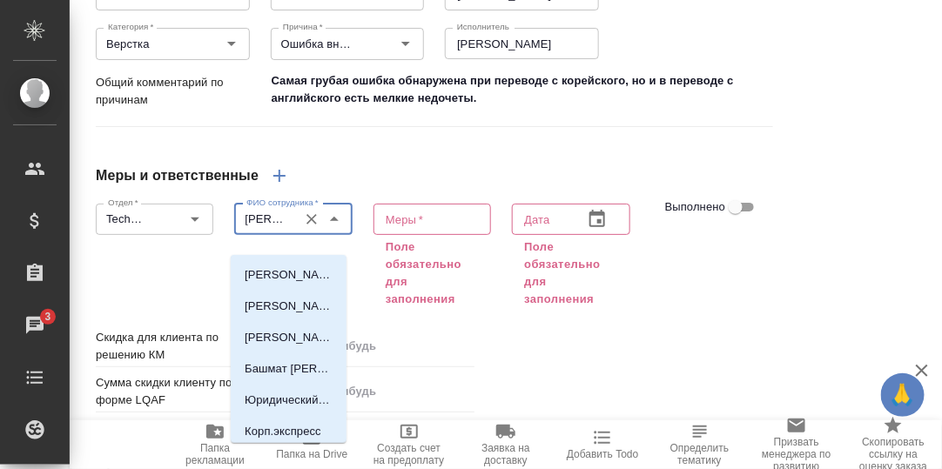
click at [414, 226] on textarea at bounding box center [432, 218] width 93 height 13
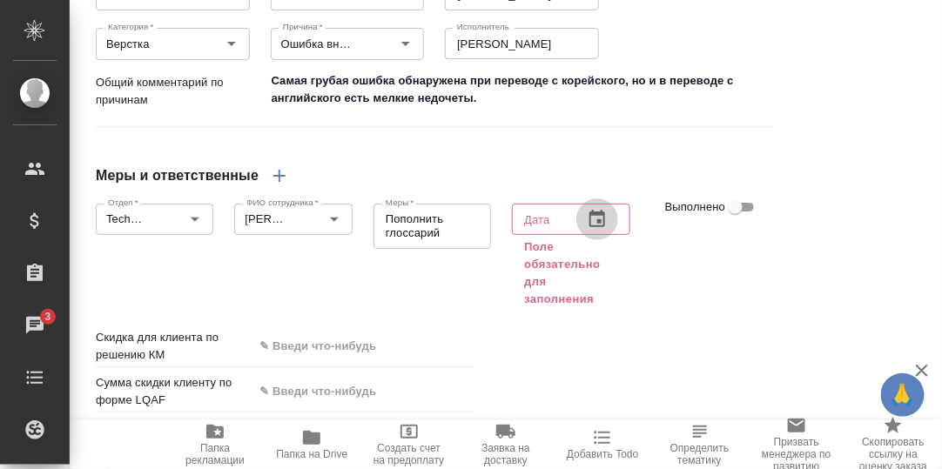
click at [587, 230] on icon "button" at bounding box center [597, 219] width 21 height 21
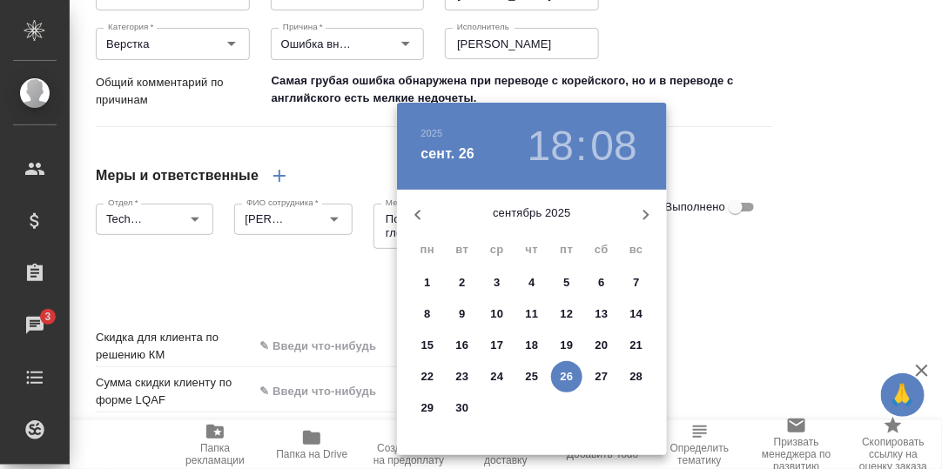
click at [428, 404] on p "29" at bounding box center [427, 408] width 13 height 17
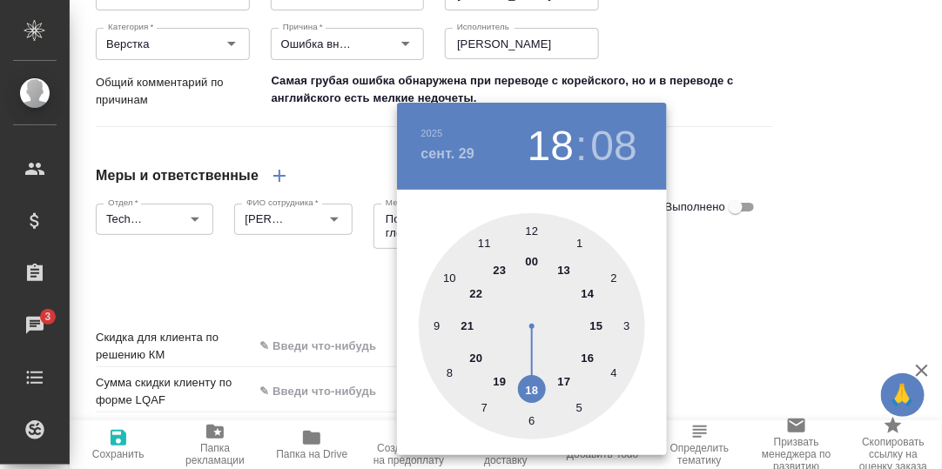
drag, startPoint x: 530, startPoint y: 262, endPoint x: 697, endPoint y: 299, distance: 171.1
click at [535, 264] on div at bounding box center [532, 326] width 226 height 226
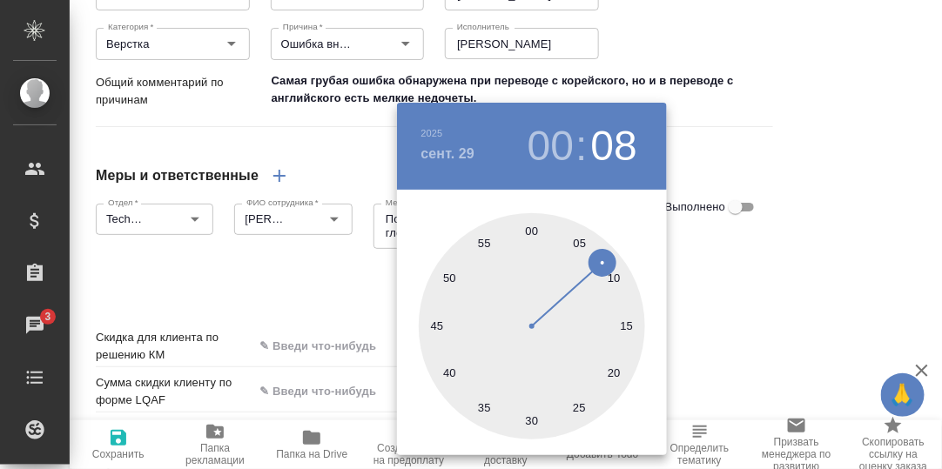
click at [555, 152] on h3 "00" at bounding box center [551, 146] width 46 height 49
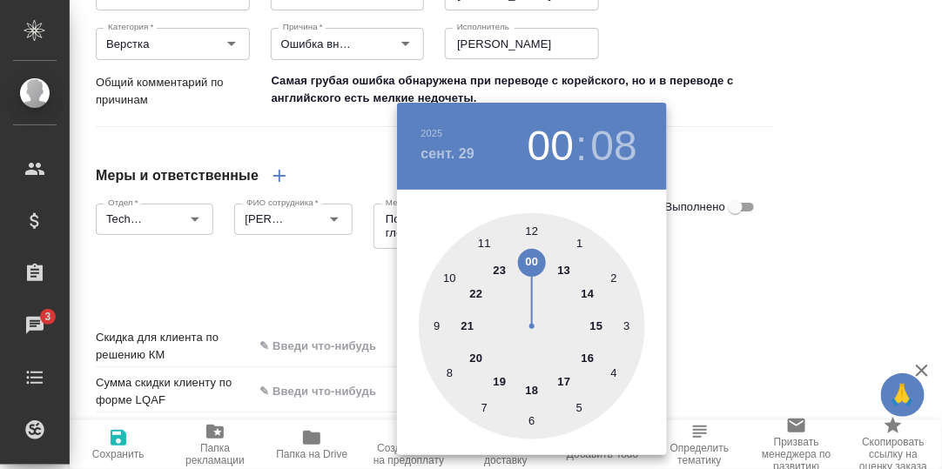
click at [533, 387] on div at bounding box center [532, 326] width 226 height 226
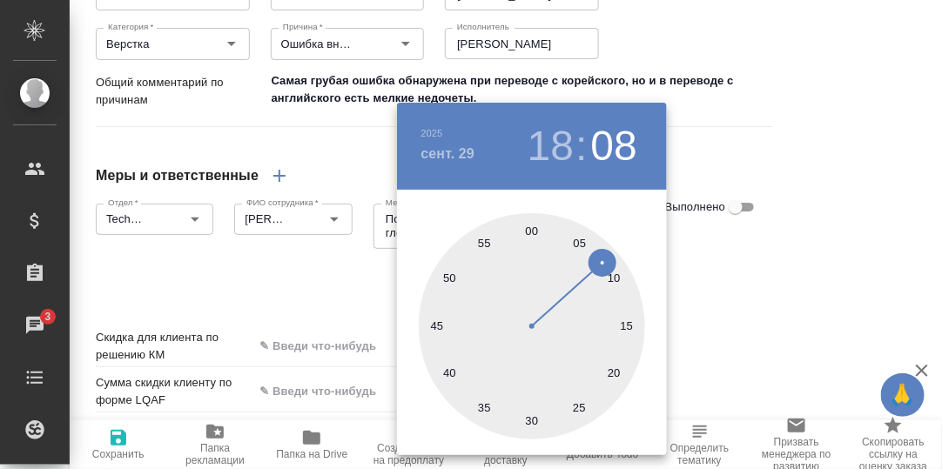
click at [533, 229] on div at bounding box center [532, 326] width 226 height 226
click at [743, 264] on div at bounding box center [471, 234] width 942 height 469
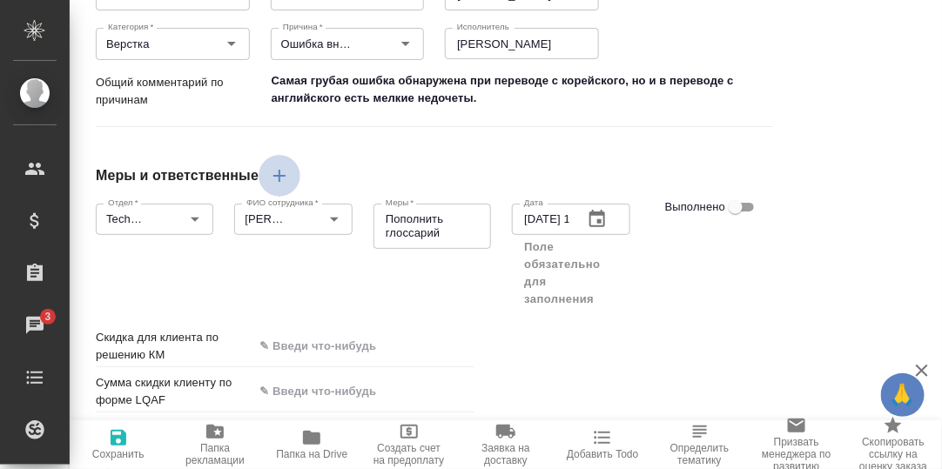
click at [280, 182] on icon "button" at bounding box center [279, 176] width 12 height 12
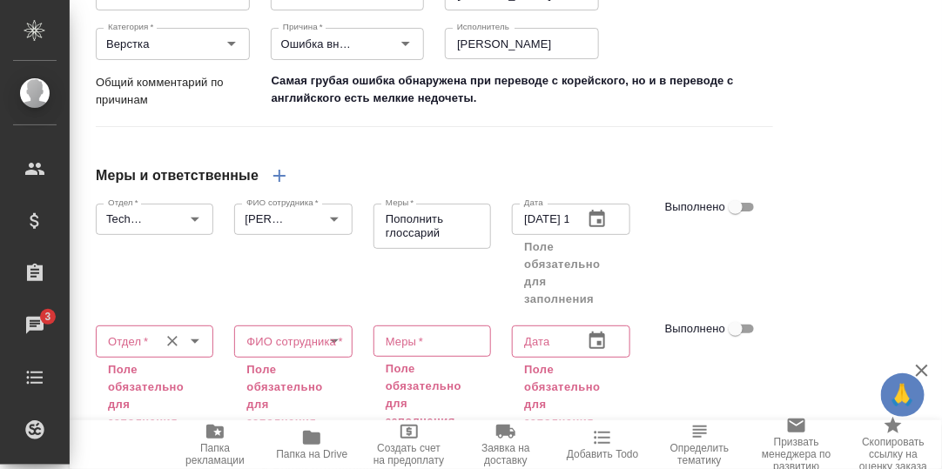
click at [137, 352] on input "Отдел   *" at bounding box center [125, 341] width 49 height 21
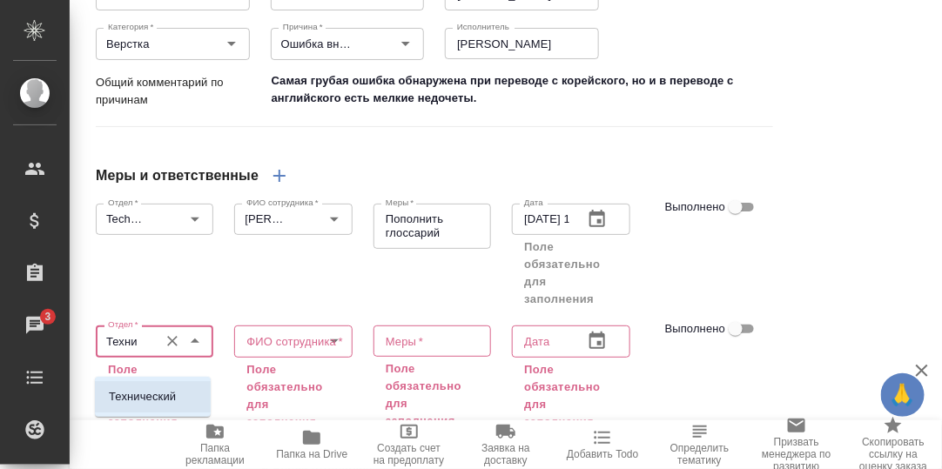
click at [165, 394] on p "Технический" at bounding box center [142, 396] width 67 height 17
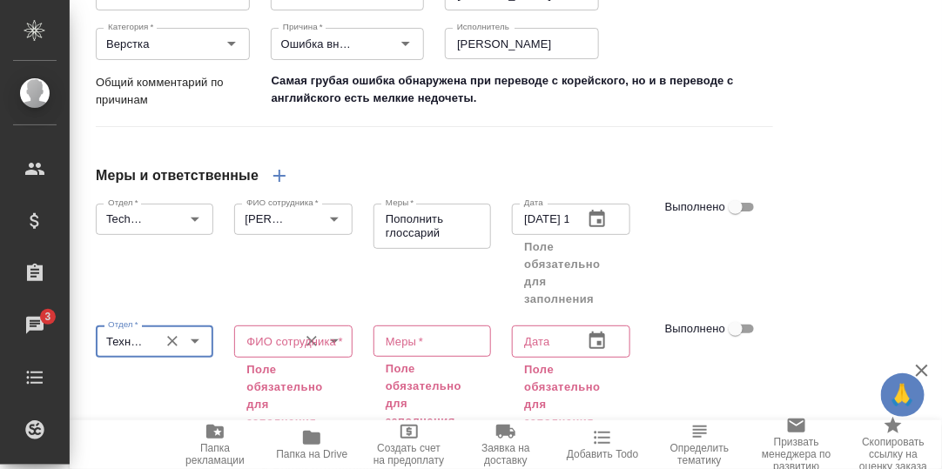
click at [285, 357] on div "ФИО сотрудника *" at bounding box center [293, 341] width 118 height 31
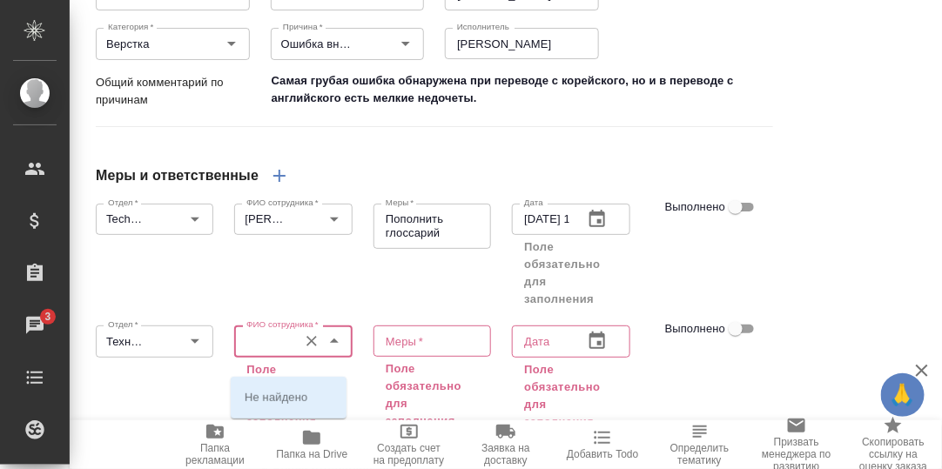
scroll to position [0, 56]
drag, startPoint x: 285, startPoint y: 355, endPoint x: 206, endPoint y: 355, distance: 79.2
click at [206, 355] on div "Отдел   * Технический Отдел * ФИО сотрудника   * Доработать заказ ФИО сотрудник…" at bounding box center [434, 376] width 698 height 136
drag, startPoint x: 281, startPoint y: 359, endPoint x: 164, endPoint y: 359, distance: 117.6
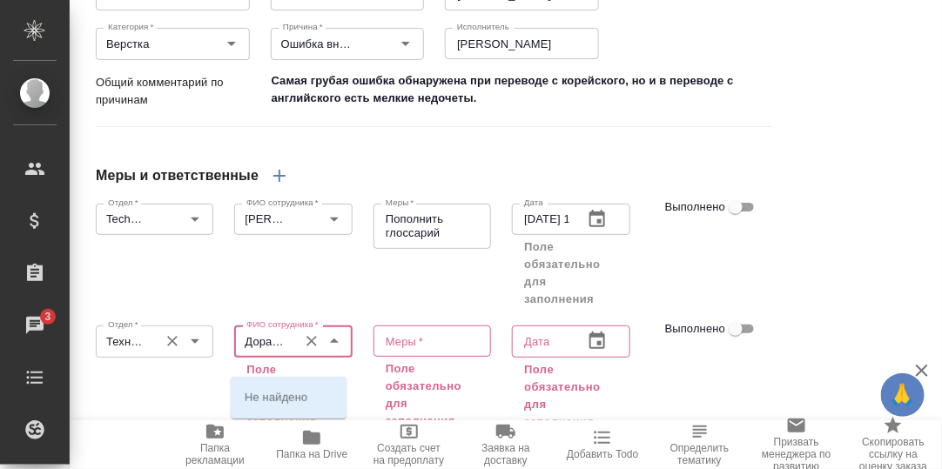
click at [164, 359] on div "Отдел   * Технический Отдел * ФИО сотрудника   * Доработать заказ ФИО сотрудник…" at bounding box center [434, 376] width 698 height 136
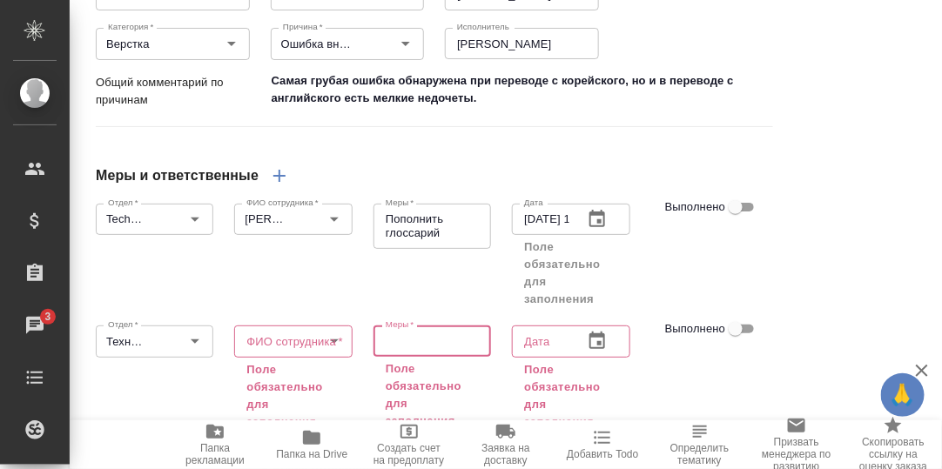
click at [396, 348] on textarea at bounding box center [432, 341] width 93 height 13
paste textarea "Доработать заказ"
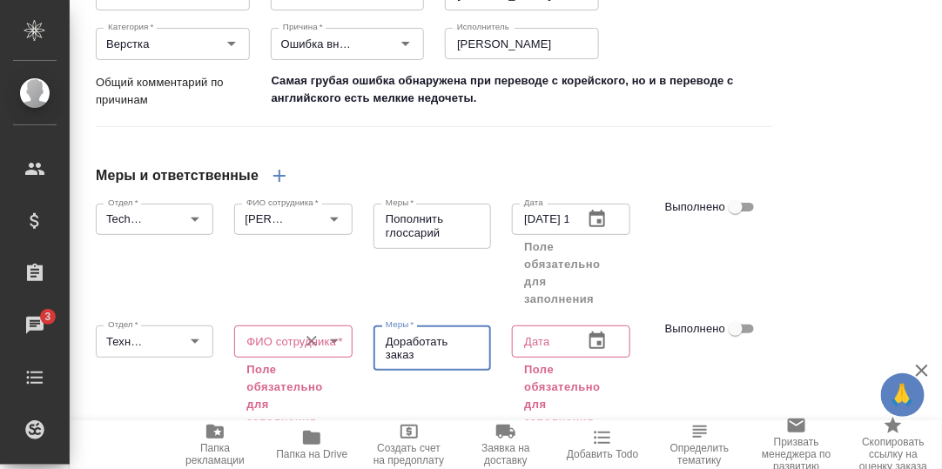
click at [259, 352] on input "ФИО сотрудника   *" at bounding box center [263, 341] width 49 height 21
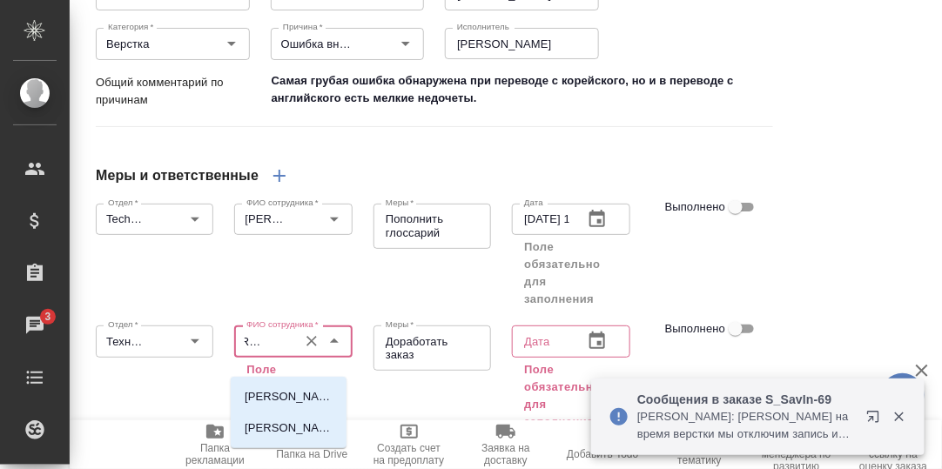
scroll to position [0, 35]
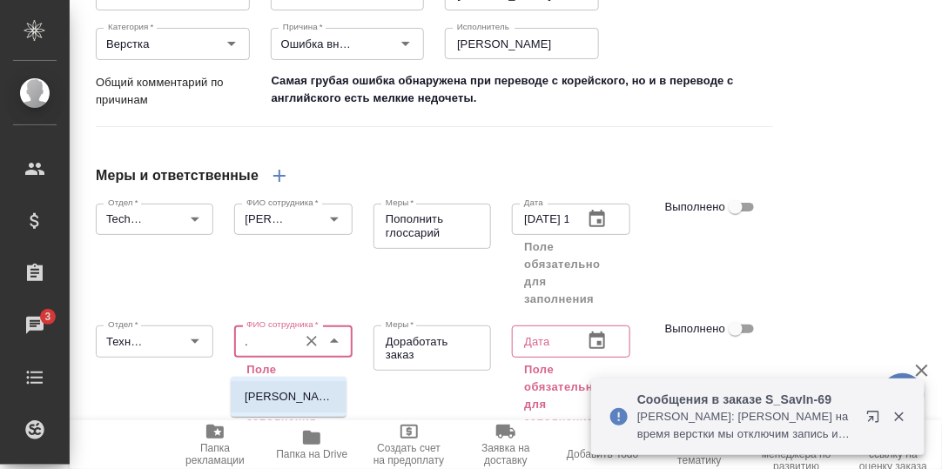
drag, startPoint x: 293, startPoint y: 394, endPoint x: 325, endPoint y: 399, distance: 32.5
click at [295, 394] on p "[PERSON_NAME]" at bounding box center [289, 396] width 88 height 17
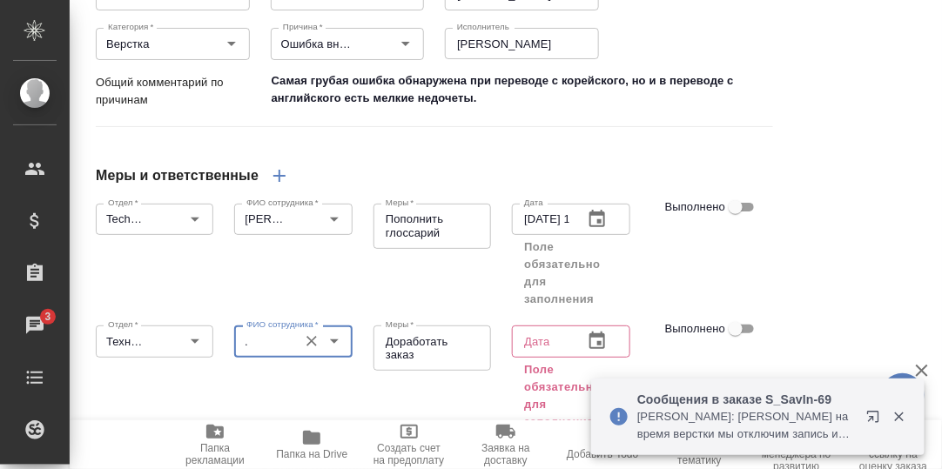
scroll to position [0, 0]
click at [534, 357] on input "text" at bounding box center [540, 341] width 57 height 31
click at [590, 349] on icon "button" at bounding box center [598, 340] width 16 height 17
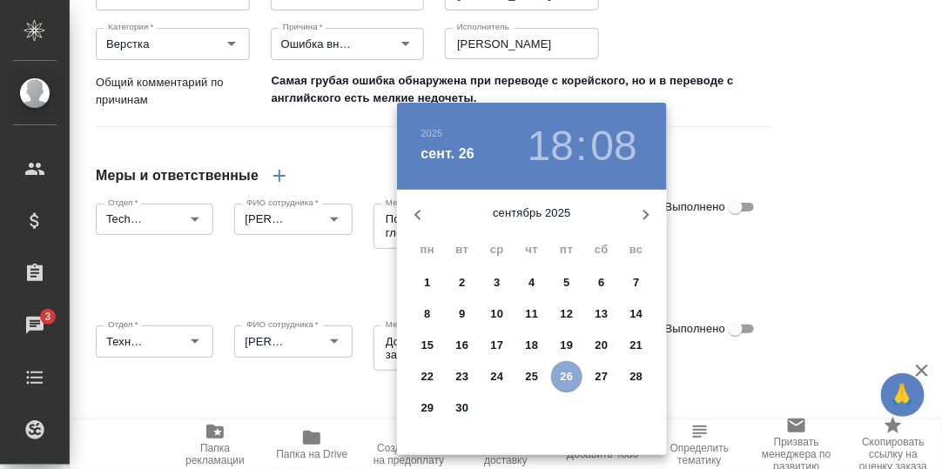
click at [569, 375] on p "26" at bounding box center [567, 376] width 13 height 17
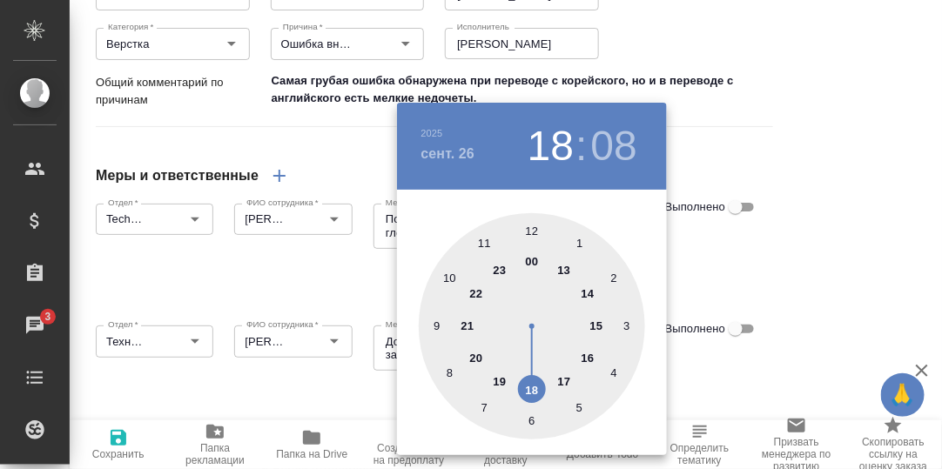
drag, startPoint x: 486, startPoint y: 239, endPoint x: 507, endPoint y: 253, distance: 25.1
click at [486, 239] on div at bounding box center [532, 326] width 226 height 226
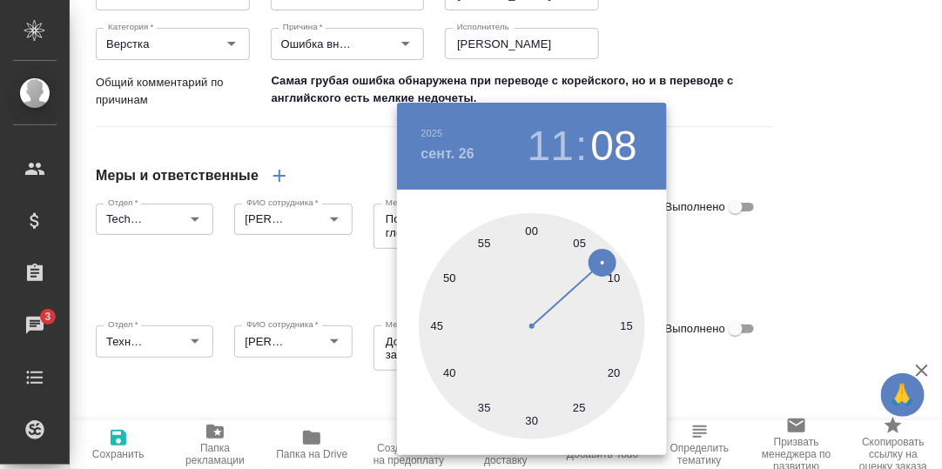
click at [528, 233] on div at bounding box center [532, 326] width 226 height 226
drag, startPoint x: 770, startPoint y: 260, endPoint x: 764, endPoint y: 354, distance: 93.4
click at [771, 262] on div at bounding box center [471, 234] width 942 height 469
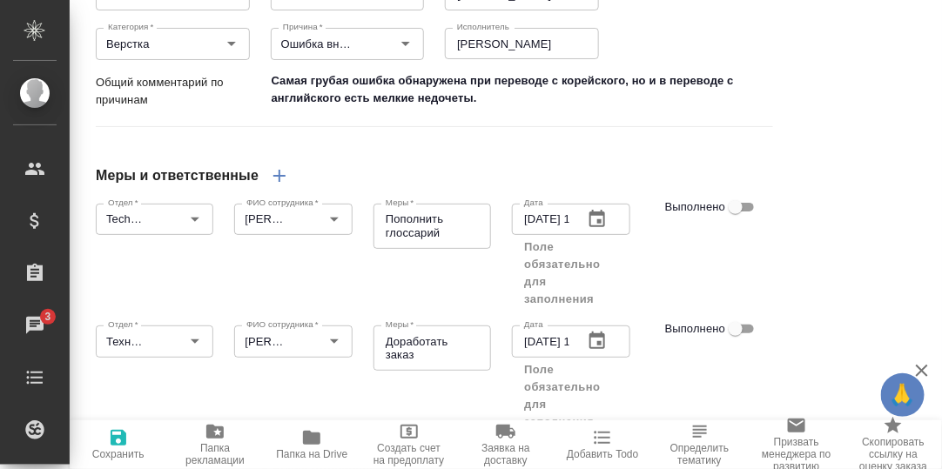
click at [741, 340] on input "Выполнено" at bounding box center [735, 329] width 63 height 21
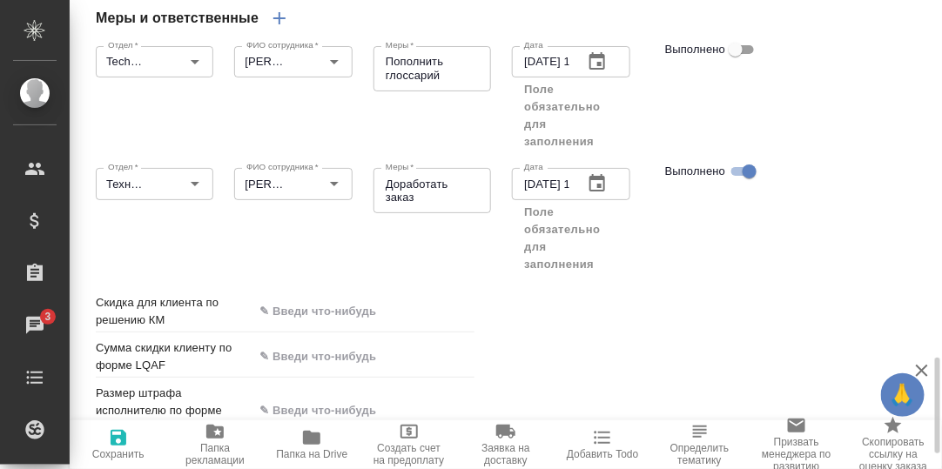
scroll to position [1668, 0]
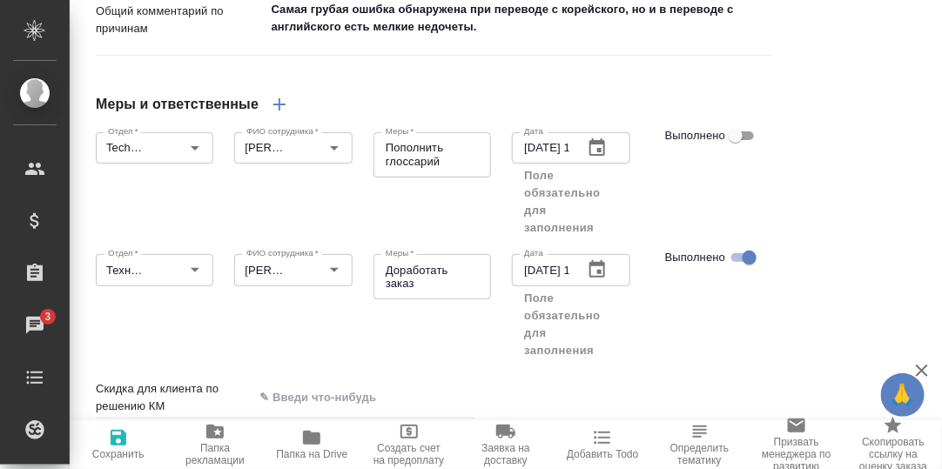
click at [283, 115] on icon "button" at bounding box center [279, 104] width 21 height 21
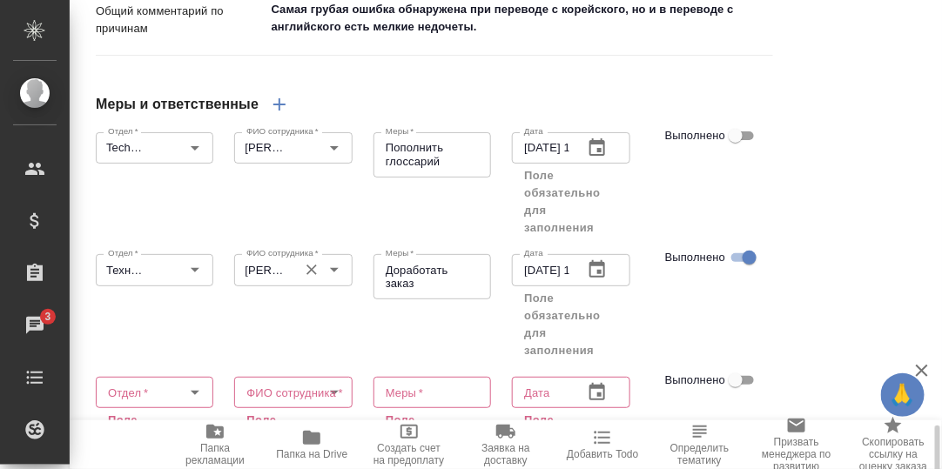
scroll to position [1842, 0]
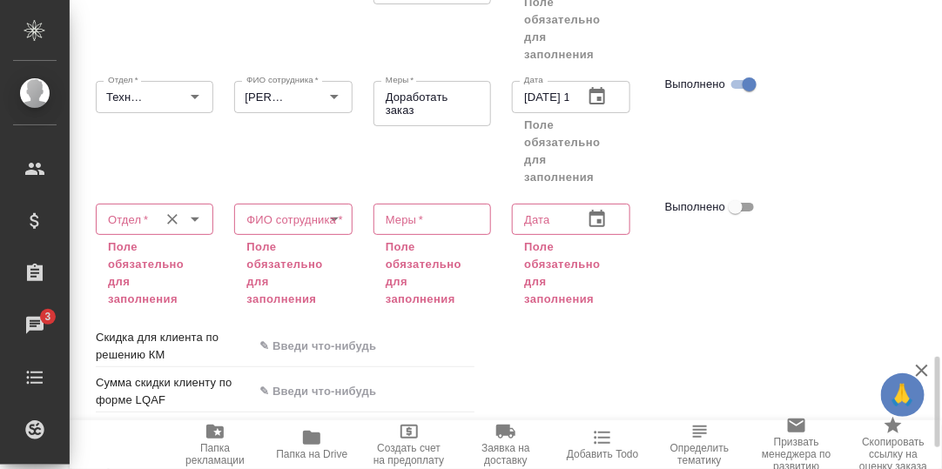
click at [123, 230] on input "Отдел   *" at bounding box center [125, 219] width 49 height 21
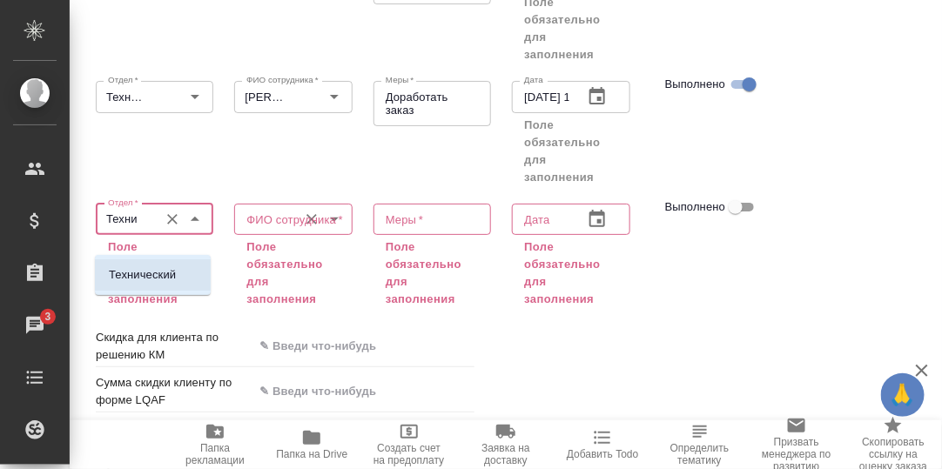
drag, startPoint x: 138, startPoint y: 276, endPoint x: 238, endPoint y: 258, distance: 100.9
click at [151, 276] on p "Технический" at bounding box center [142, 274] width 67 height 17
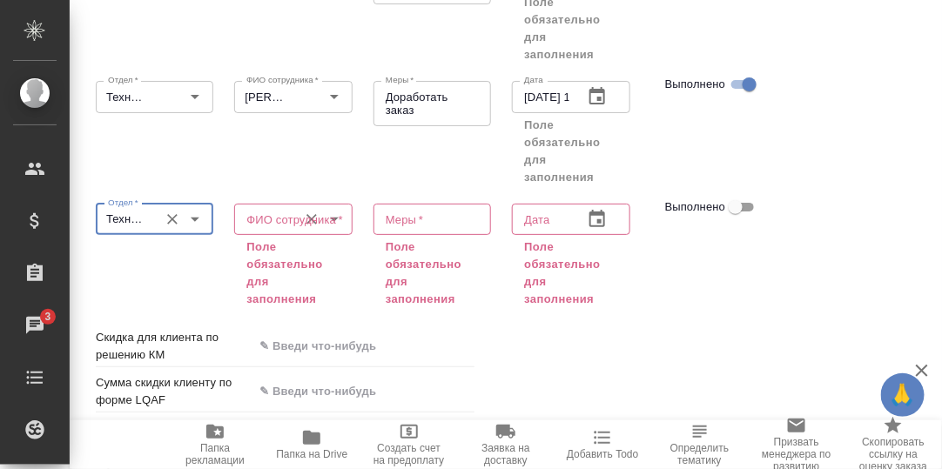
click at [303, 228] on icon "Очистить" at bounding box center [311, 219] width 17 height 17
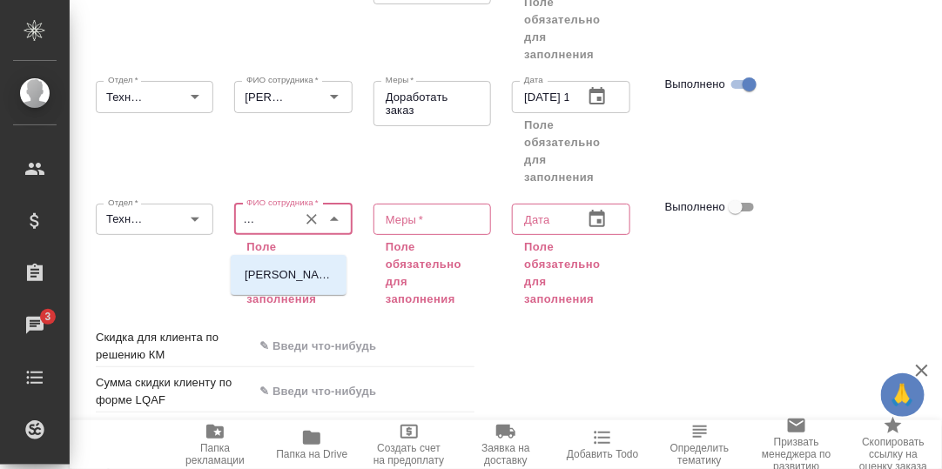
scroll to position [0, 35]
drag, startPoint x: 298, startPoint y: 277, endPoint x: 343, endPoint y: 260, distance: 48.2
click at [298, 276] on p "[PERSON_NAME]" at bounding box center [289, 274] width 88 height 17
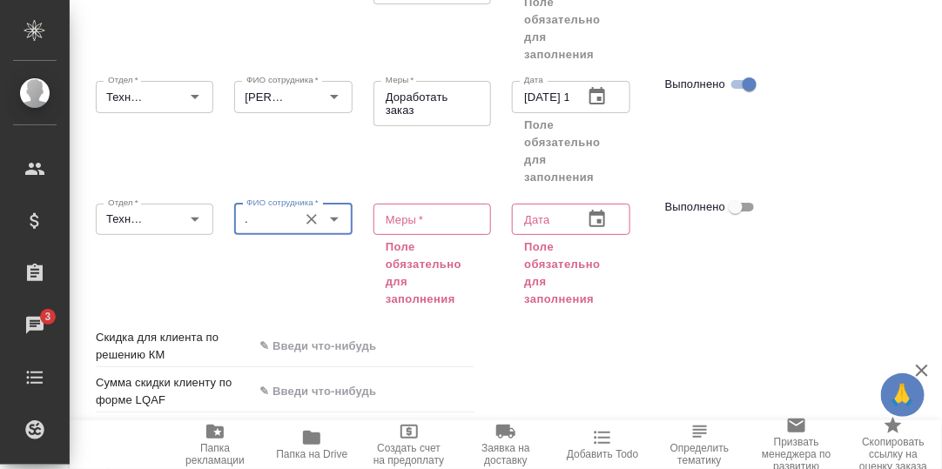
click at [416, 226] on textarea at bounding box center [432, 218] width 93 height 13
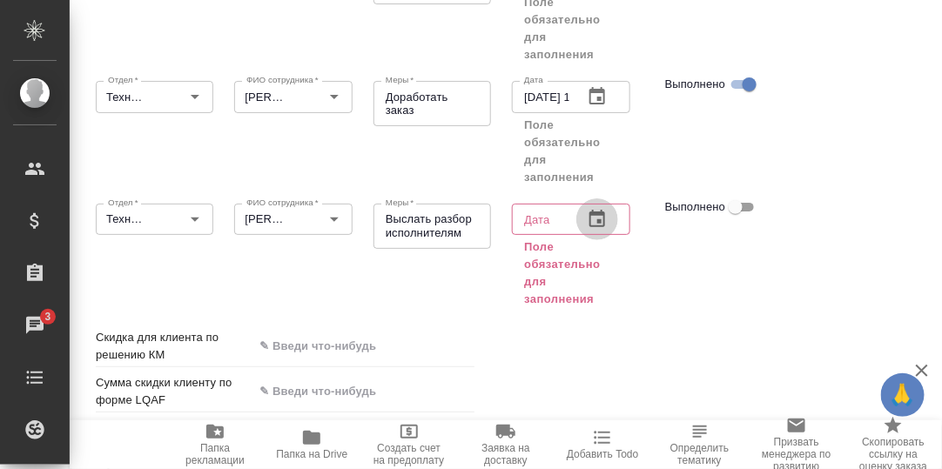
click at [591, 230] on icon "button" at bounding box center [597, 219] width 21 height 21
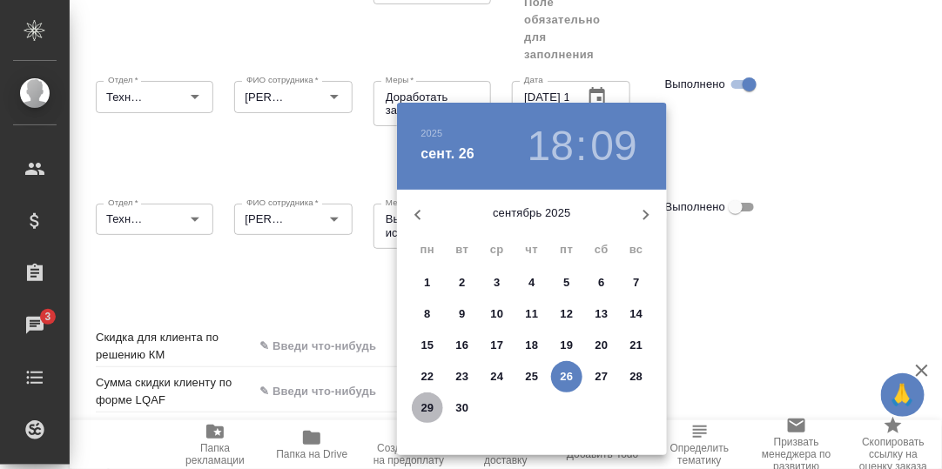
click at [429, 405] on p "29" at bounding box center [427, 408] width 13 height 17
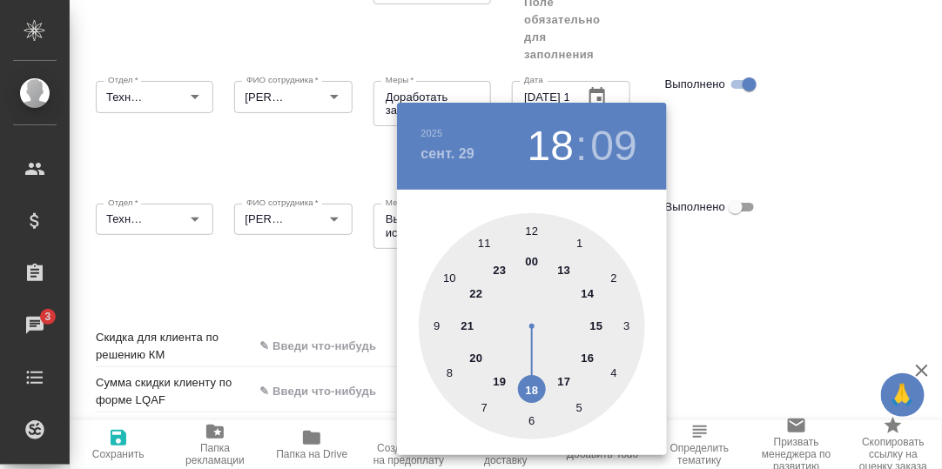
click at [529, 260] on div at bounding box center [532, 326] width 226 height 226
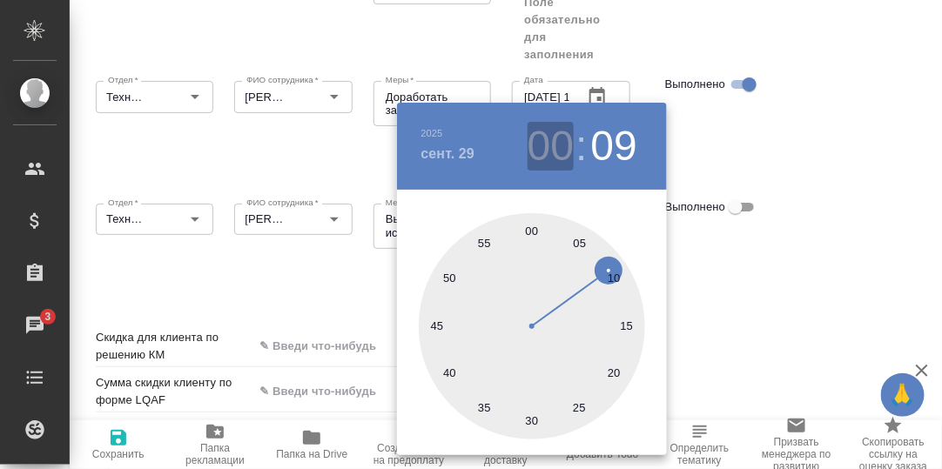
drag, startPoint x: 555, startPoint y: 142, endPoint x: 537, endPoint y: 198, distance: 58.4
click at [555, 146] on h3 "00" at bounding box center [551, 146] width 46 height 49
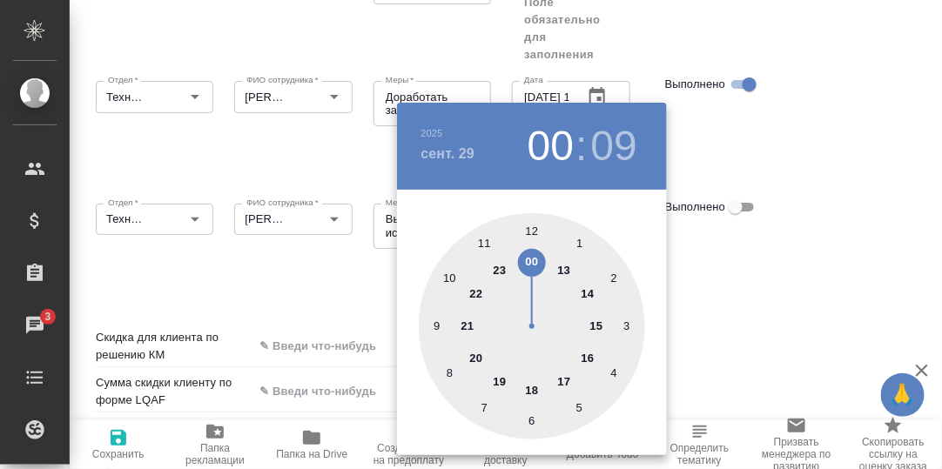
click at [536, 391] on div at bounding box center [532, 326] width 226 height 226
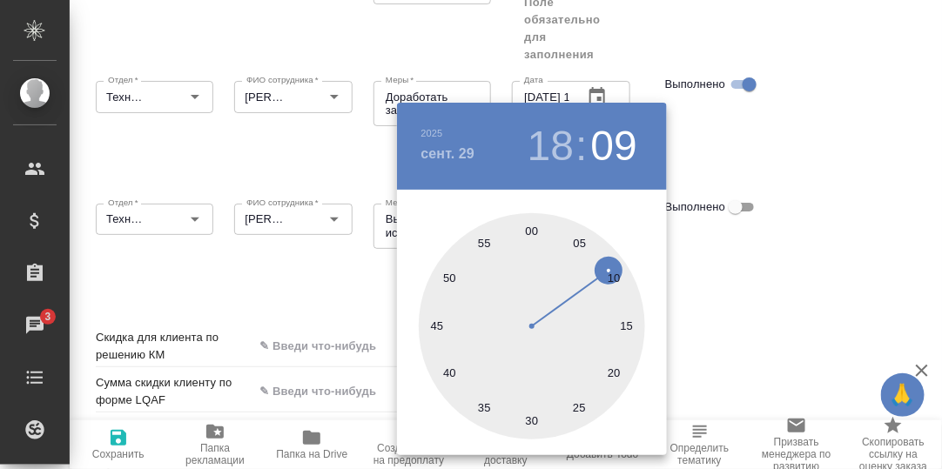
click at [532, 233] on div at bounding box center [532, 326] width 226 height 226
click at [717, 299] on div at bounding box center [471, 234] width 942 height 469
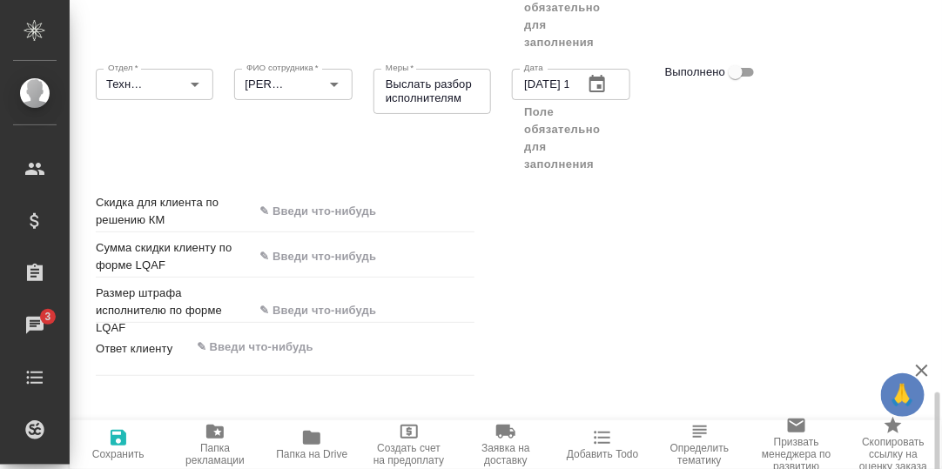
scroll to position [1989, 0]
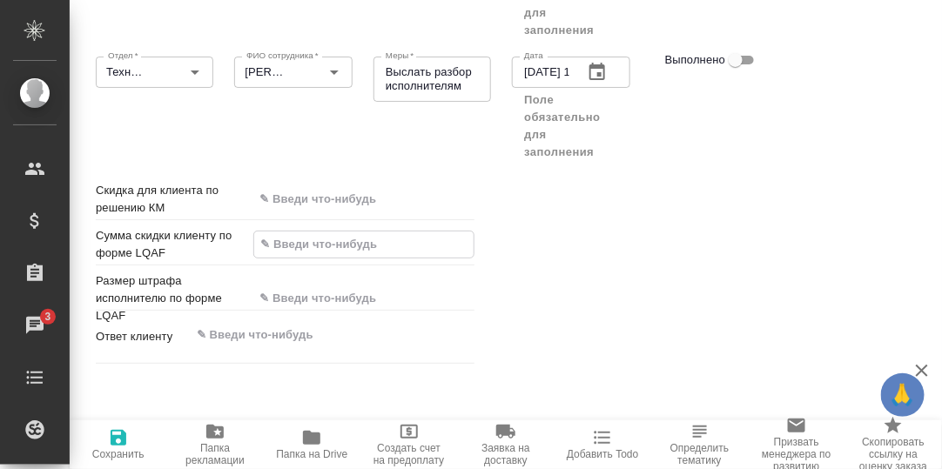
click at [291, 257] on input "text" at bounding box center [363, 244] width 219 height 25
click at [547, 266] on div "Скидка для клиента по решению КМ Сумма скидки клиенту по форме LQAF 5 % Размер …" at bounding box center [509, 276] width 897 height 259
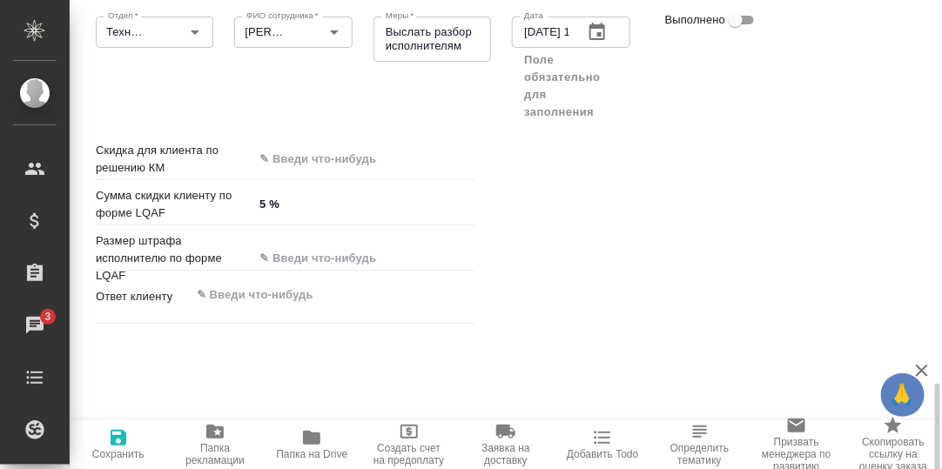
scroll to position [2031, 0]
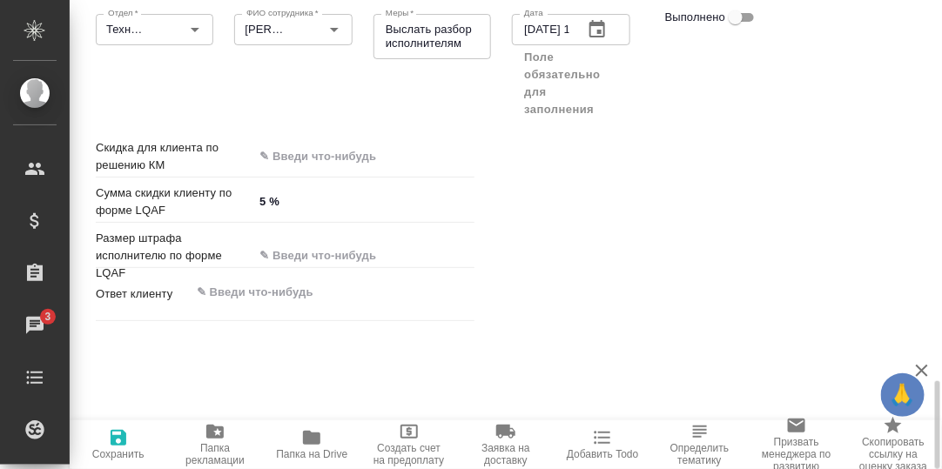
drag, startPoint x: 115, startPoint y: 441, endPoint x: 238, endPoint y: 425, distance: 123.8
click at [115, 440] on icon "button" at bounding box center [118, 438] width 21 height 21
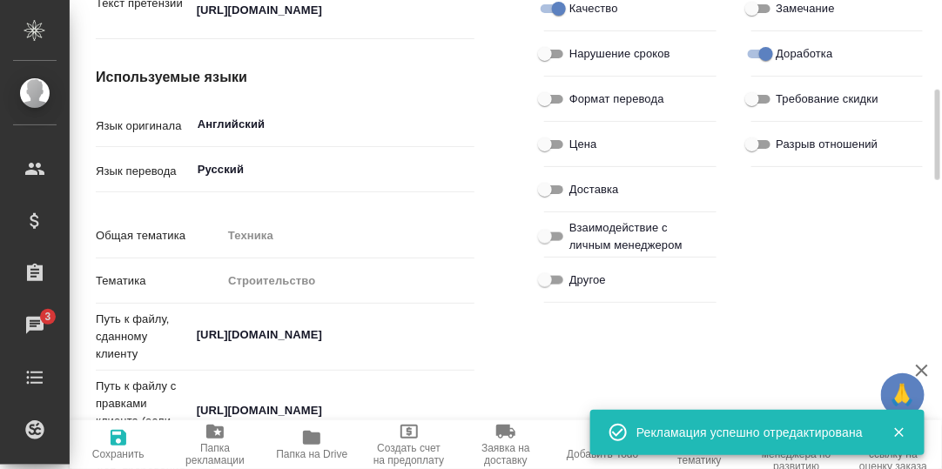
scroll to position [0, 0]
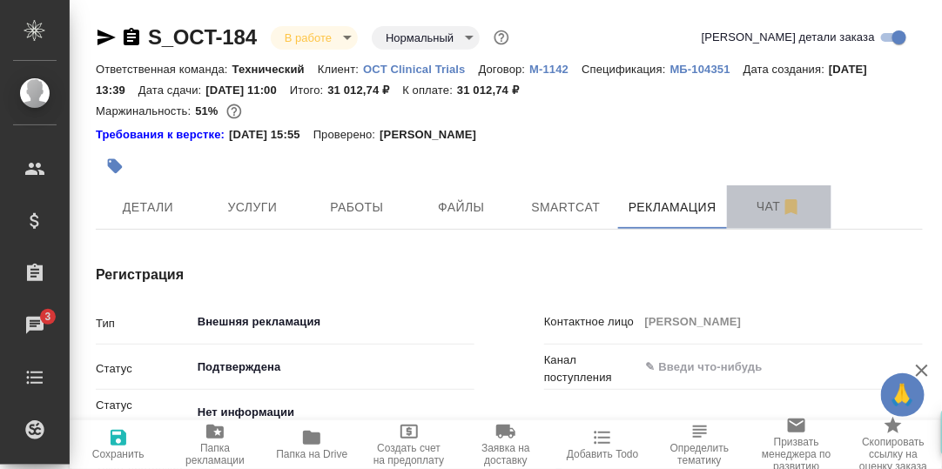
click at [768, 204] on span "Чат" at bounding box center [780, 207] width 84 height 22
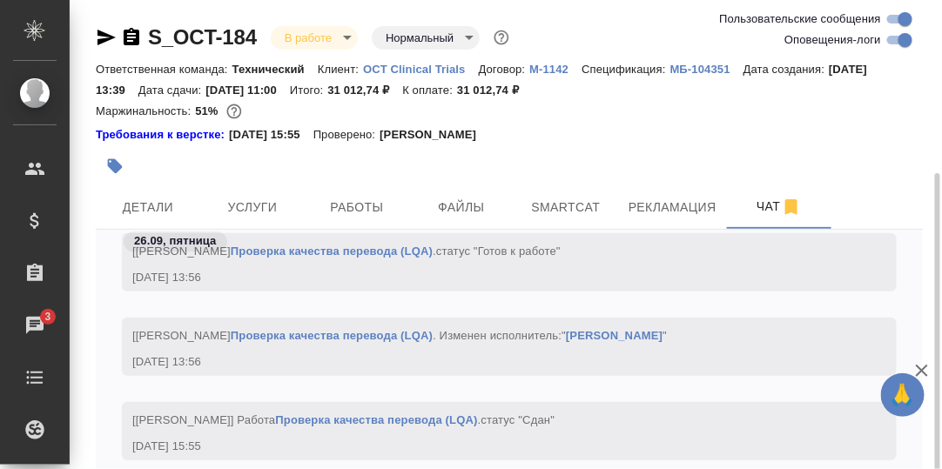
scroll to position [122, 0]
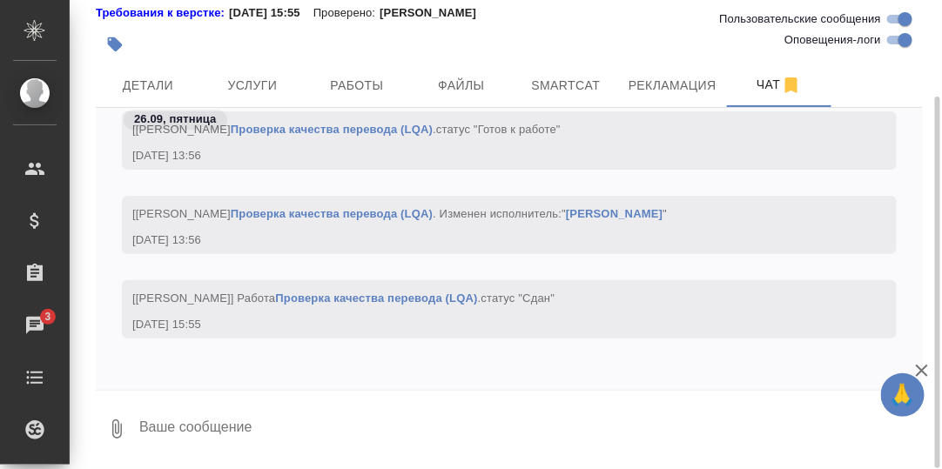
click at [200, 430] on textarea at bounding box center [530, 429] width 785 height 59
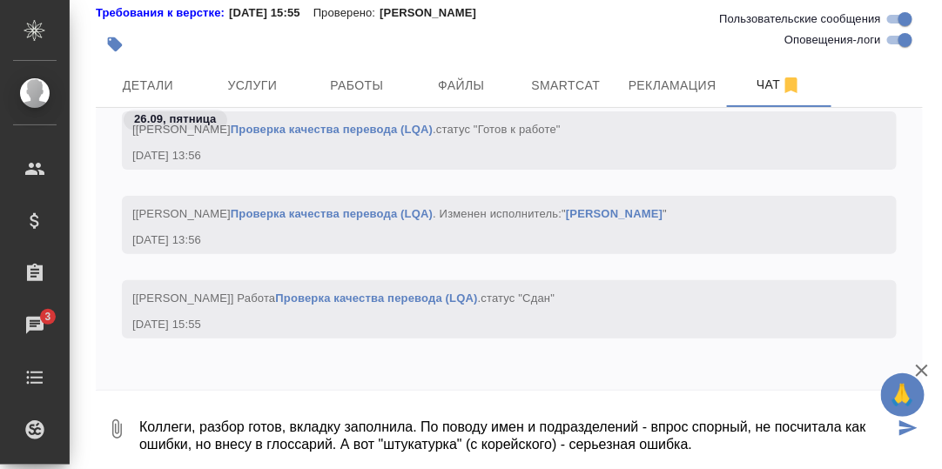
click at [657, 428] on textarea "Коллеги, разбор готов, вкладку заполнила. По поводу имен и подразделений - впро…" at bounding box center [516, 429] width 757 height 59
click at [720, 445] on textarea "Коллеги, разбор готов, вкладку заполнила. По поводу имен и подразделений - вопр…" at bounding box center [516, 429] width 757 height 59
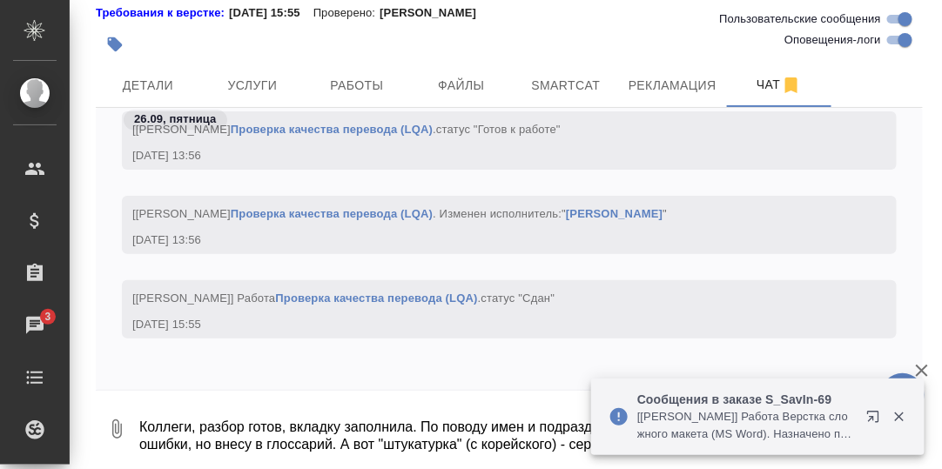
click at [896, 410] on icon "button" at bounding box center [900, 417] width 16 height 16
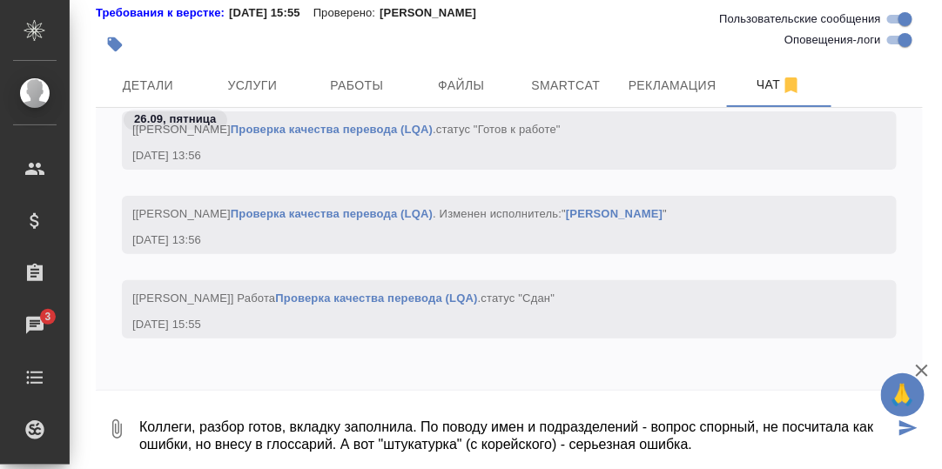
click at [762, 449] on textarea "Коллеги, разбор готов, вкладку заполнила. По поводу имен и подразделений - вопр…" at bounding box center [516, 429] width 757 height 59
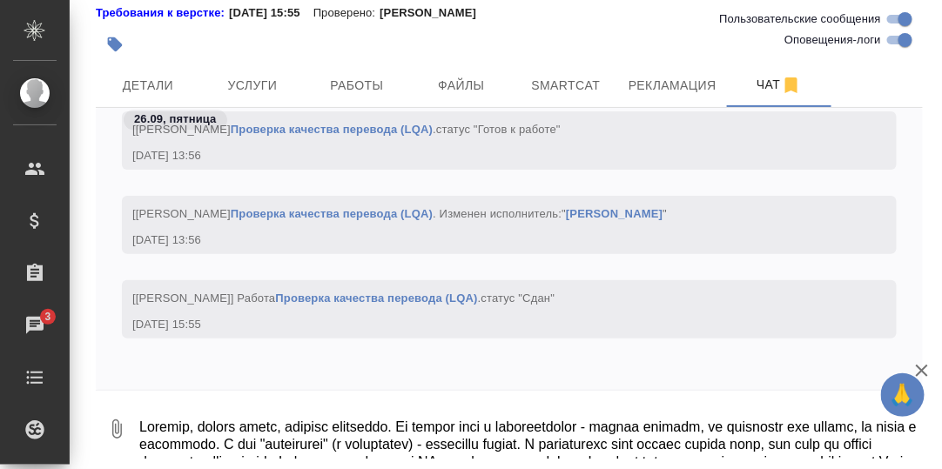
scroll to position [139459, 0]
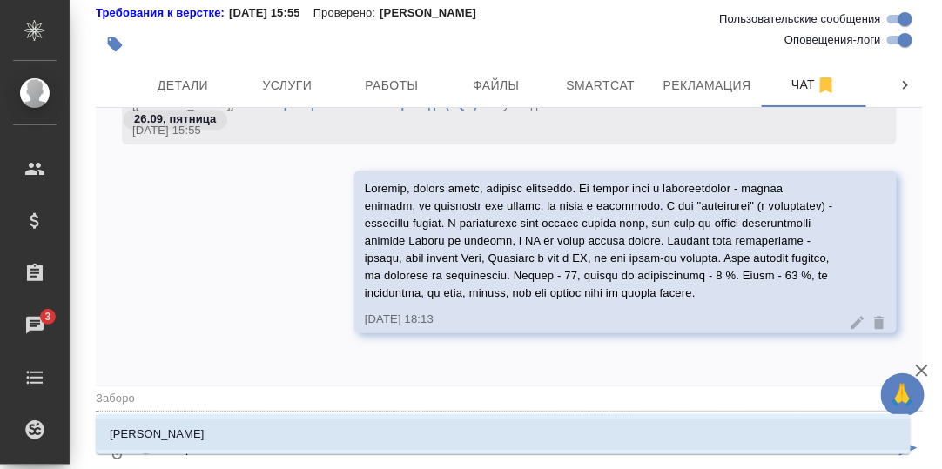
drag, startPoint x: 207, startPoint y: 435, endPoint x: 228, endPoint y: 435, distance: 20.9
click at [205, 435] on p "[PERSON_NAME]" at bounding box center [157, 434] width 95 height 17
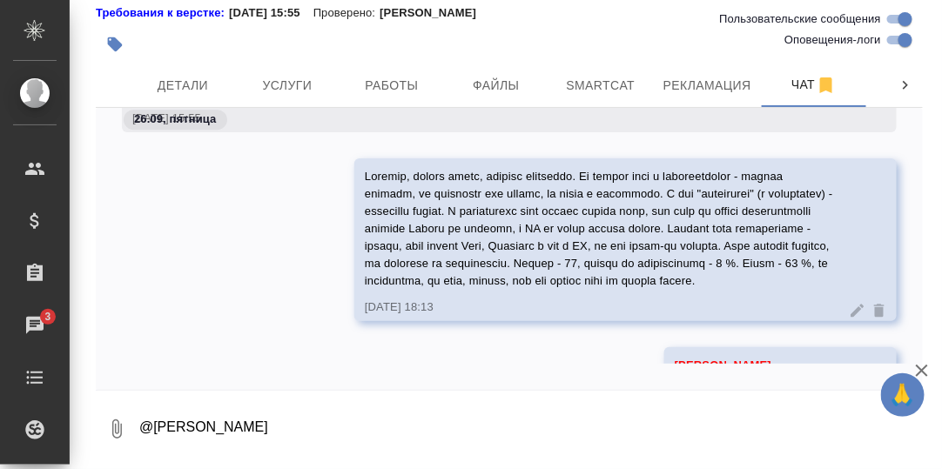
scroll to position [139544, 0]
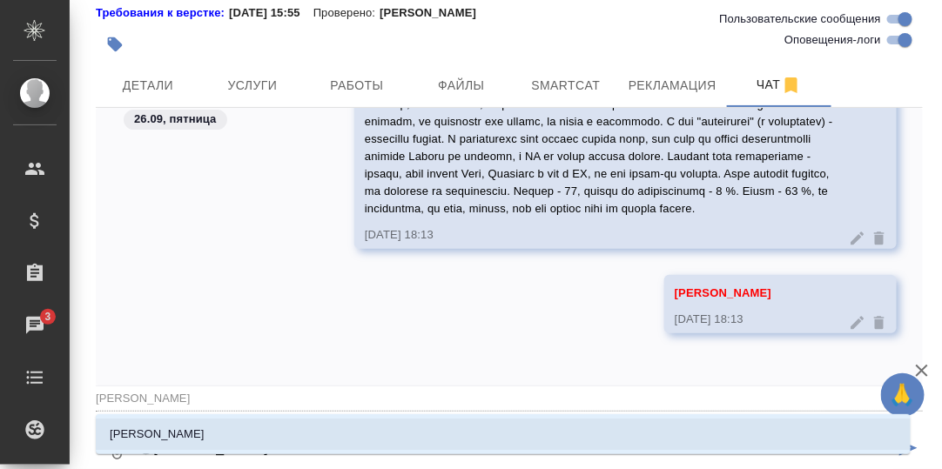
drag, startPoint x: 197, startPoint y: 432, endPoint x: 223, endPoint y: 427, distance: 26.6
click at [199, 431] on p "[PERSON_NAME]" at bounding box center [157, 434] width 95 height 17
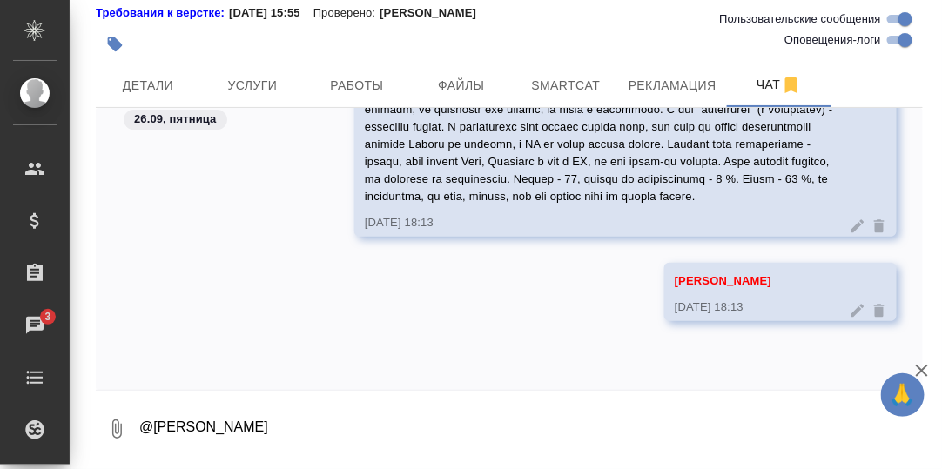
scroll to position [139628, 0]
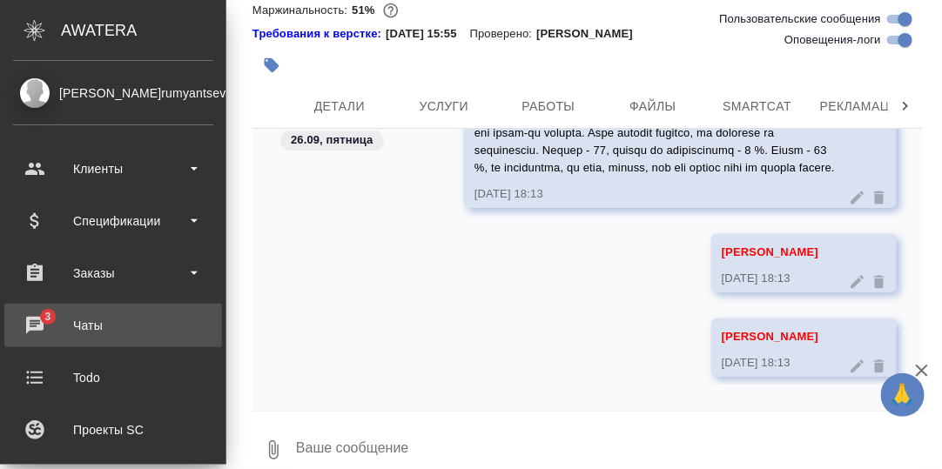
click at [34, 321] on div "Чаты" at bounding box center [113, 326] width 200 height 26
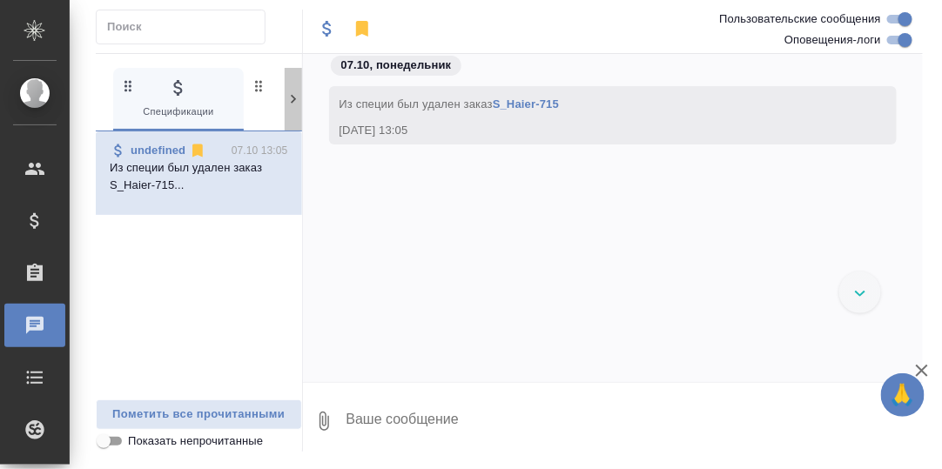
click at [288, 103] on icon at bounding box center [293, 99] width 17 height 17
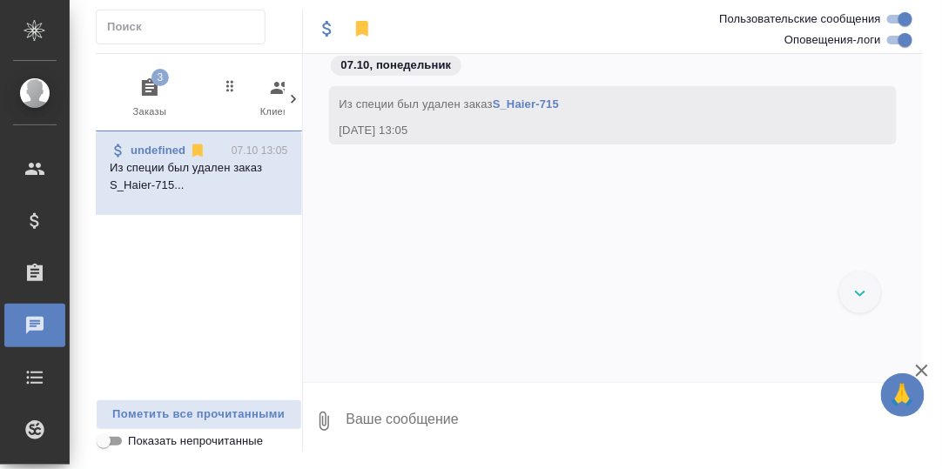
scroll to position [0, 171]
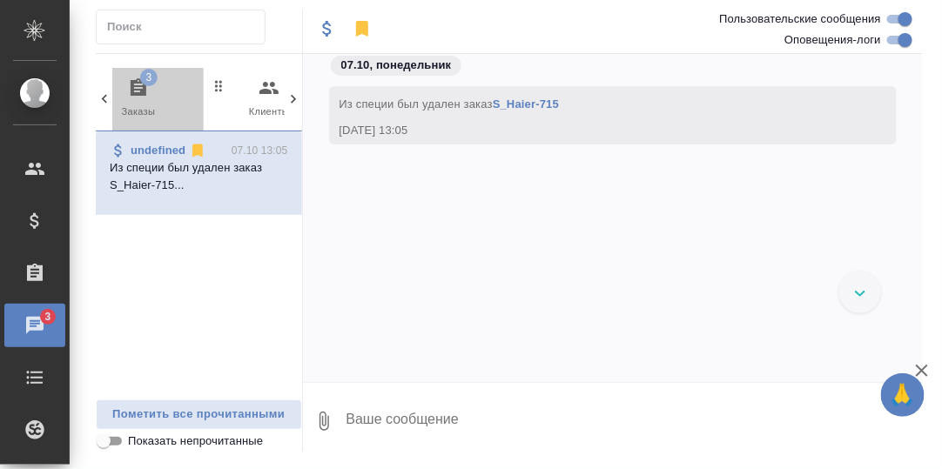
click at [137, 81] on icon "button" at bounding box center [139, 86] width 16 height 17
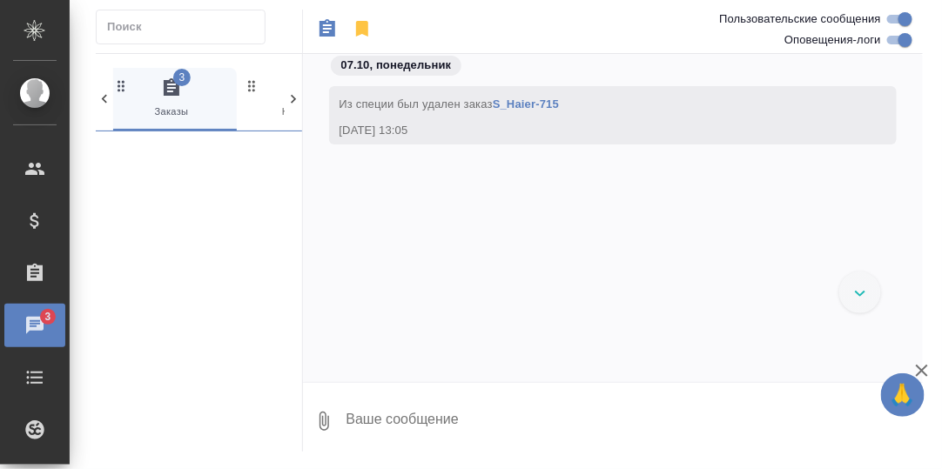
scroll to position [0, 130]
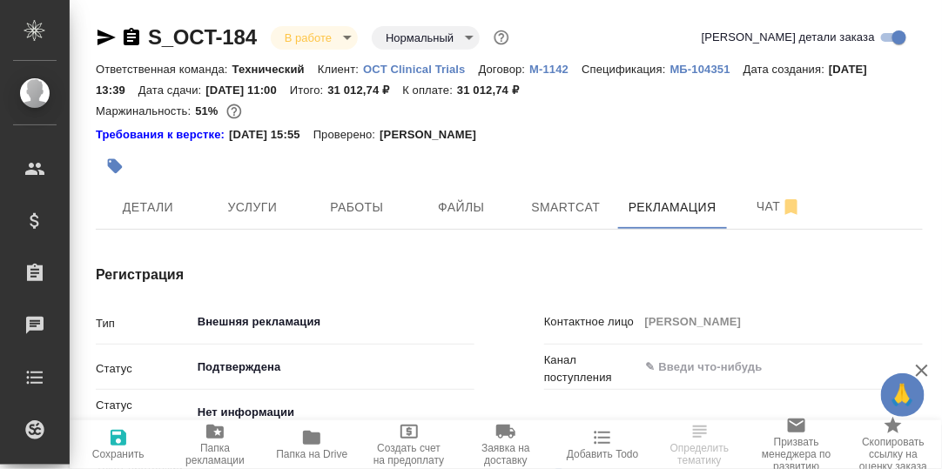
type textarea "x"
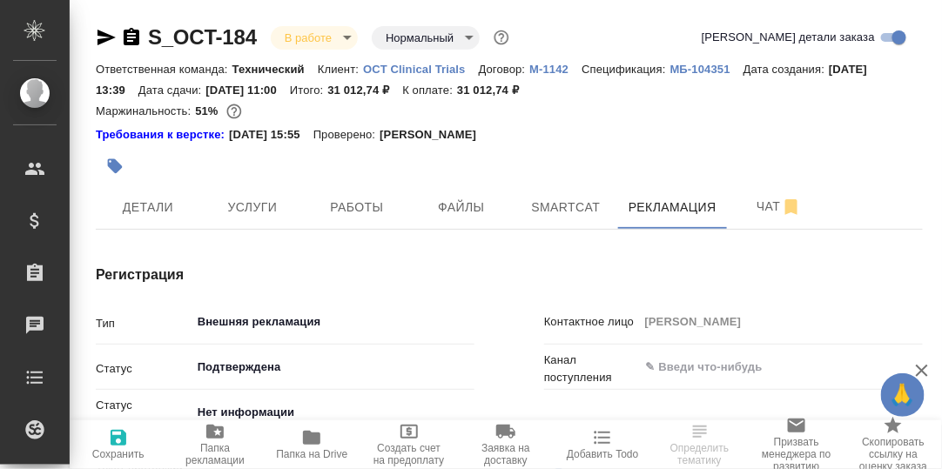
type textarea "x"
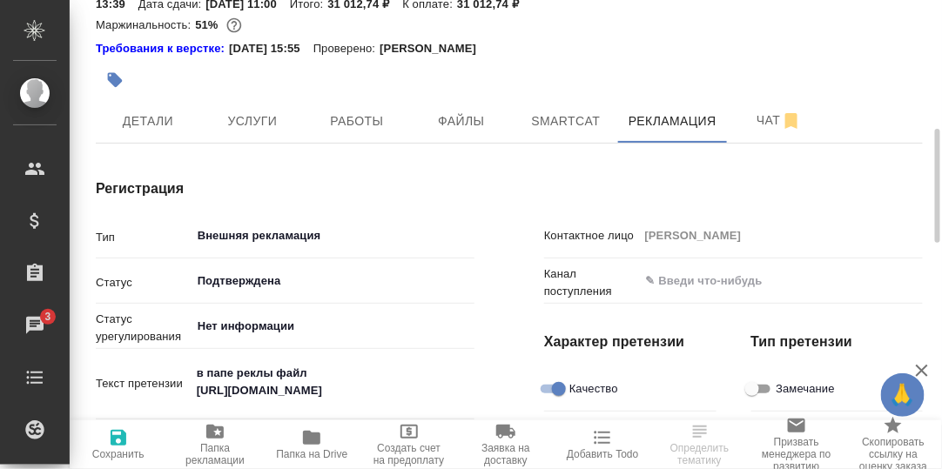
scroll to position [173, 0]
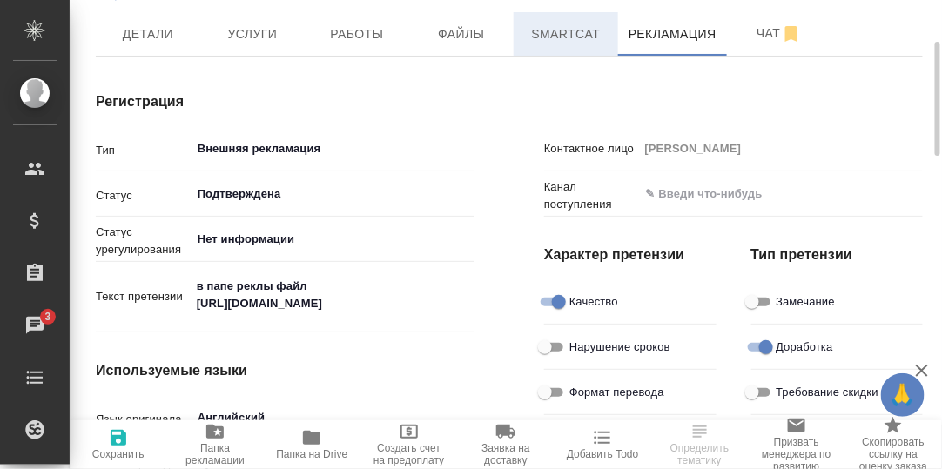
click at [555, 41] on span "Smartcat" at bounding box center [566, 35] width 84 height 22
type textarea "x"
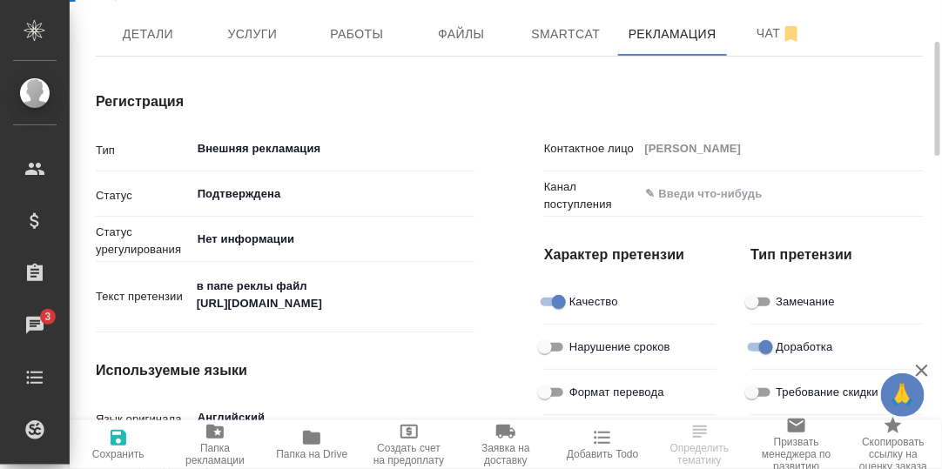
type textarea "x"
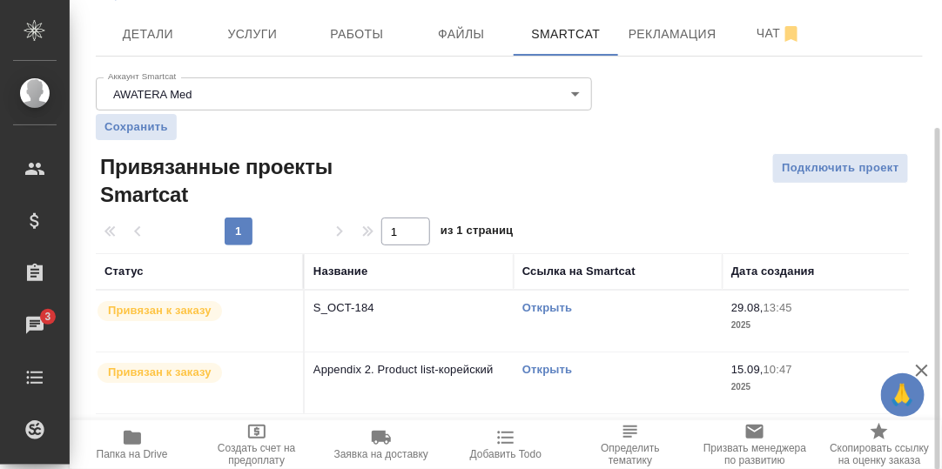
scroll to position [174, 0]
click at [548, 305] on link "Открыть" at bounding box center [547, 306] width 50 height 13
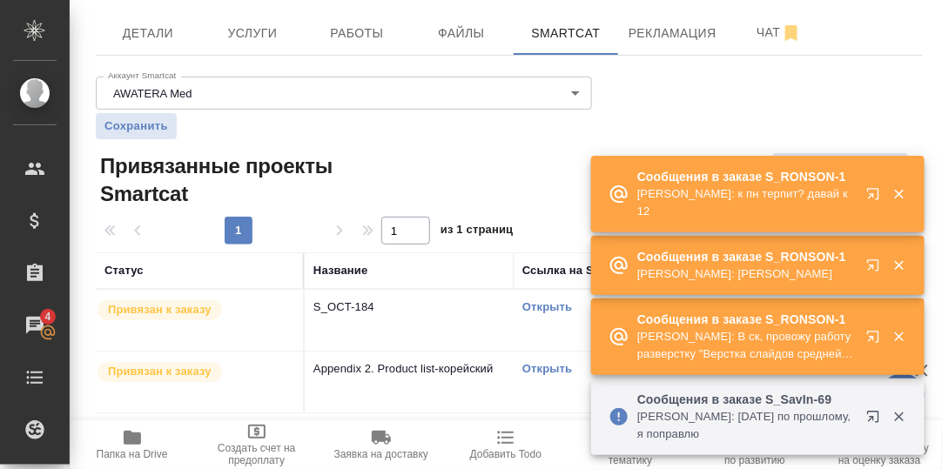
click at [873, 262] on icon "button" at bounding box center [876, 269] width 21 height 21
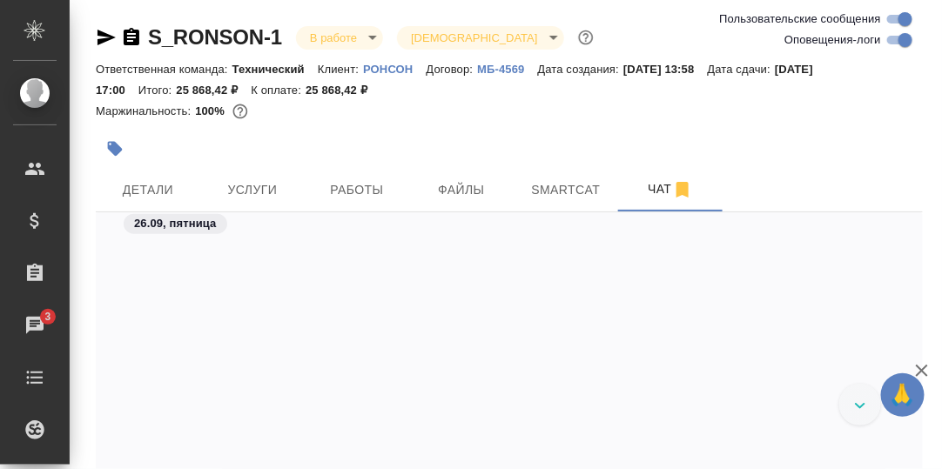
scroll to position [5640, 0]
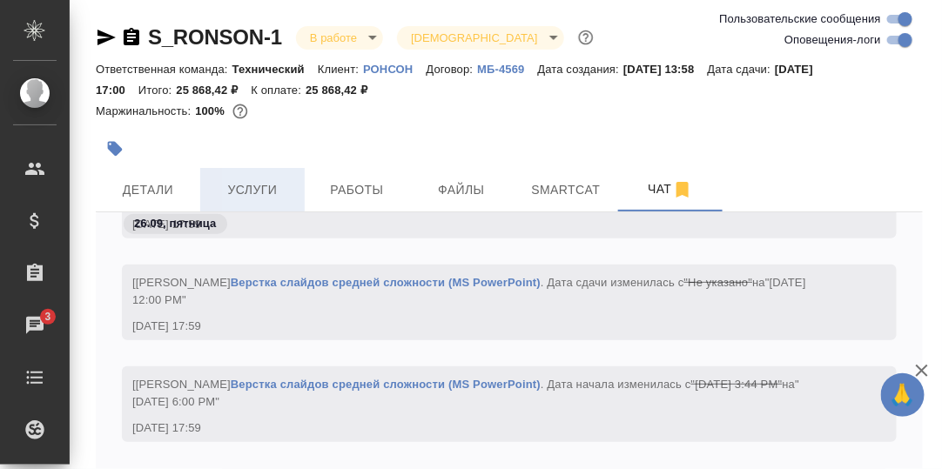
click at [258, 188] on span "Услуги" at bounding box center [253, 190] width 84 height 22
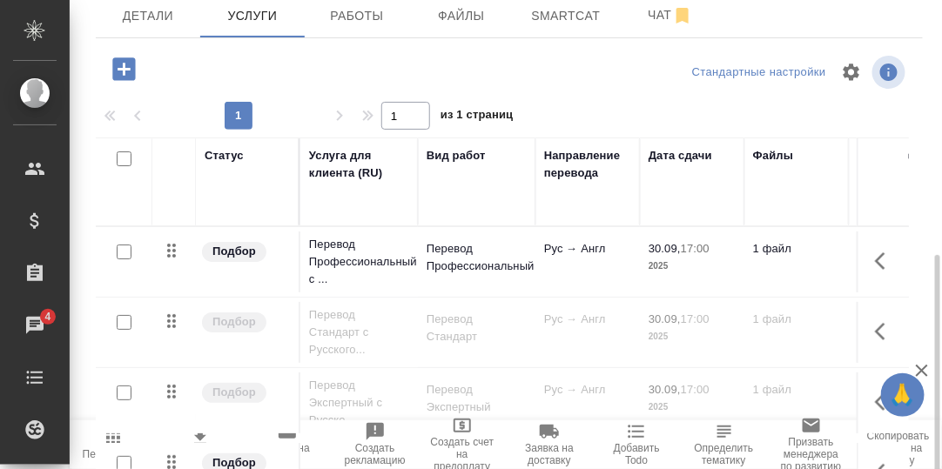
scroll to position [7, 0]
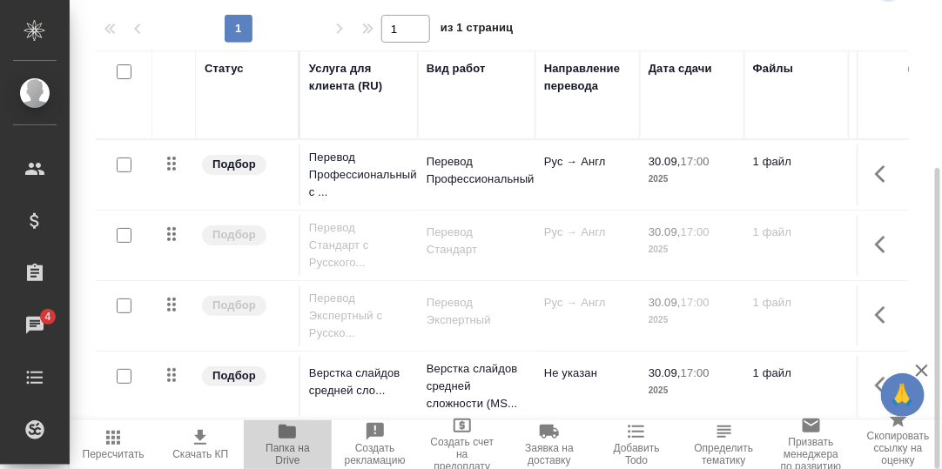
click at [287, 437] on icon "button" at bounding box center [287, 432] width 17 height 14
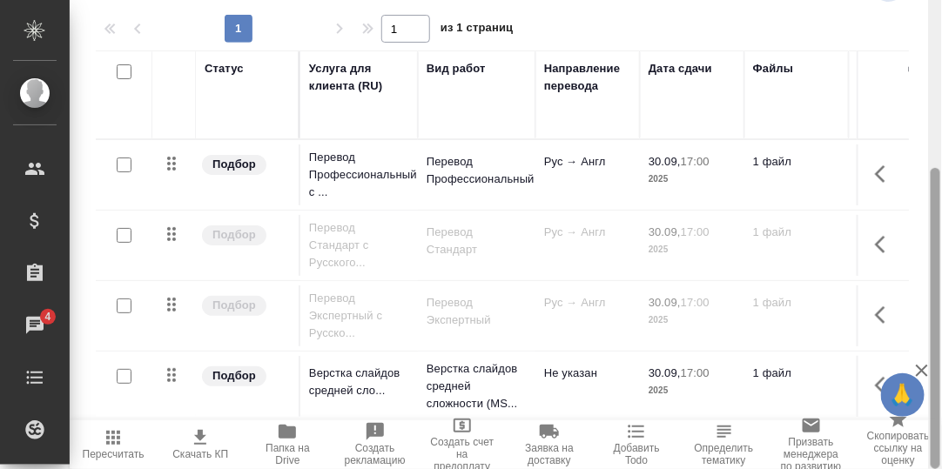
scroll to position [0, 0]
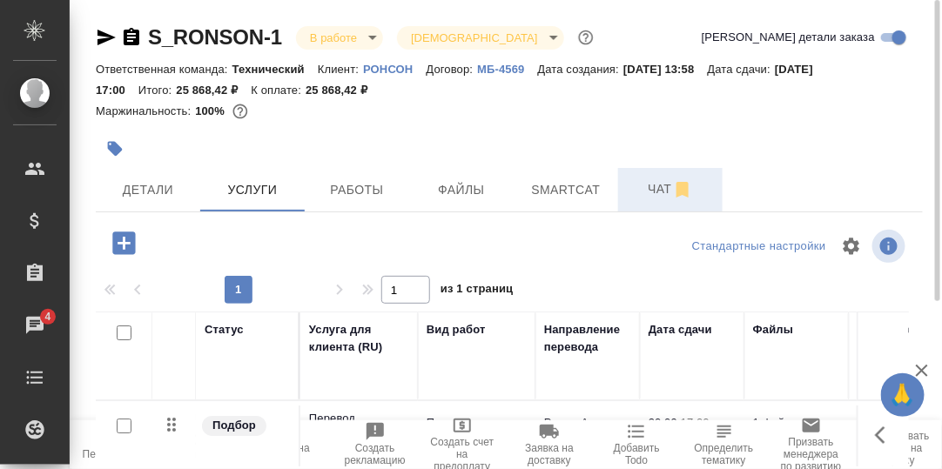
click at [661, 186] on span "Чат" at bounding box center [671, 190] width 84 height 22
drag, startPoint x: 657, startPoint y: 193, endPoint x: 679, endPoint y: 197, distance: 22.9
click at [657, 193] on span "Чат" at bounding box center [671, 190] width 84 height 22
click at [654, 190] on span "Чат" at bounding box center [671, 190] width 84 height 22
click at [658, 185] on span "Чат" at bounding box center [671, 190] width 84 height 22
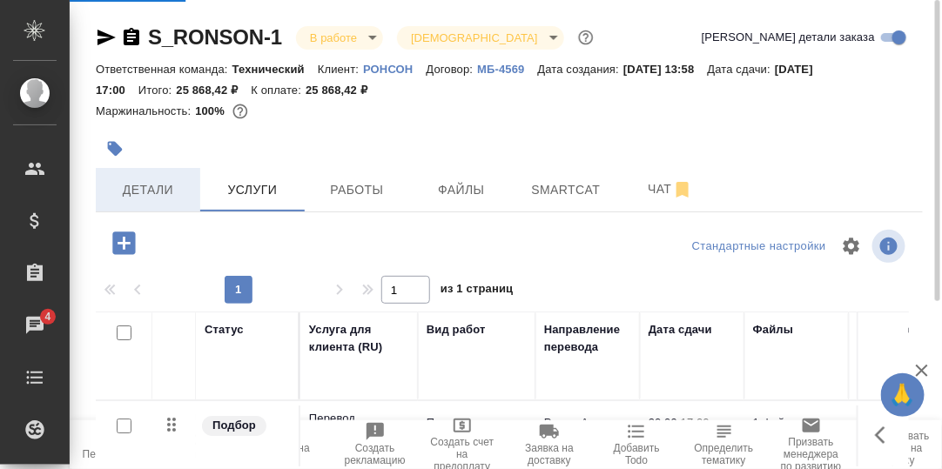
click at [137, 192] on span "Детали" at bounding box center [148, 190] width 84 height 22
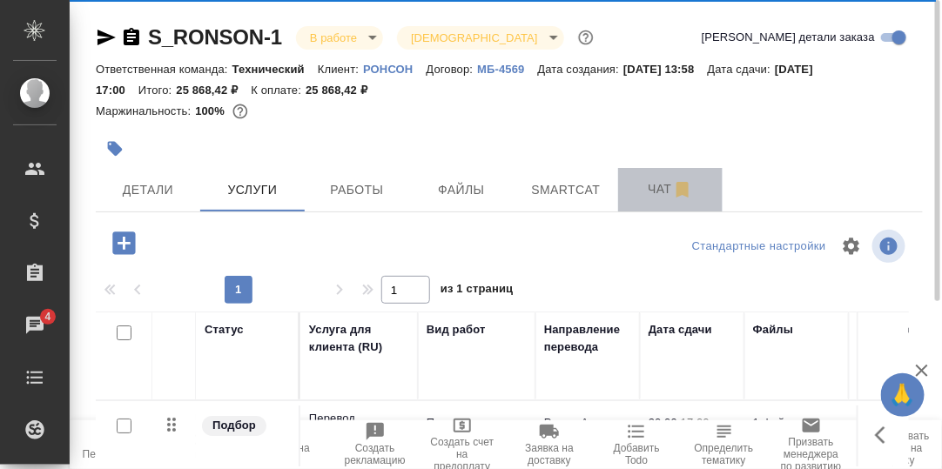
click at [658, 190] on span "Чат" at bounding box center [671, 190] width 84 height 22
click at [662, 188] on span "Чат" at bounding box center [671, 190] width 84 height 22
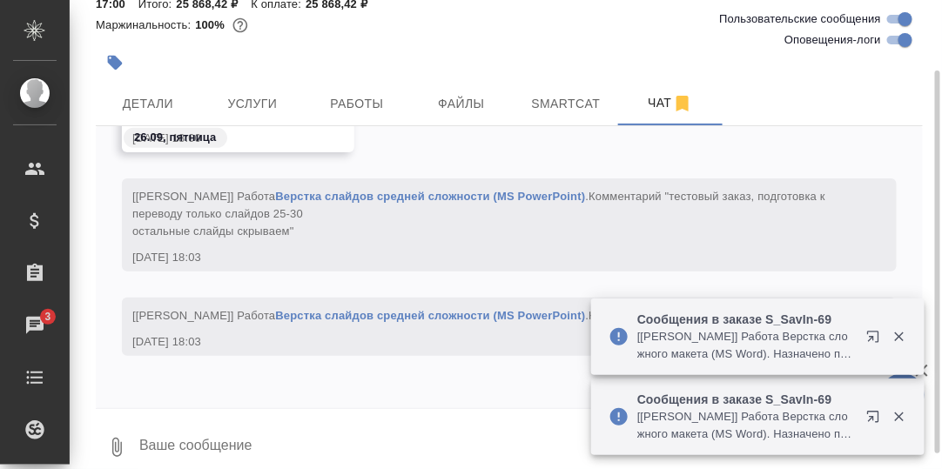
scroll to position [104, 0]
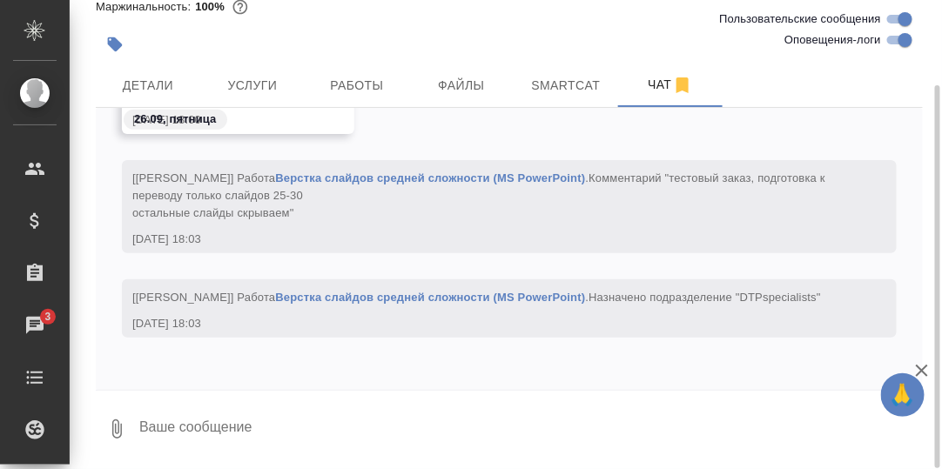
click at [250, 420] on textarea at bounding box center [530, 429] width 785 height 59
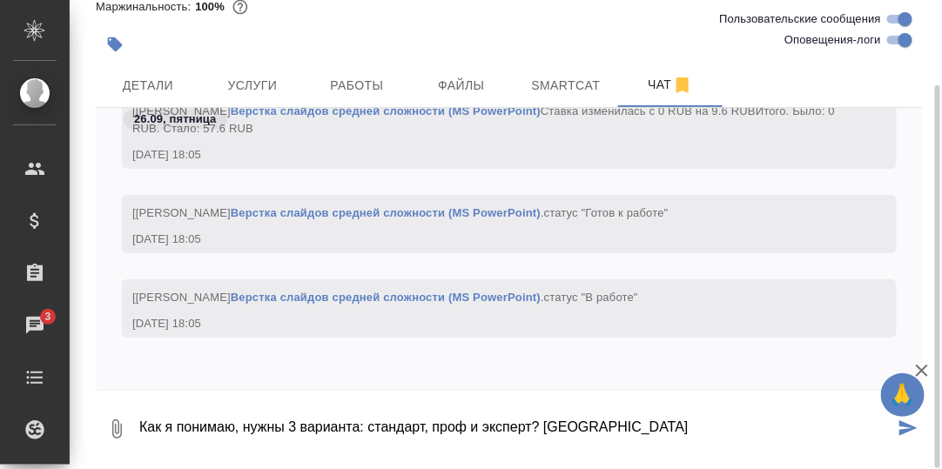
scroll to position [8827, 0]
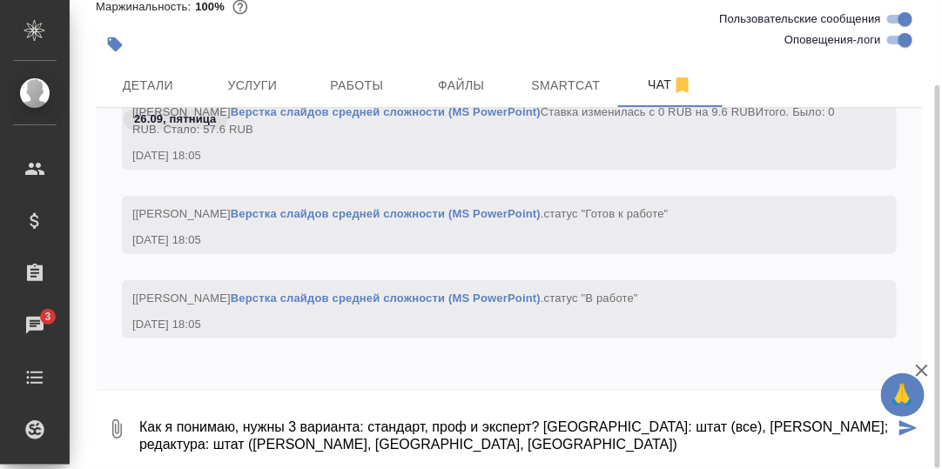
click at [348, 442] on textarea "Как я понимаю, нужны 3 варианта: стандарт, проф и эксперт? [GEOGRAPHIC_DATA]: ш…" at bounding box center [516, 429] width 757 height 59
click at [344, 443] on textarea "Как я понимаю, нужны 3 варианта: стандарт, проф и эксперт? [GEOGRAPHIC_DATA]: ш…" at bounding box center [516, 429] width 757 height 59
click at [356, 446] on textarea "Как я понимаю, нужны 3 варианта: стандарт, проф и эксперт? [GEOGRAPHIC_DATA]: ш…" at bounding box center [516, 429] width 757 height 59
click at [728, 428] on textarea "Как я понимаю, нужны 3 варианта: стандарт, проф и эксперт? [GEOGRAPHIC_DATA]: ш…" at bounding box center [516, 429] width 757 height 59
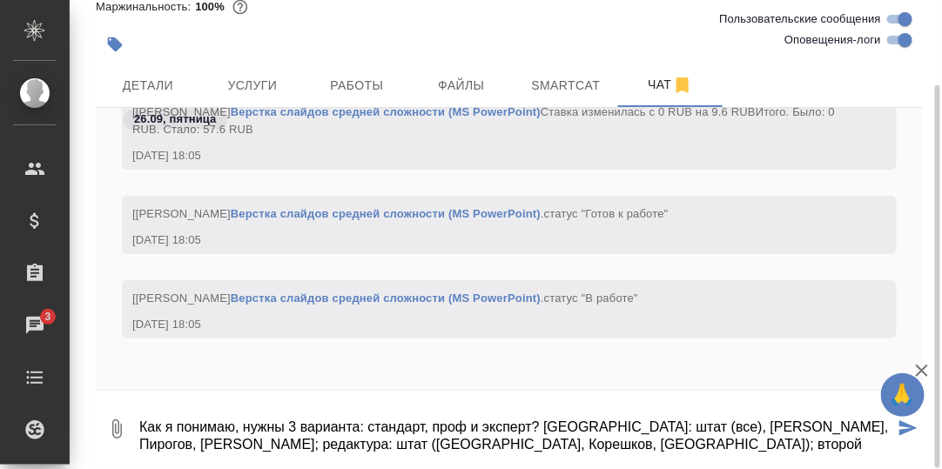
click at [691, 448] on textarea "Как я понимаю, нужны 3 варианта: стандарт, проф и эксперт? [GEOGRAPHIC_DATA]: ш…" at bounding box center [516, 429] width 757 height 59
click at [455, 445] on textarea "Как я понимаю, нужны 3 варианта: стандарт, проф и эксперт? [GEOGRAPHIC_DATA]: ш…" at bounding box center [516, 429] width 757 height 59
click at [835, 448] on textarea "Как я понимаю, нужны 3 варианта: стандарт, проф и эксперт? [GEOGRAPHIC_DATA]: ш…" at bounding box center [516, 429] width 757 height 59
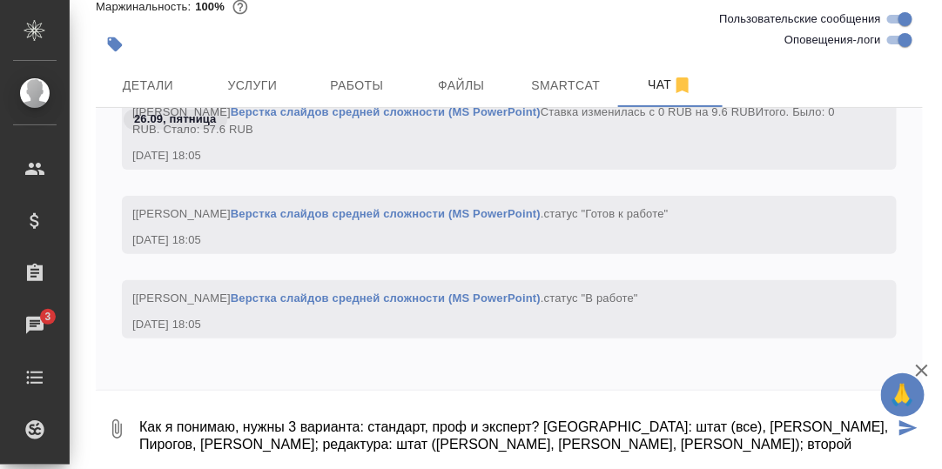
drag, startPoint x: 714, startPoint y: 446, endPoint x: 868, endPoint y: 447, distance: 154.1
click at [868, 447] on body "🙏 .cls-1 fill:#fff; AWATERA [PERSON_NAME] d.rumyantseva Клиенты Спецификации За…" at bounding box center [471, 234] width 942 height 469
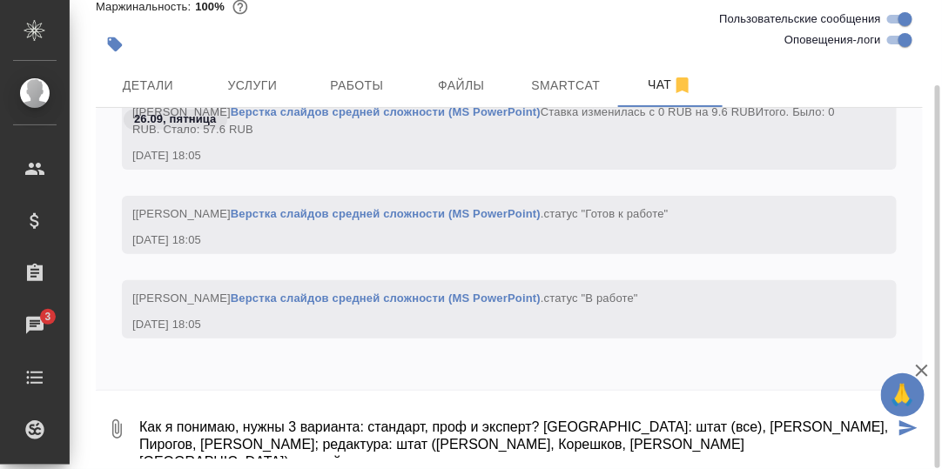
click at [723, 444] on textarea "Как я понимаю, нужны 3 варианта: стандарт, проф и эксперт? [GEOGRAPHIC_DATA]: ш…" at bounding box center [516, 429] width 757 height 59
type textarea "Как я понимаю, нужны 3 варианта: стандарт, проф и эксперт? [GEOGRAPHIC_DATA]: ш…"
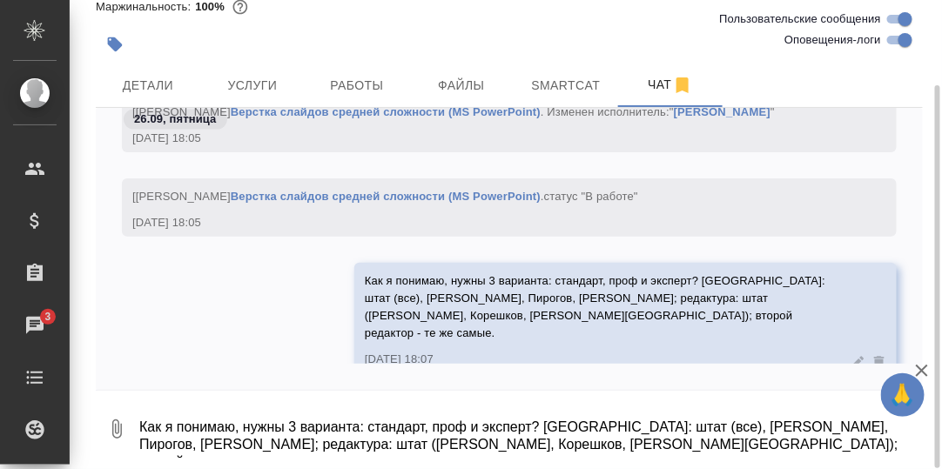
scroll to position [9269, 0]
